Goal: Task Accomplishment & Management: Manage account settings

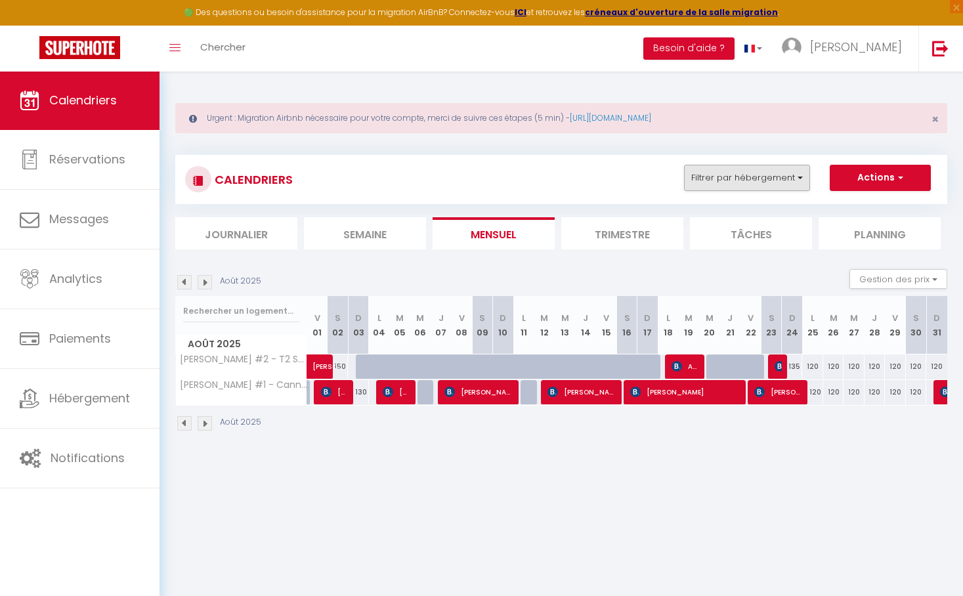
click at [797, 187] on button "Filtrer par hébergement" at bounding box center [747, 178] width 126 height 26
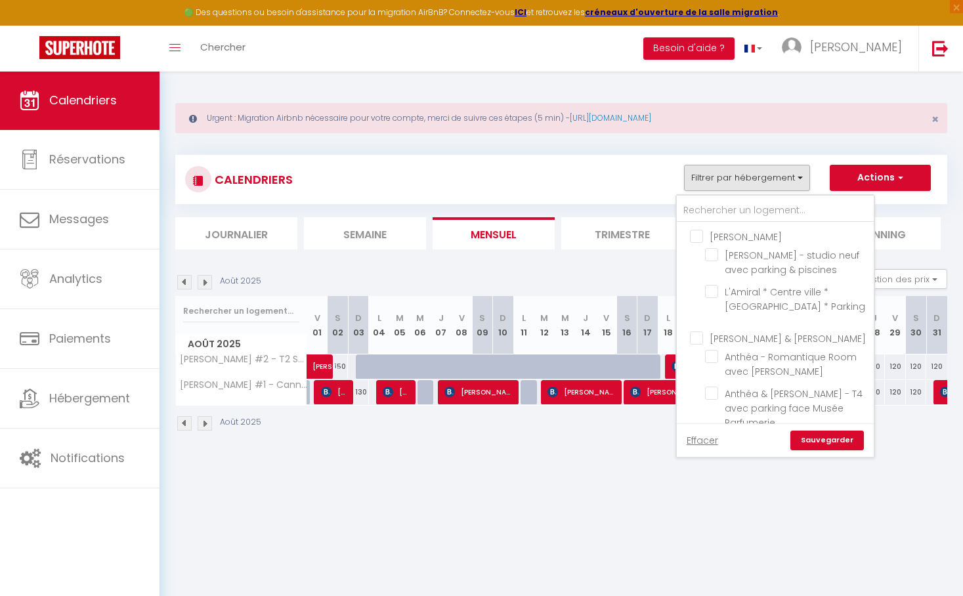
click at [562, 166] on div "CALENDRIERS Filtrer par hébergement [PERSON_NAME] - studio neuf avec parking & …" at bounding box center [561, 180] width 752 height 30
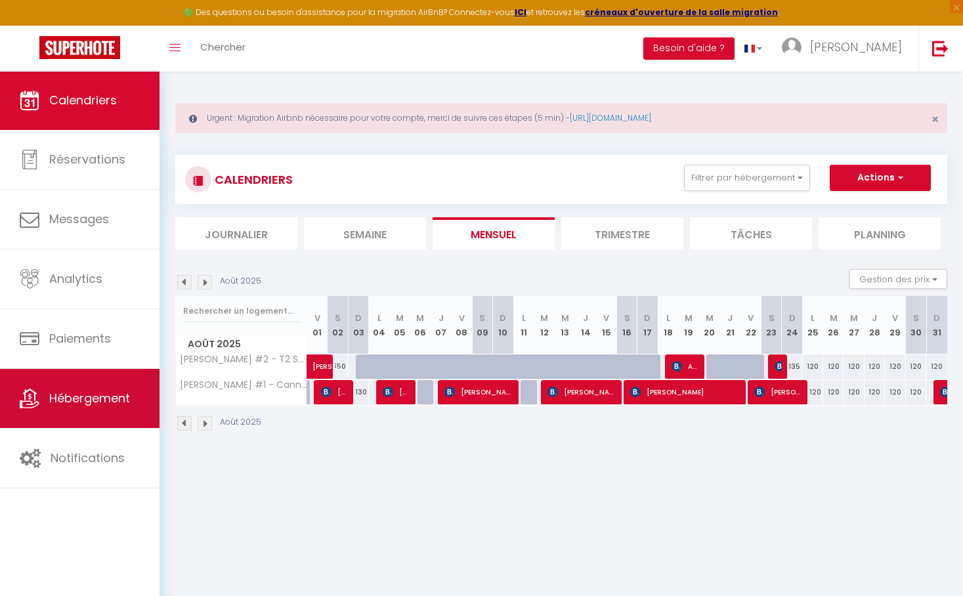
click at [99, 401] on span "Hébergement" at bounding box center [89, 398] width 81 height 16
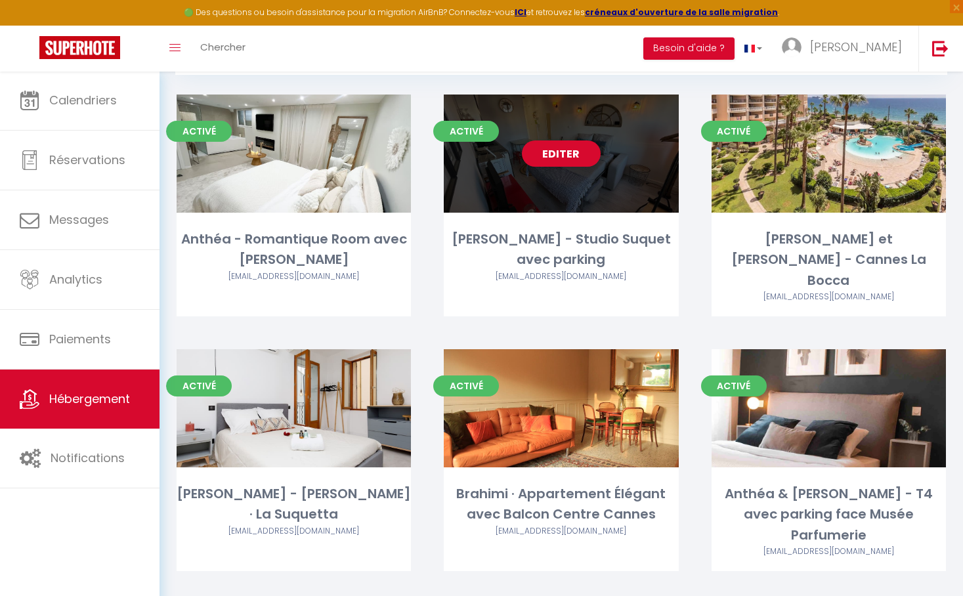
scroll to position [217, 0]
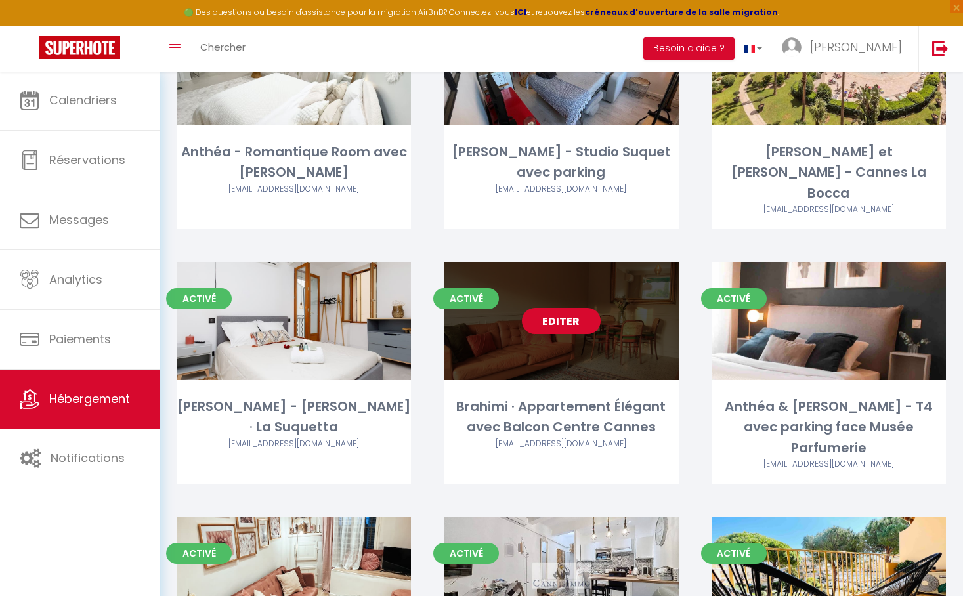
click at [554, 308] on link "Editer" at bounding box center [561, 321] width 79 height 26
click at [469, 288] on span "Activé" at bounding box center [466, 298] width 66 height 21
select select "3"
select select "2"
select select "1"
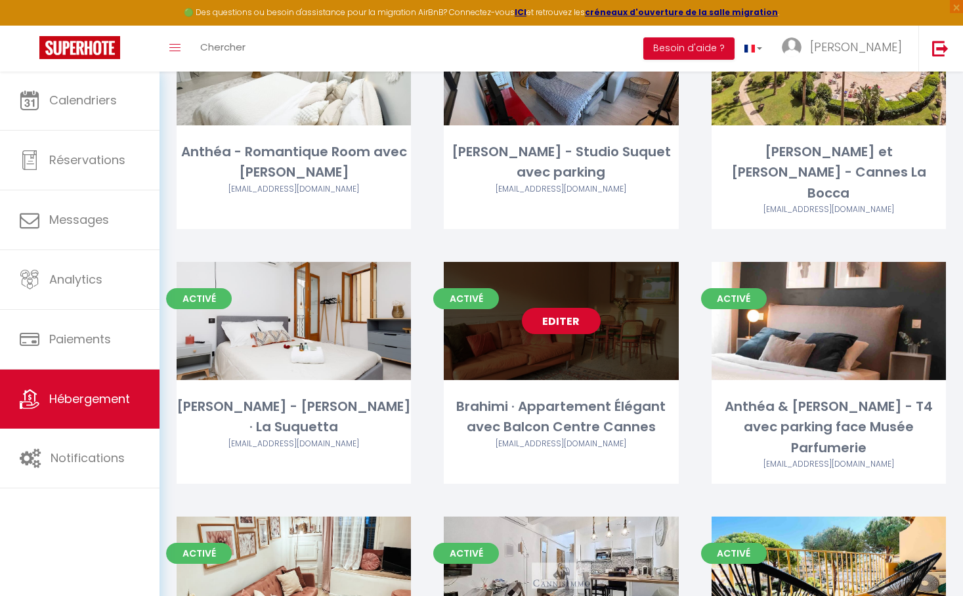
select select "1"
select select "28"
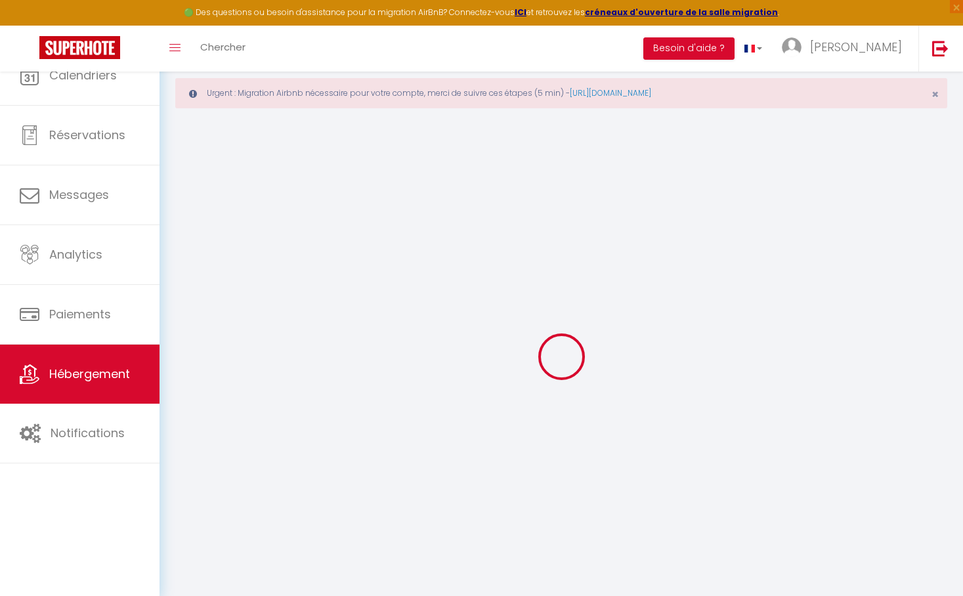
select select
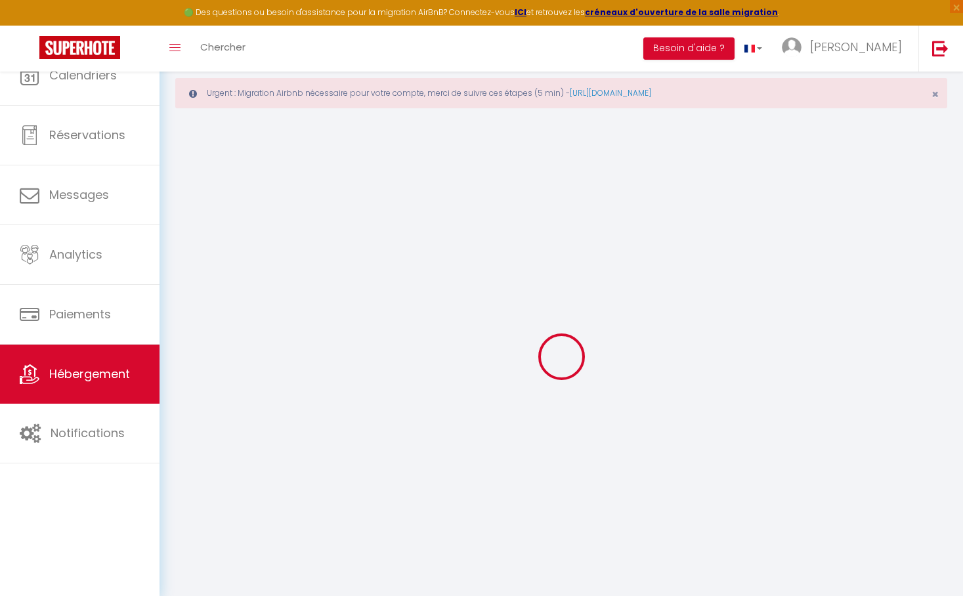
select select
checkbox input "false"
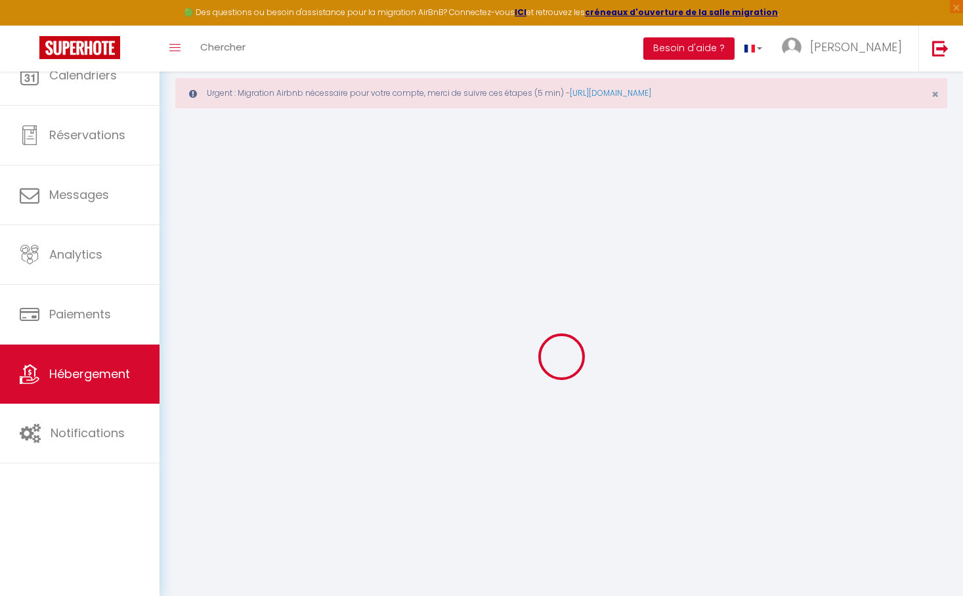
select select
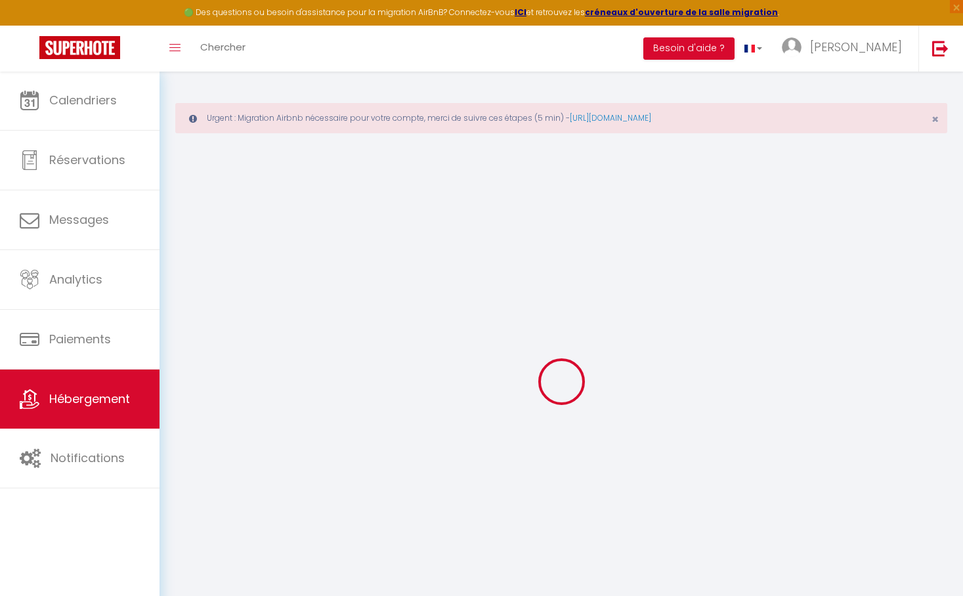
select select
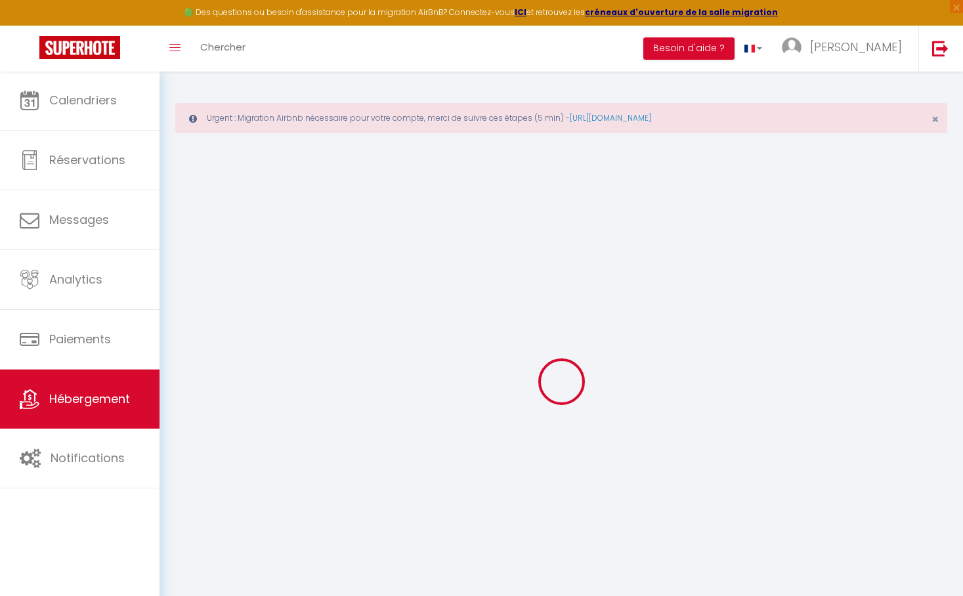
select select
checkbox input "false"
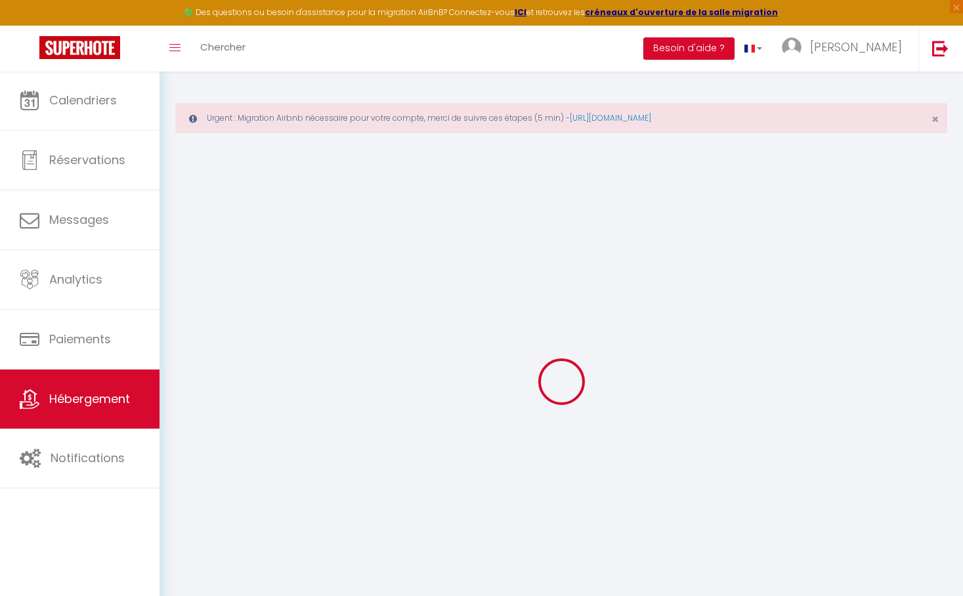
select select
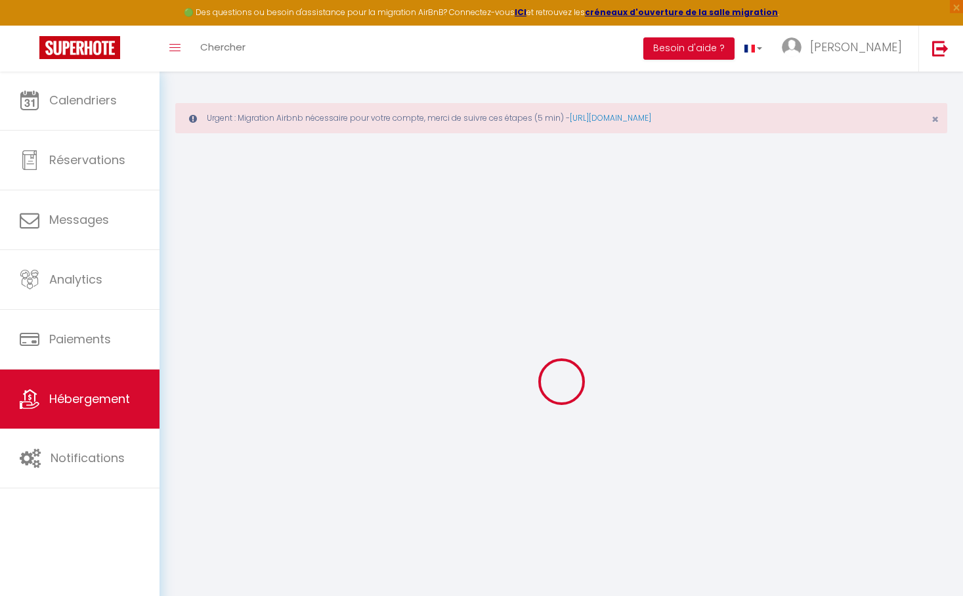
select select
checkbox input "false"
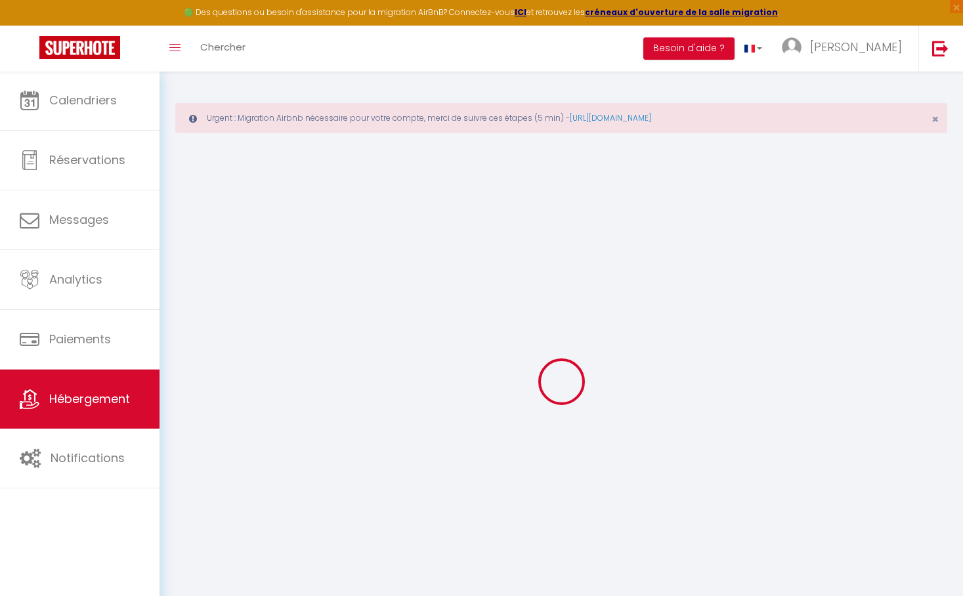
checkbox input "false"
select select
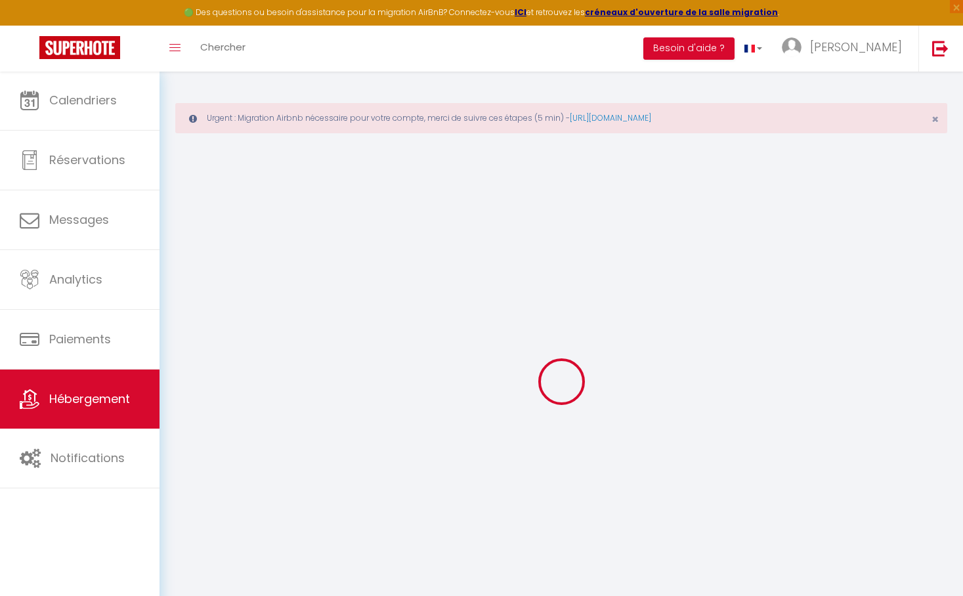
select select
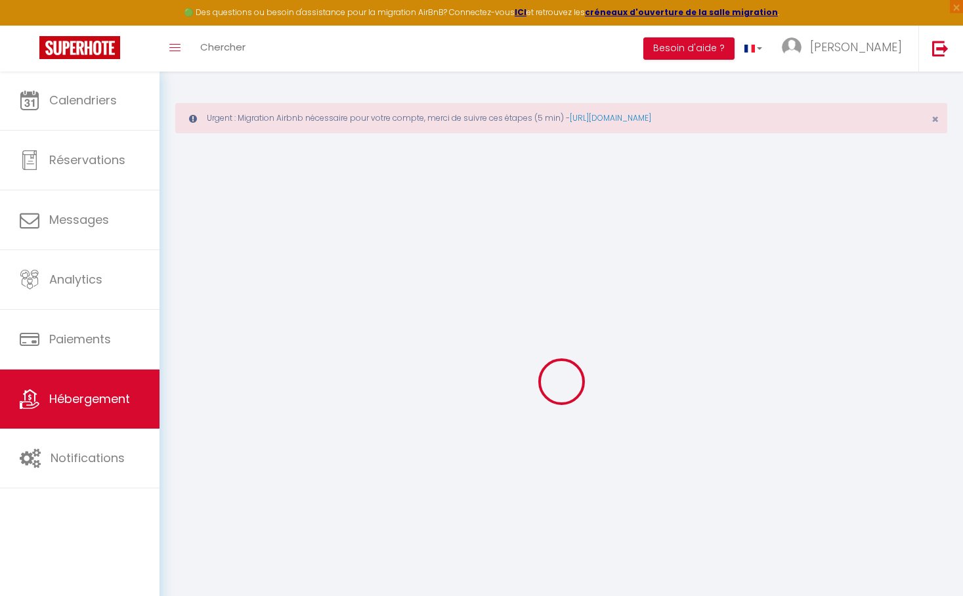
checkbox input "false"
select select
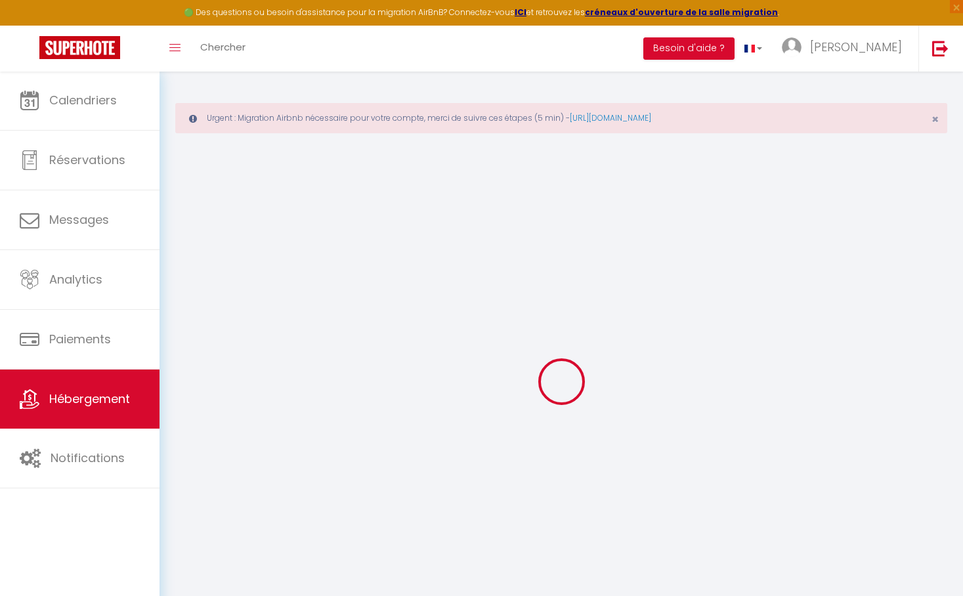
select select
type input "Brahimi · Appartement Élégant avec Balcon Centre Cannes"
type input "Karima"
select select "2"
type input "130"
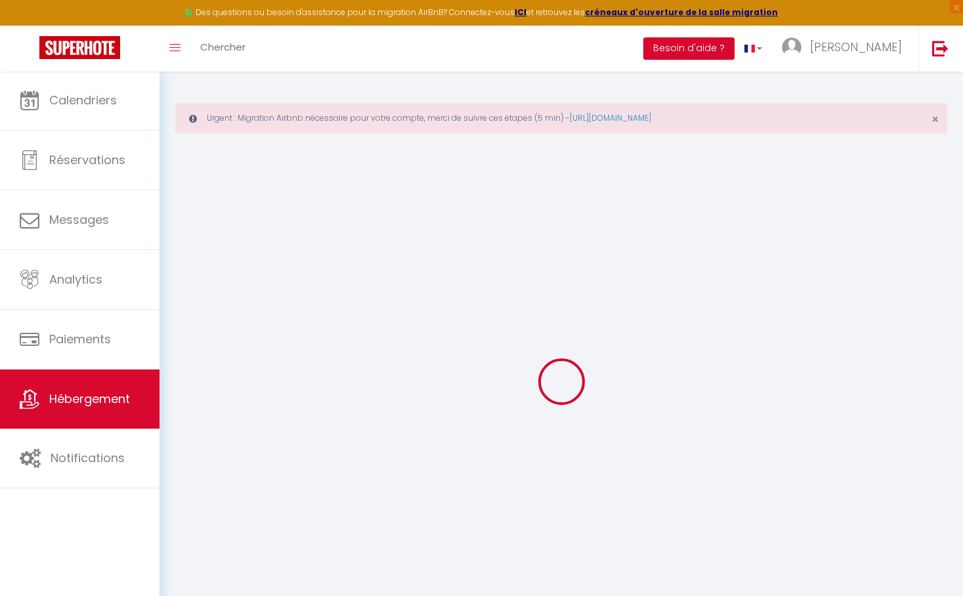
type input "70"
select select
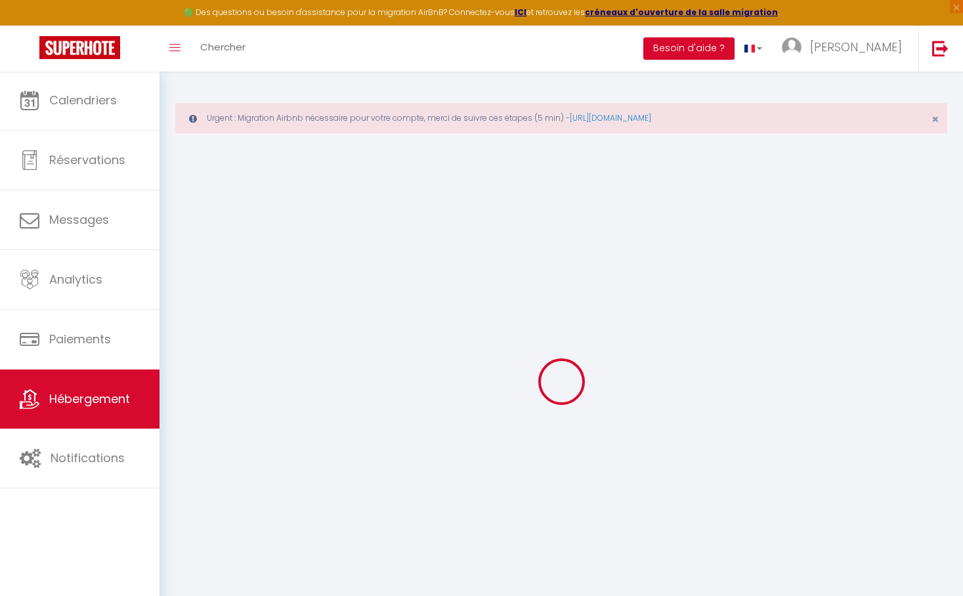
select select
type input "[STREET_ADDRESS]"
type input "06400"
type input "Cannes"
type input "[EMAIL_ADDRESS][DOMAIN_NAME]"
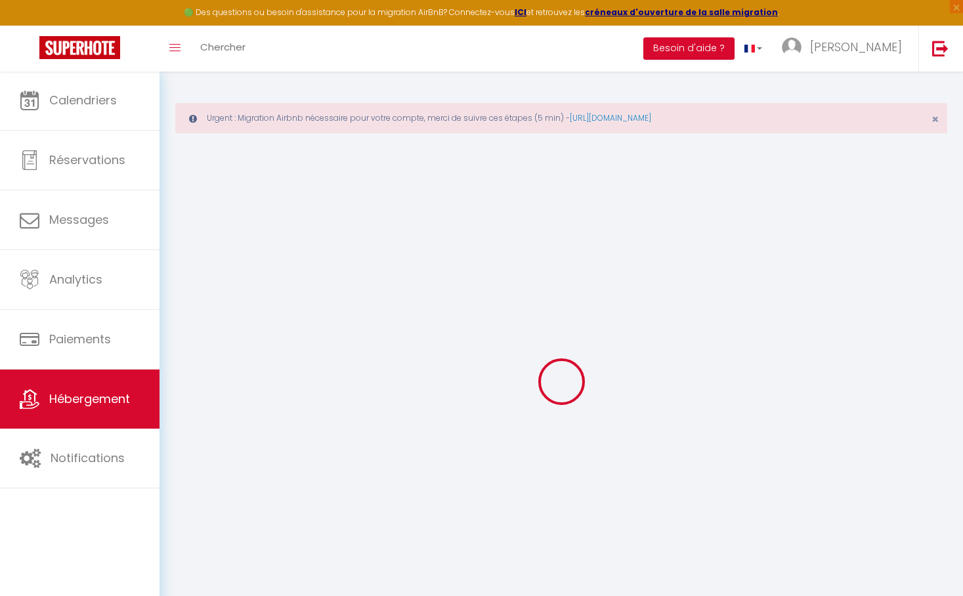
select select
checkbox input "false"
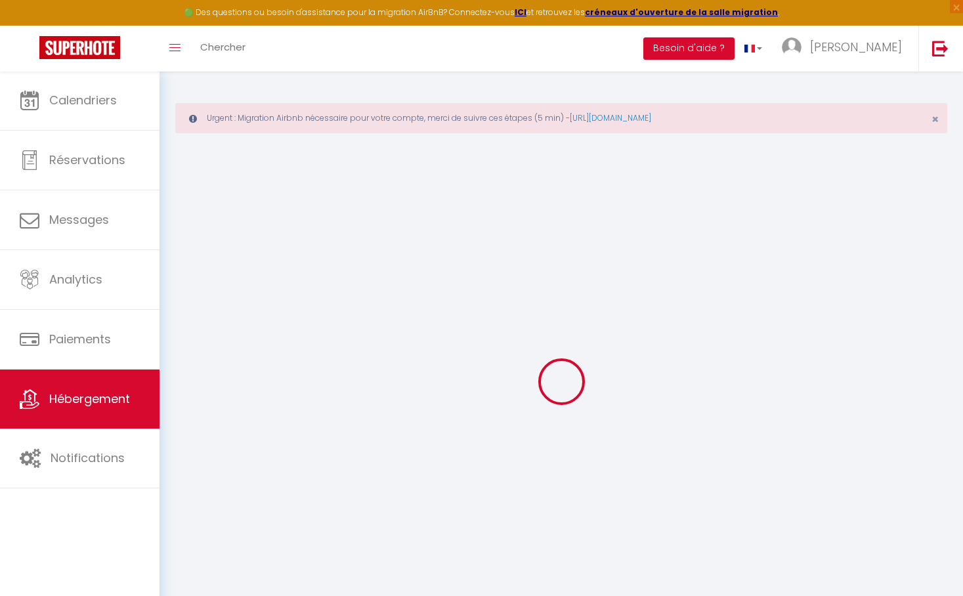
type input "18"
type input "70"
type input "0"
type input "30"
type input "0"
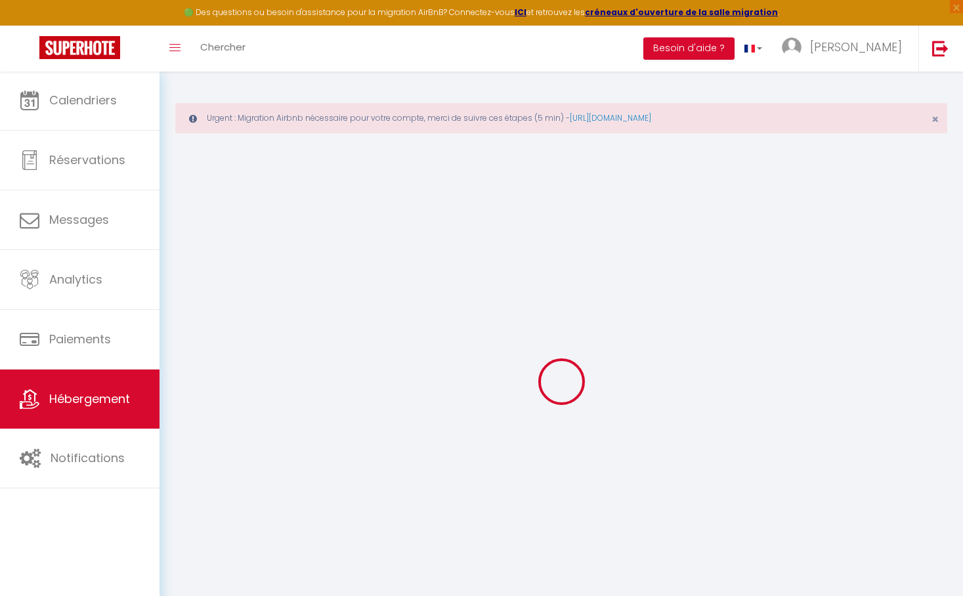
select select
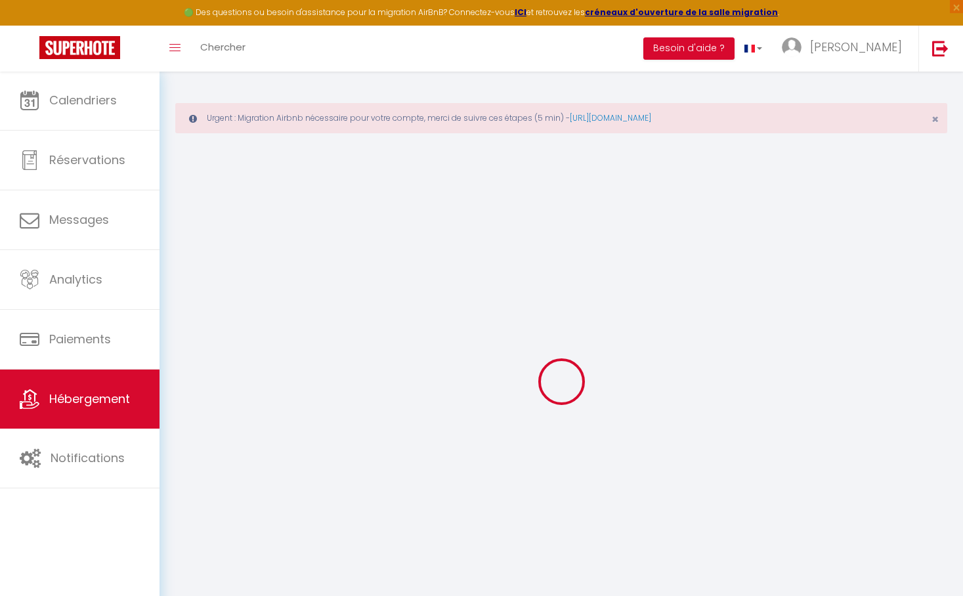
select select
checkbox input "false"
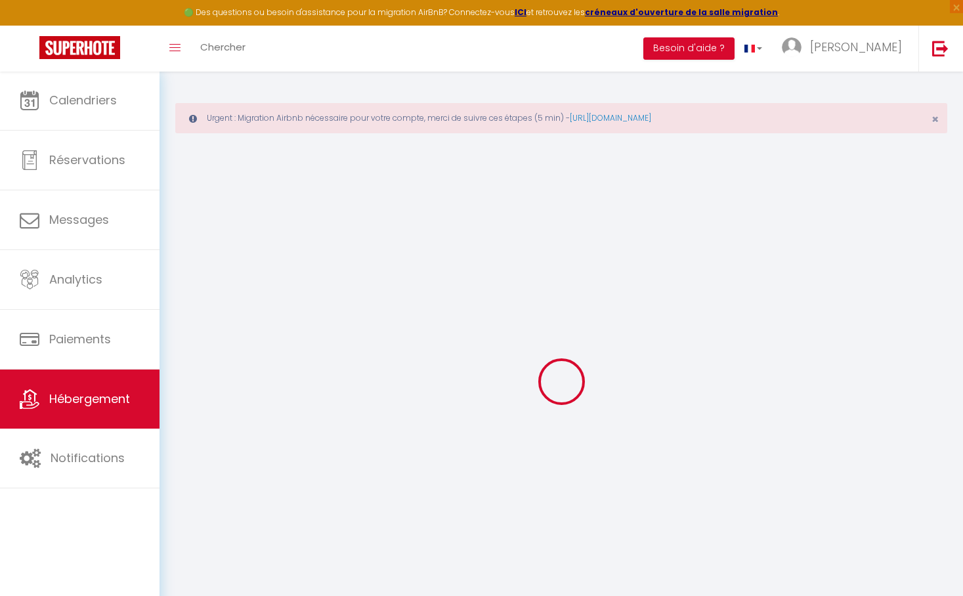
select select
checkbox input "false"
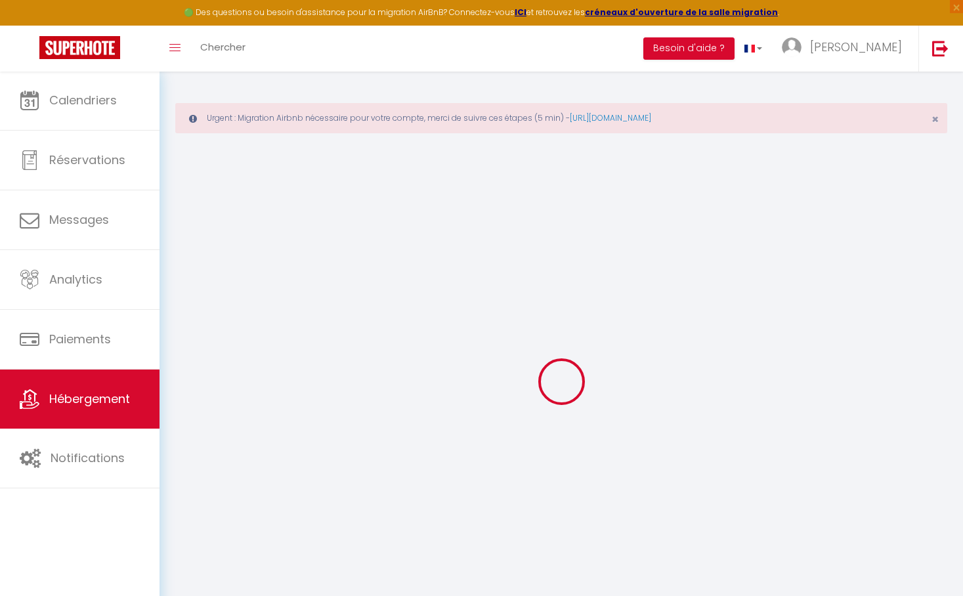
select select "15:00"
select select
select select "11:00"
select select "30"
select select "120"
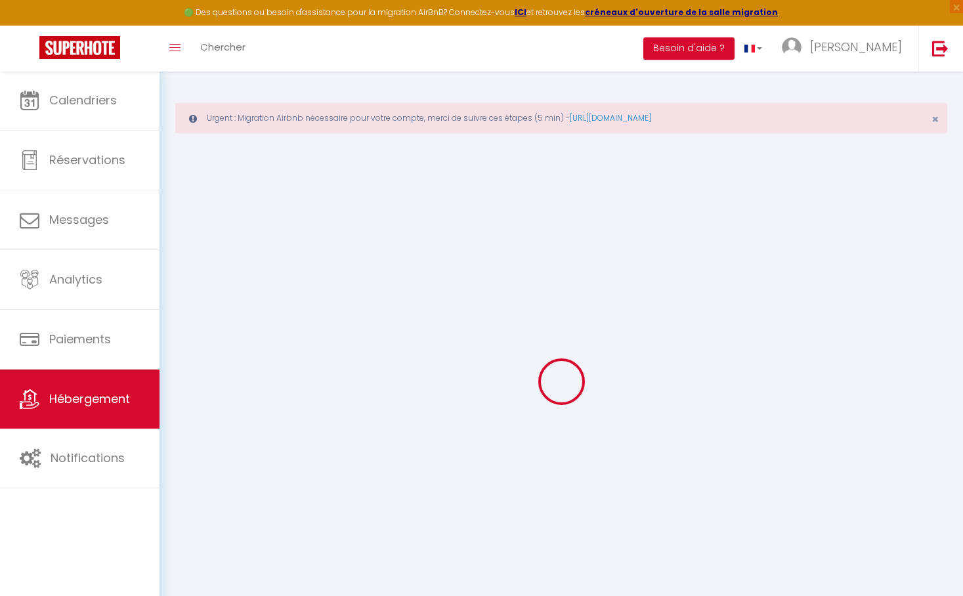
select select
checkbox input "false"
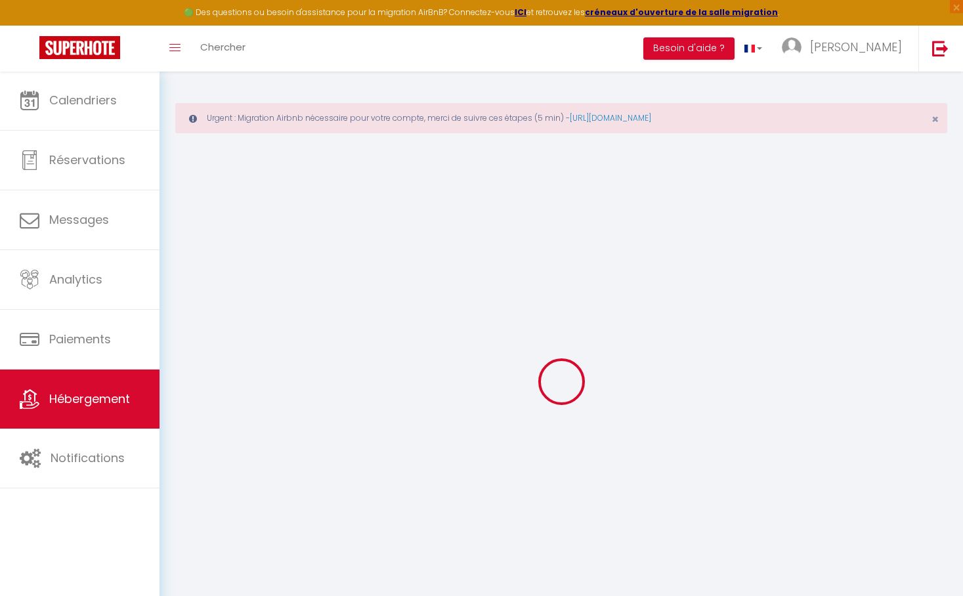
checkbox input "false"
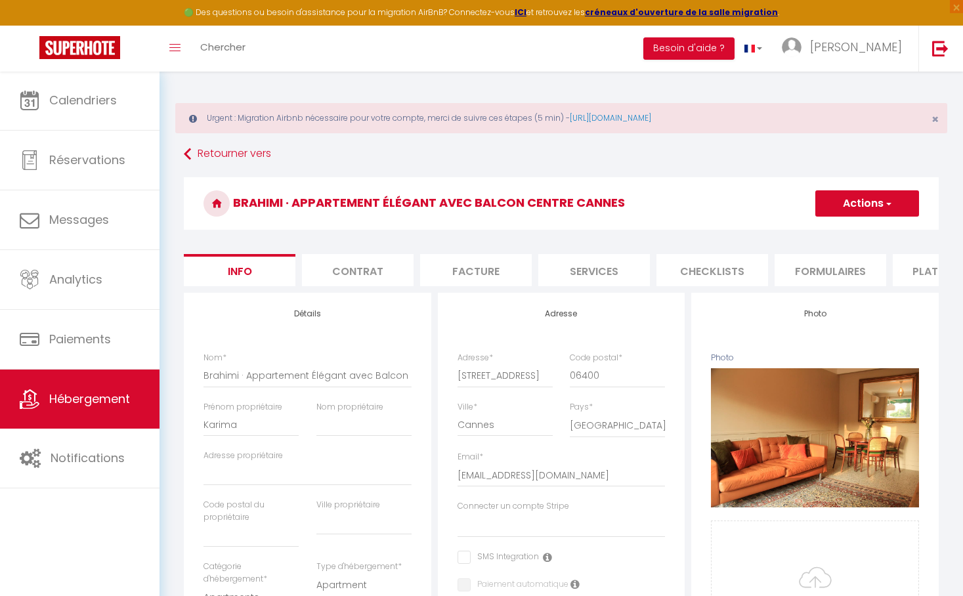
select select
checkbox input "false"
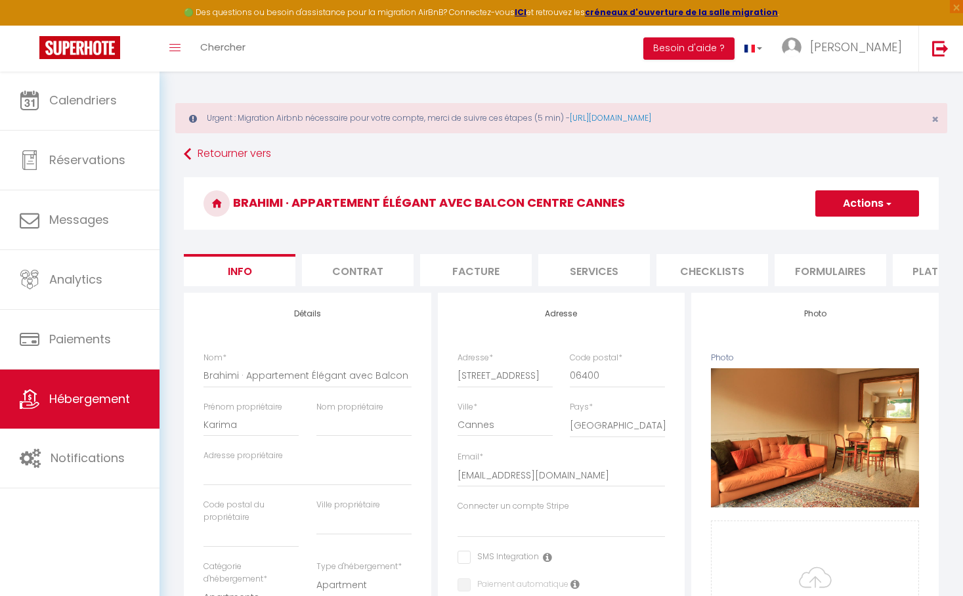
checkbox input "false"
click at [856, 198] on button "Actions" at bounding box center [867, 203] width 104 height 26
select select
checkbox input "false"
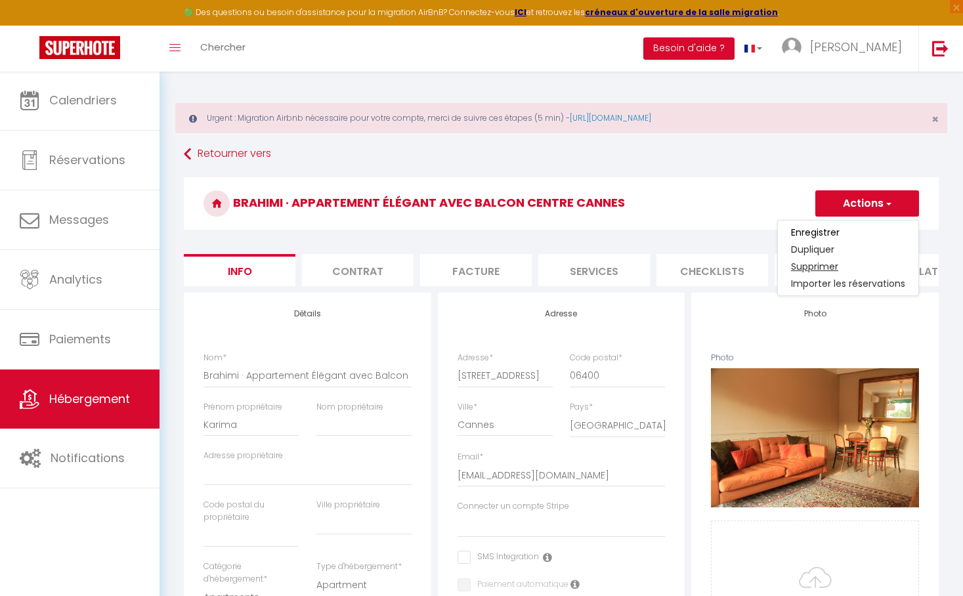
checkbox input "false"
click at [608, 190] on h3 "Brahimi · Appartement Élégant avec Balcon Centre Cannes" at bounding box center [561, 203] width 755 height 52
click at [856, 199] on button "Actions" at bounding box center [867, 203] width 104 height 26
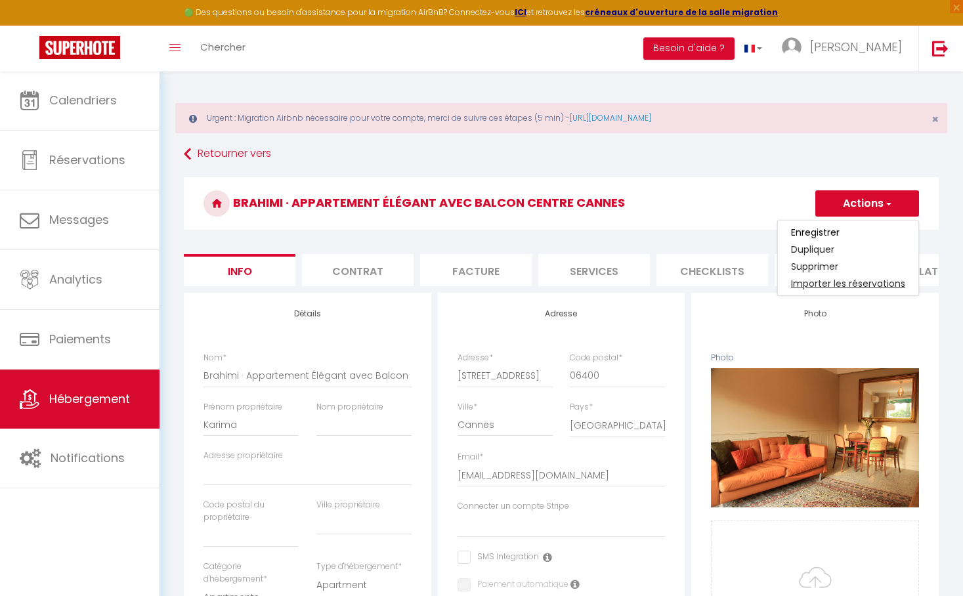
click at [831, 279] on link "Importer les réservations" at bounding box center [848, 283] width 140 height 17
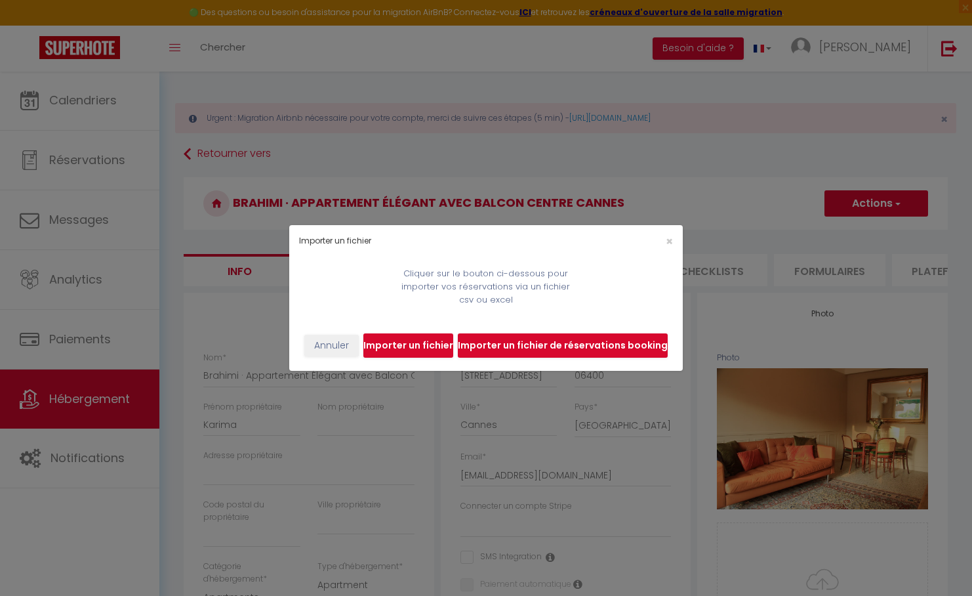
click at [407, 344] on input "file" at bounding box center [409, 345] width 90 height 25
click at [666, 240] on span "×" at bounding box center [669, 241] width 7 height 16
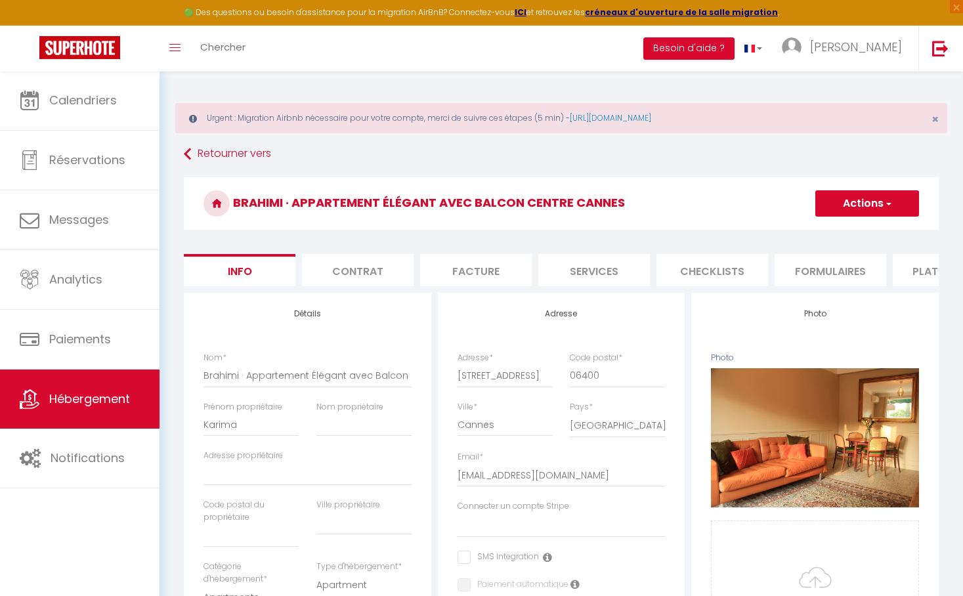
click at [857, 201] on button "Actions" at bounding box center [867, 203] width 104 height 26
click at [818, 266] on link "Supprimer" at bounding box center [848, 266] width 140 height 17
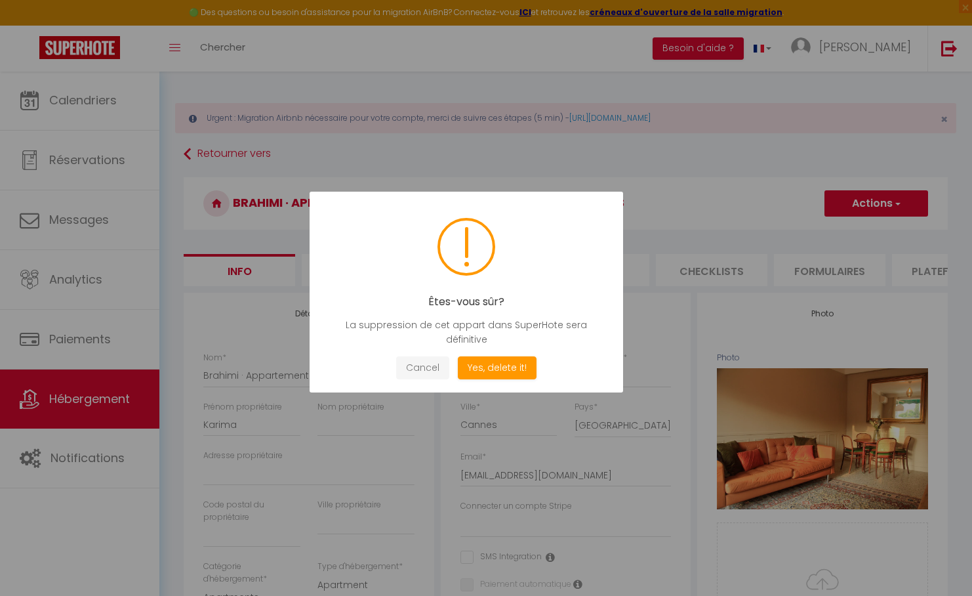
click at [414, 365] on button "Cancel" at bounding box center [422, 367] width 53 height 23
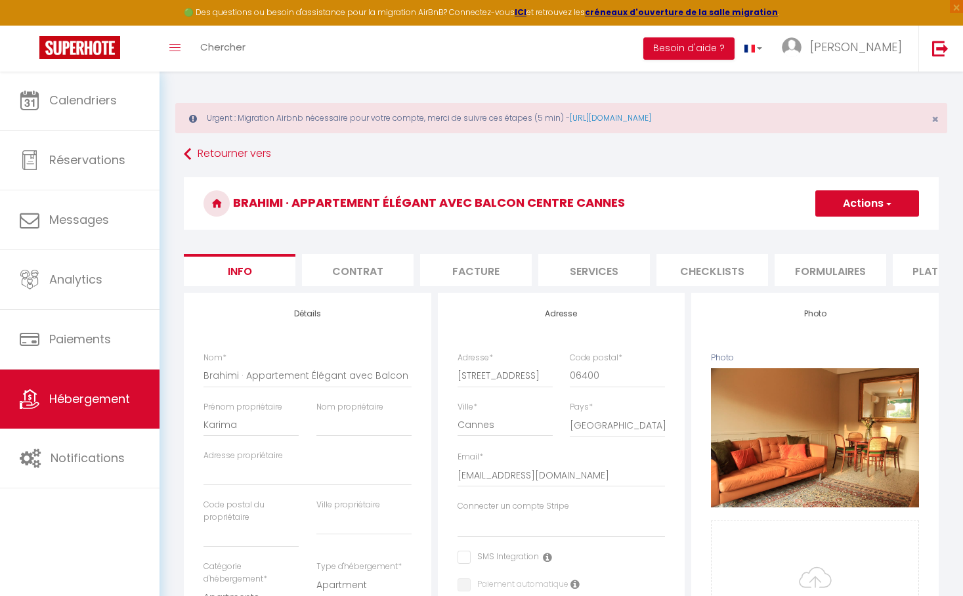
click at [364, 271] on li "Contrat" at bounding box center [358, 270] width 112 height 32
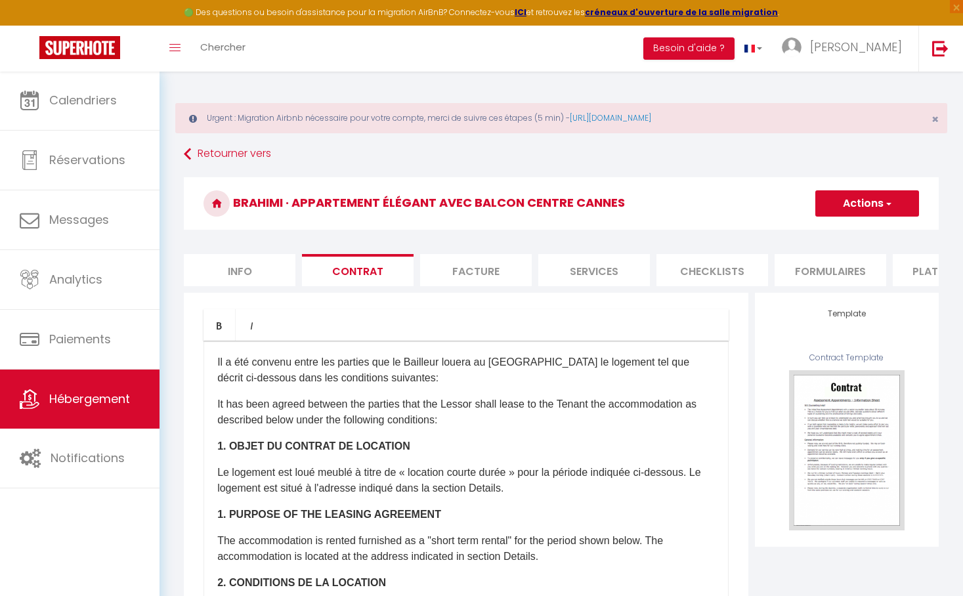
click at [503, 267] on li "Facture" at bounding box center [476, 270] width 112 height 32
select select
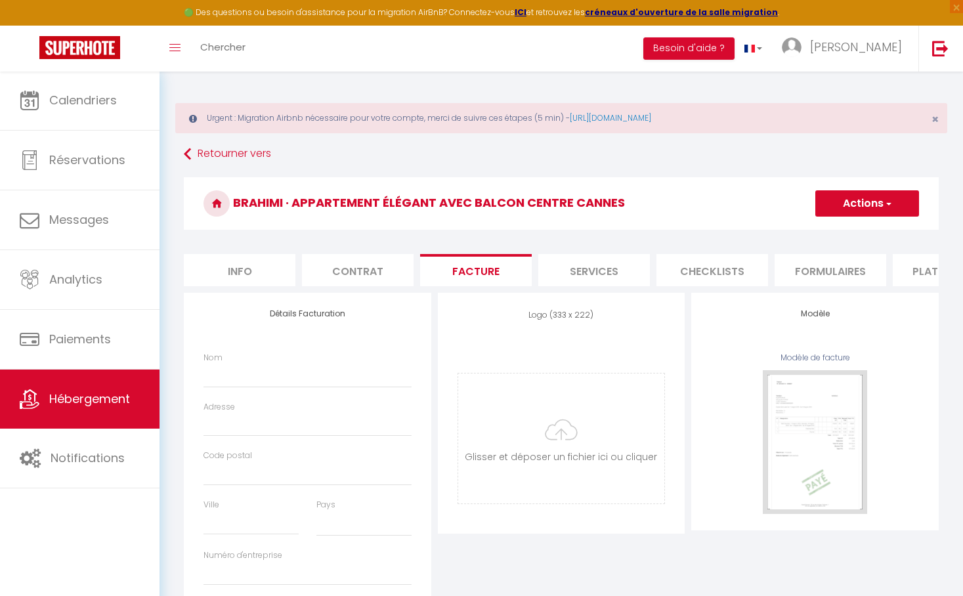
click at [599, 278] on li "Services" at bounding box center [594, 270] width 112 height 32
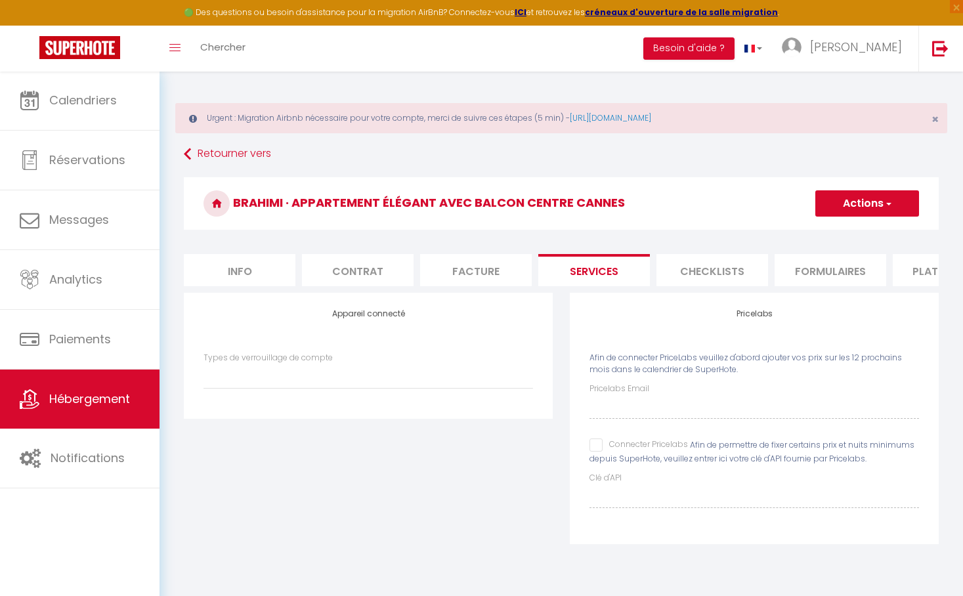
select select
click at [694, 265] on li "Checklists" at bounding box center [712, 270] width 112 height 32
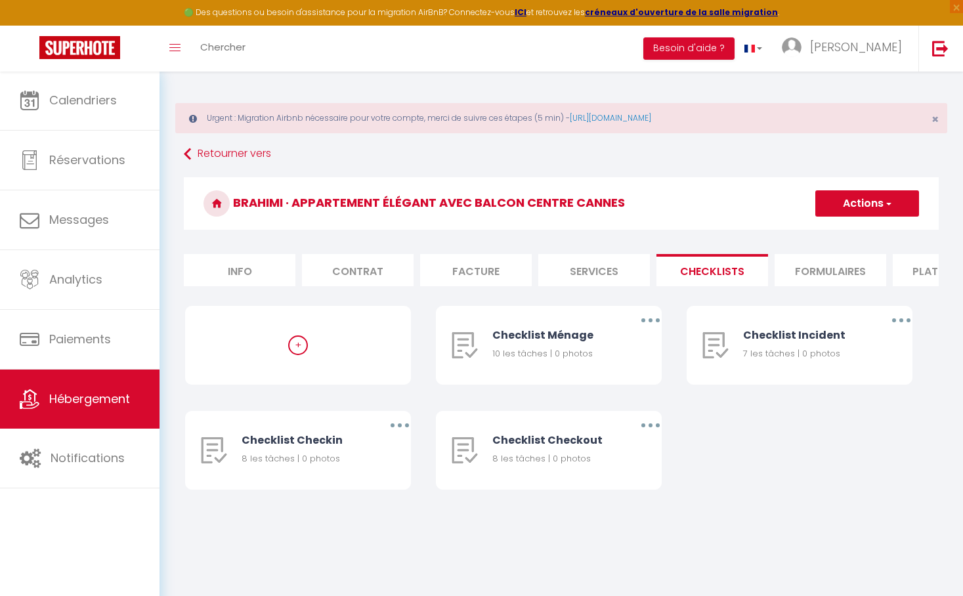
click at [768, 268] on li "Checklists" at bounding box center [712, 270] width 112 height 32
click at [847, 268] on li "Formulaires" at bounding box center [830, 270] width 112 height 32
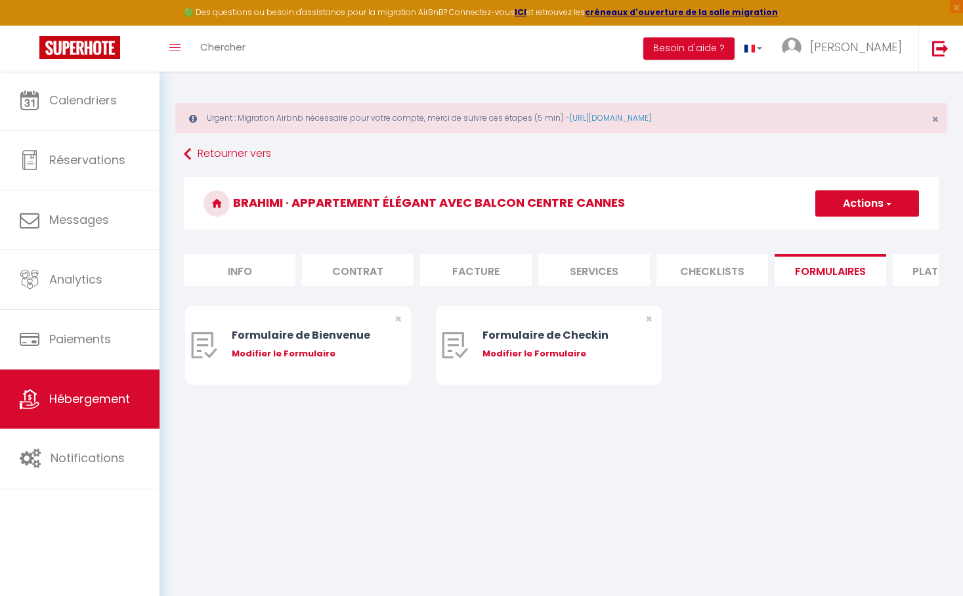
click at [900, 270] on li "Plateformes" at bounding box center [948, 270] width 112 height 32
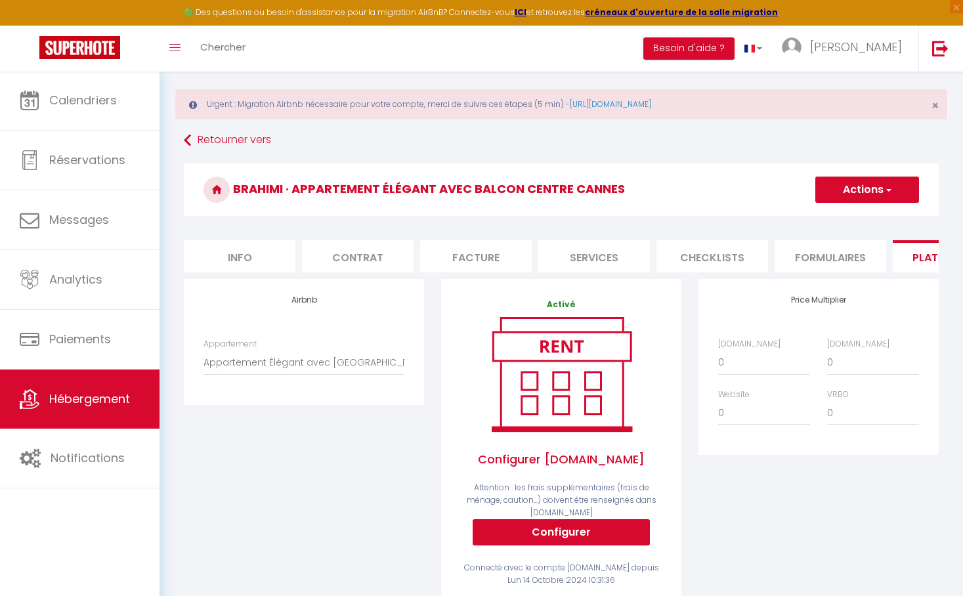
scroll to position [54, 0]
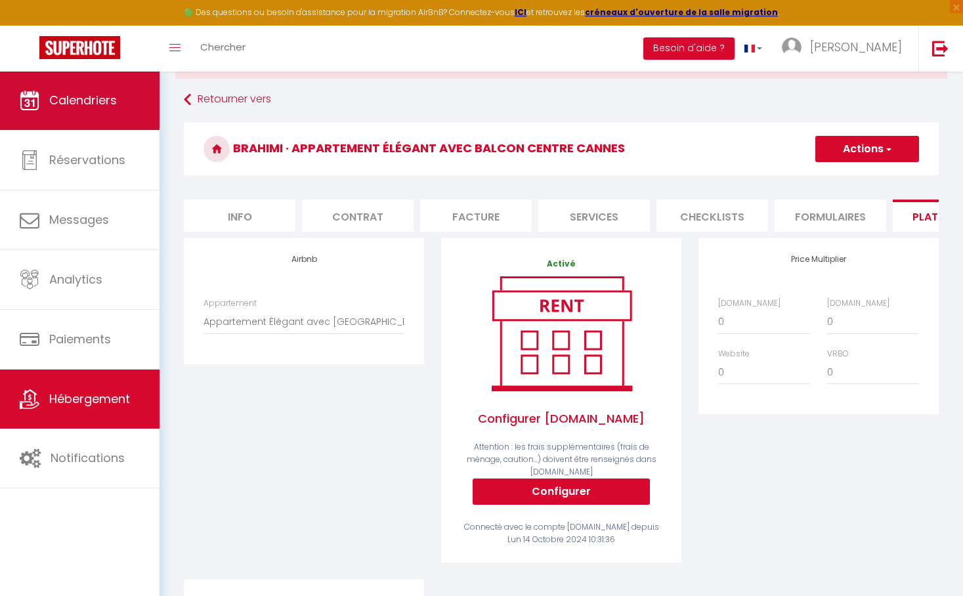
click at [126, 114] on link "Calendriers" at bounding box center [79, 100] width 159 height 59
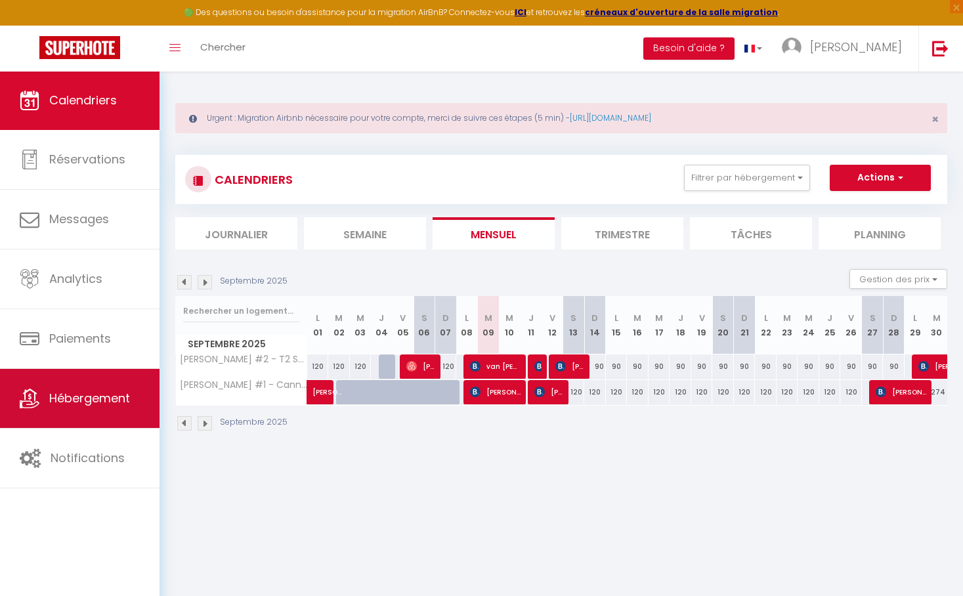
click at [103, 394] on span "Hébergement" at bounding box center [89, 398] width 81 height 16
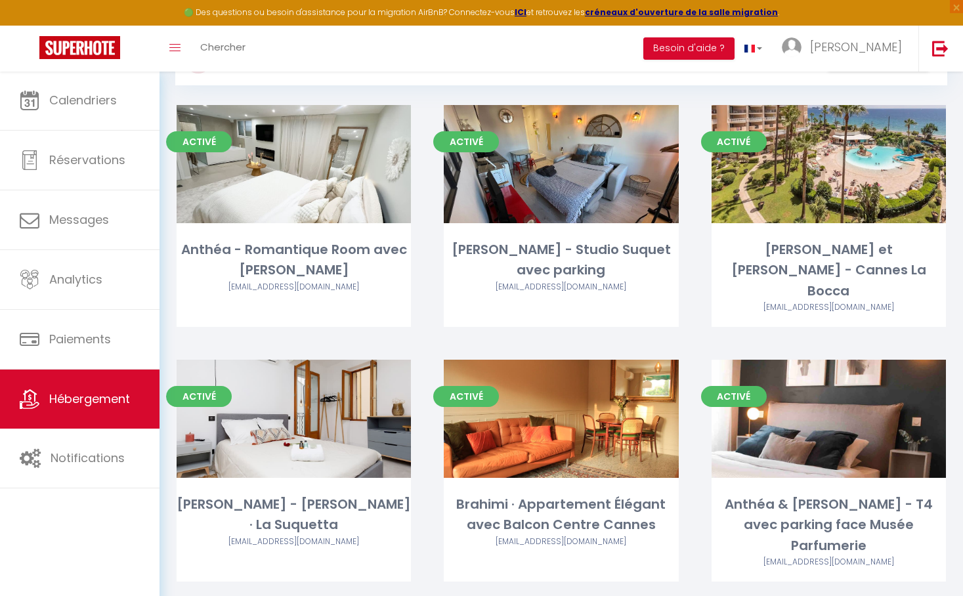
scroll to position [121, 0]
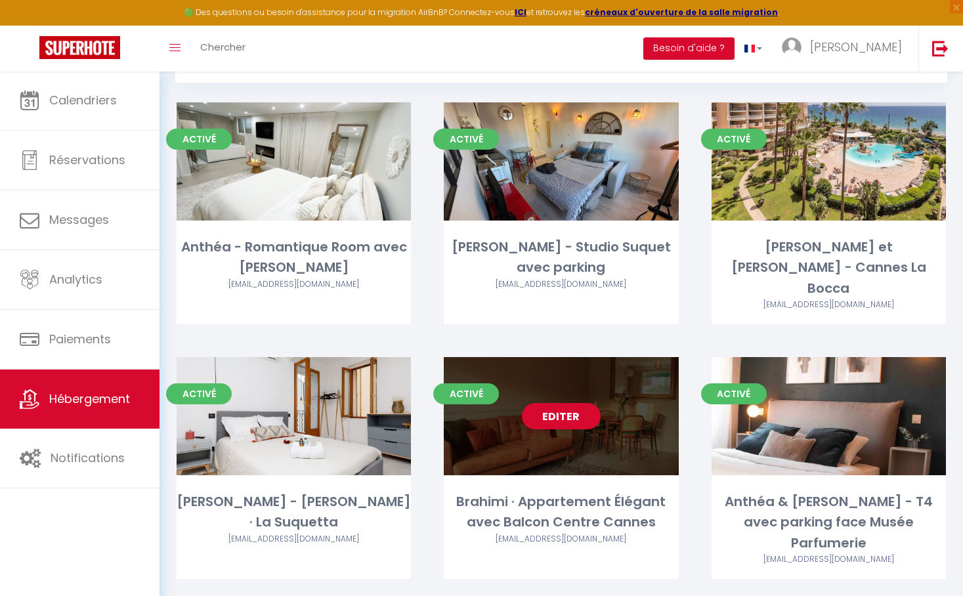
click at [618, 357] on div "Editer" at bounding box center [561, 416] width 234 height 118
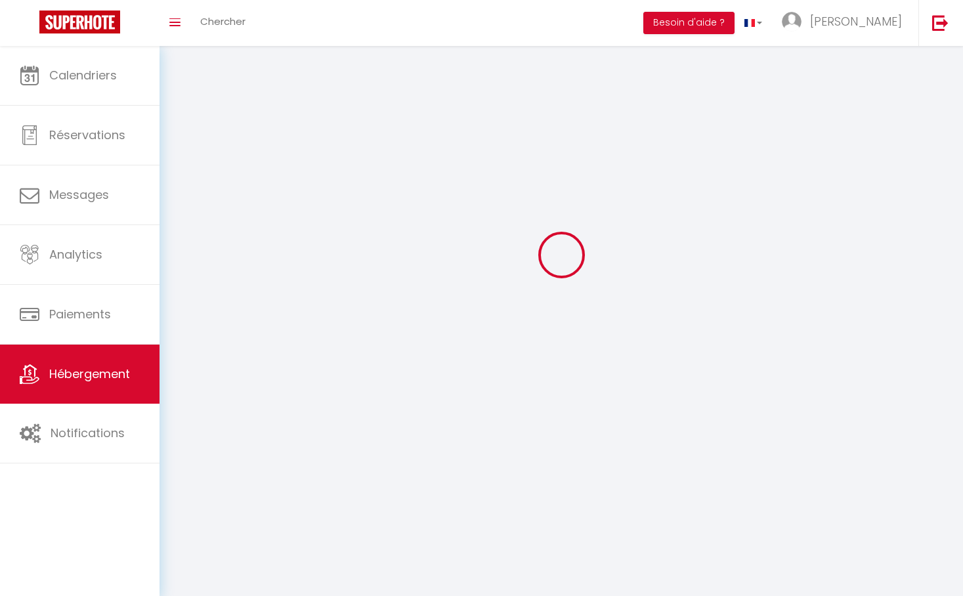
select select "1"
select select "28"
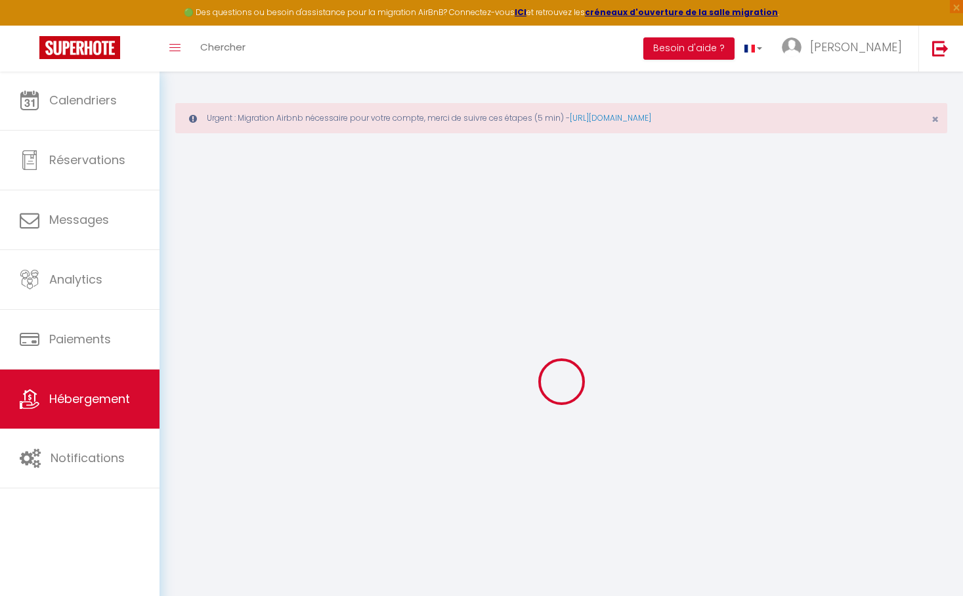
select select
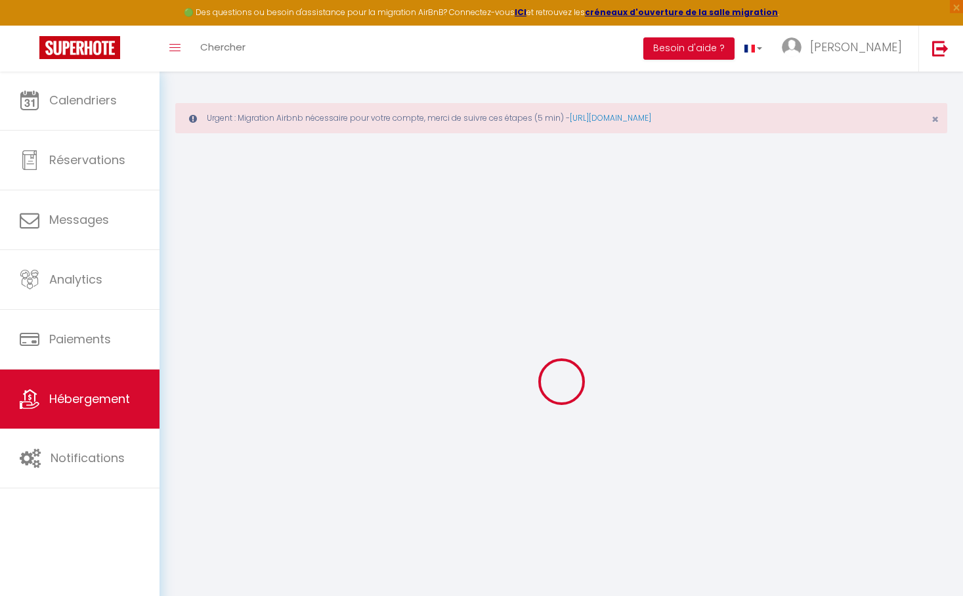
select select
checkbox input "false"
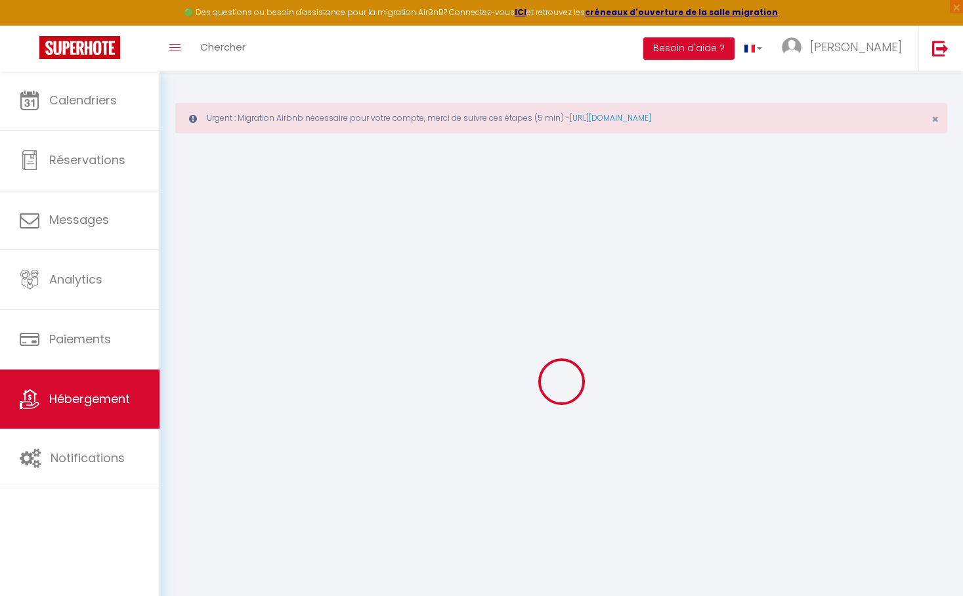
select select
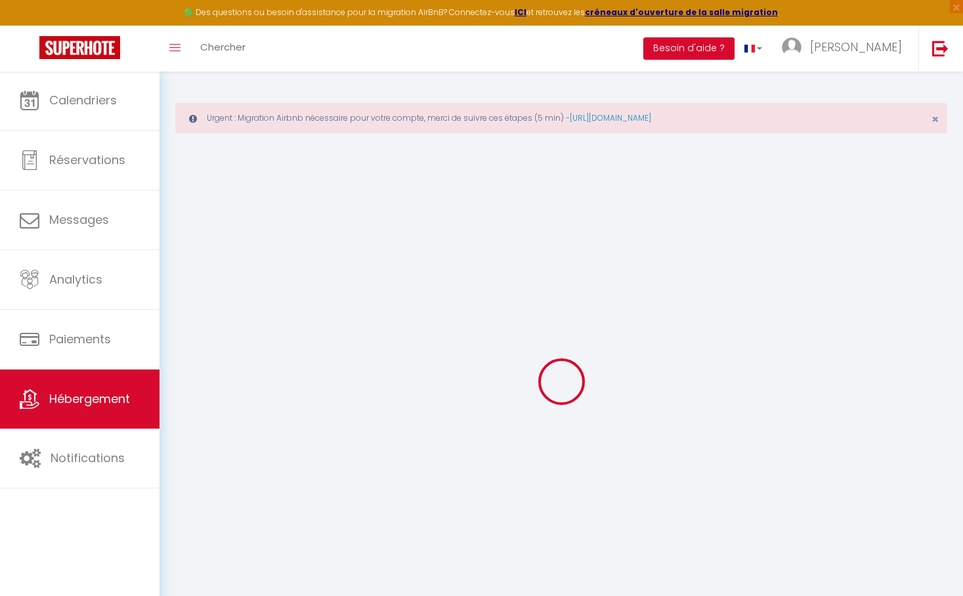
select select
checkbox input "false"
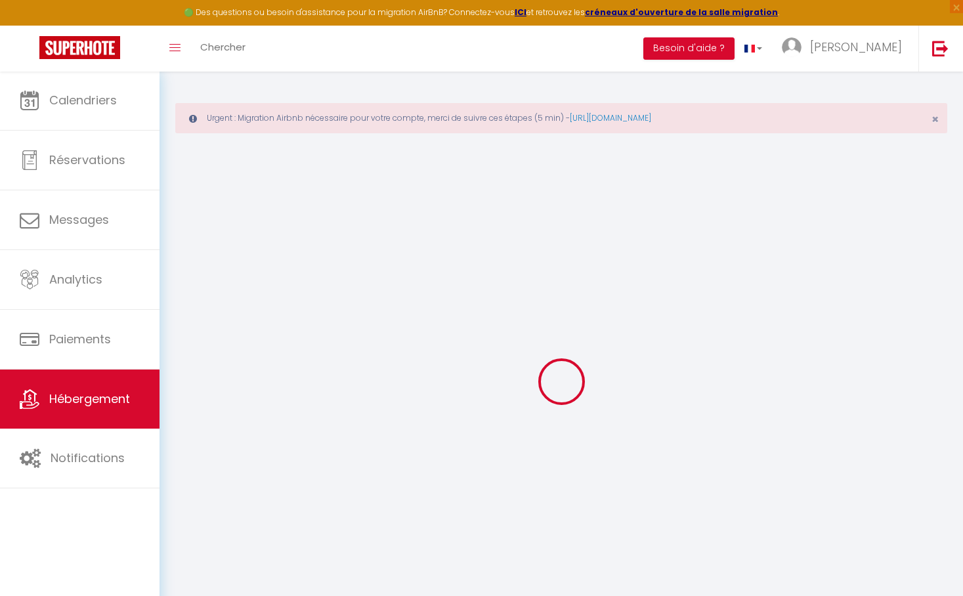
checkbox input "false"
select select
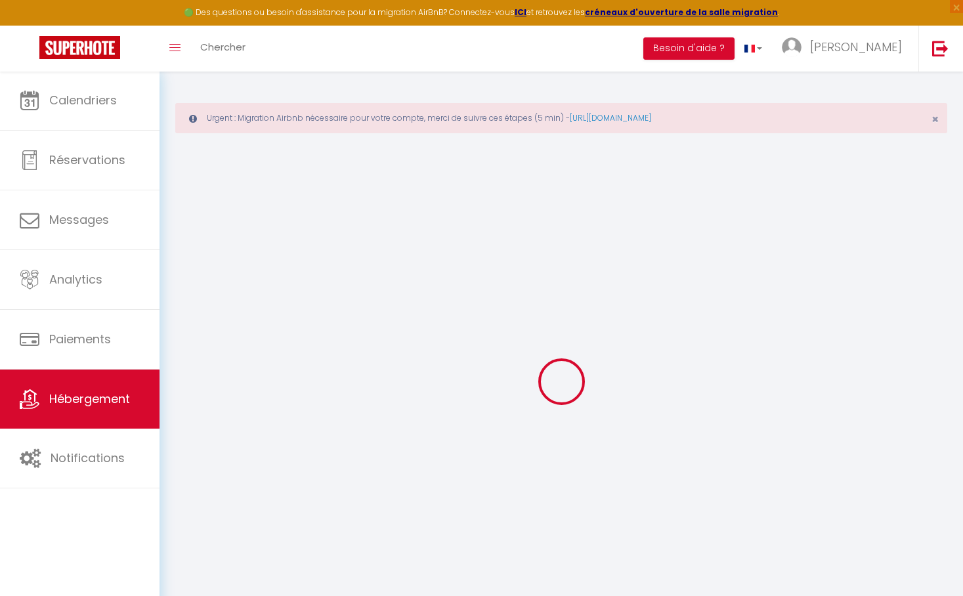
select select
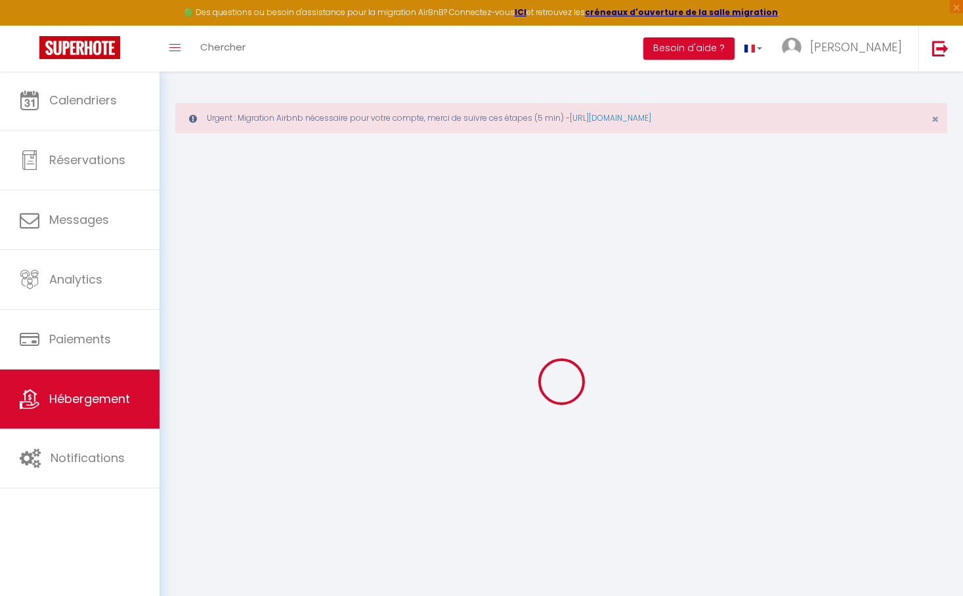
checkbox input "false"
select select
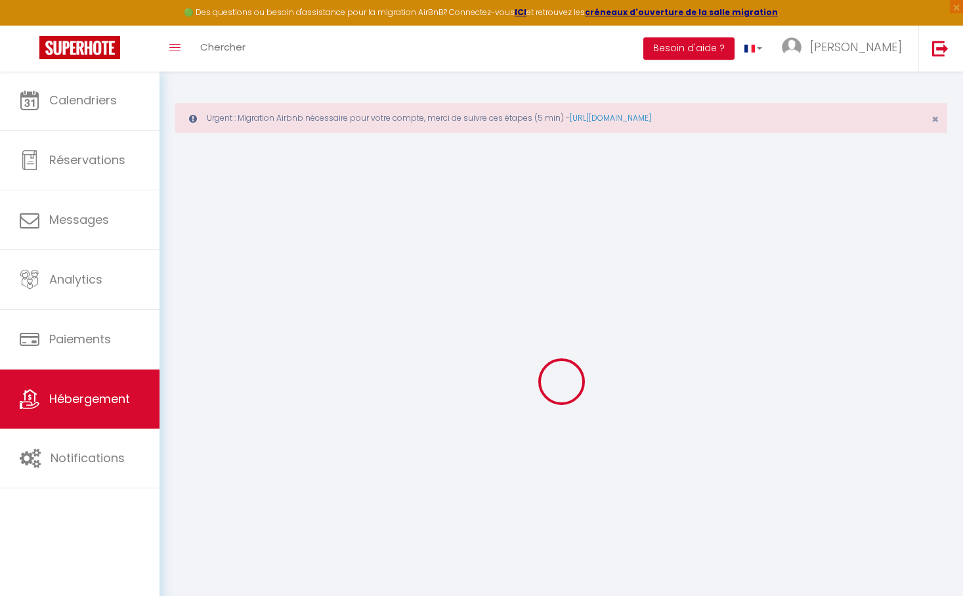
select select
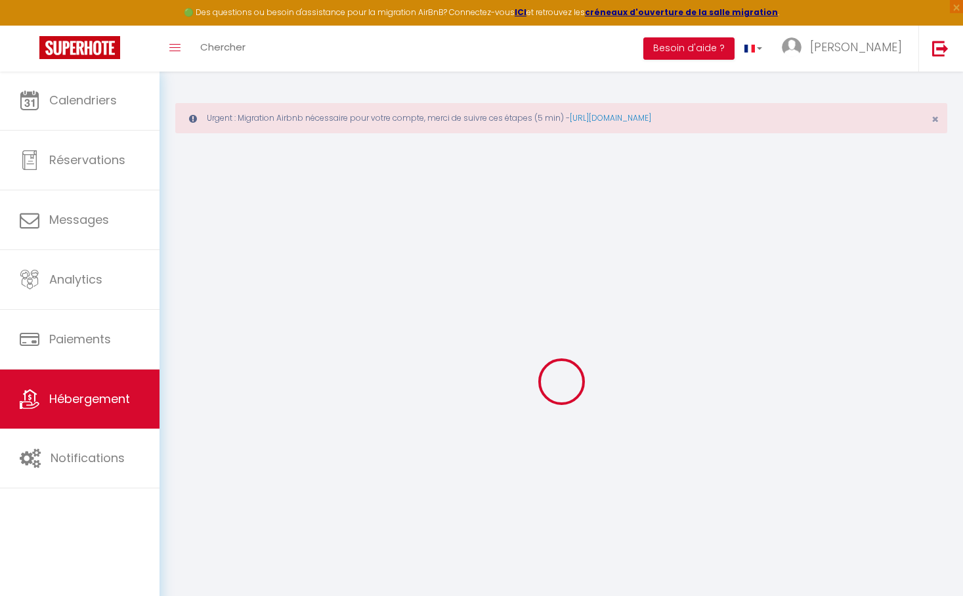
select select
checkbox input "false"
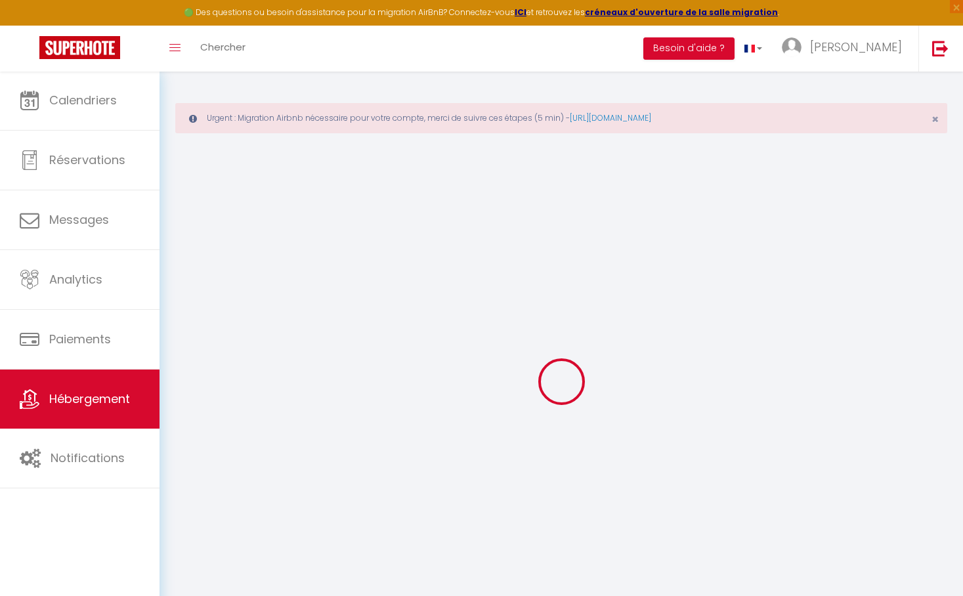
checkbox input "false"
select select
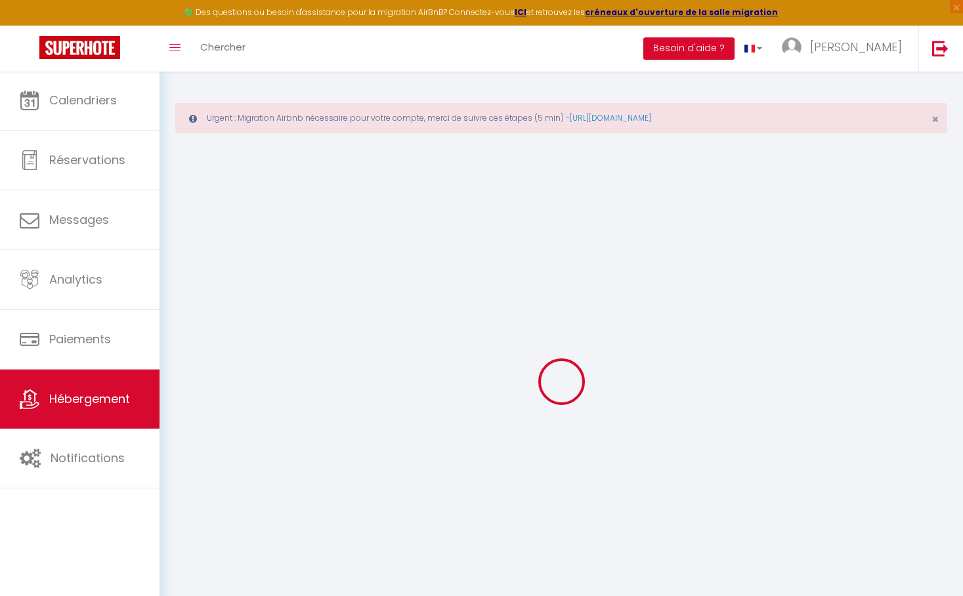
select select
checkbox input "false"
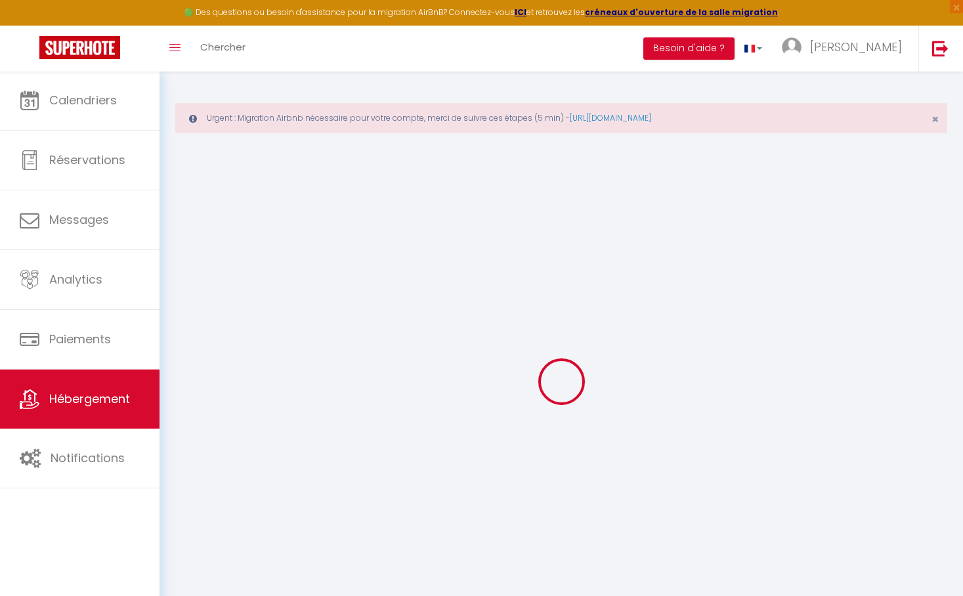
checkbox input "false"
select select
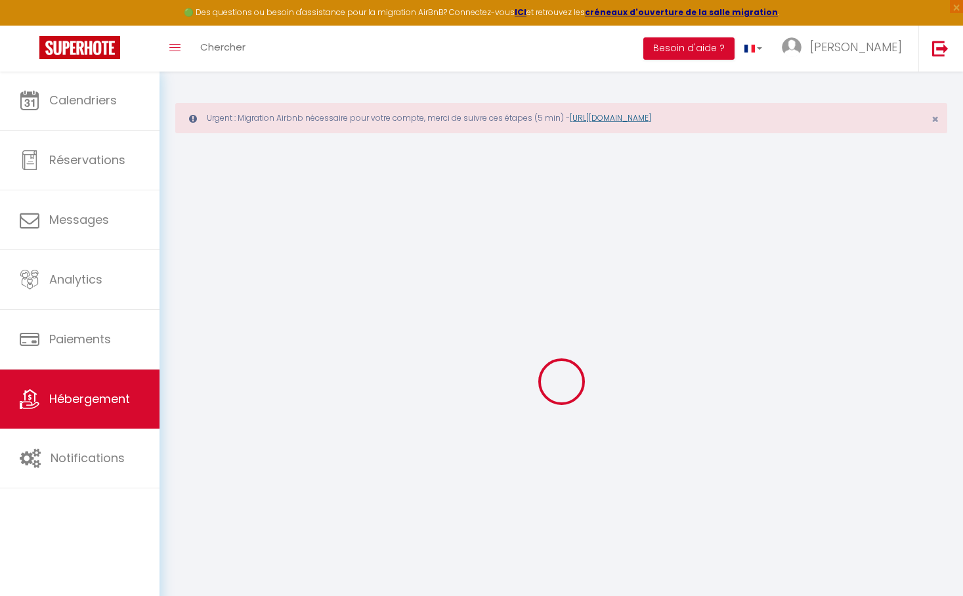
type input "Brahimi · Appartement Élégant avec Balcon Centre Cannes"
type input "Karima"
select select "2"
type input "130"
type input "70"
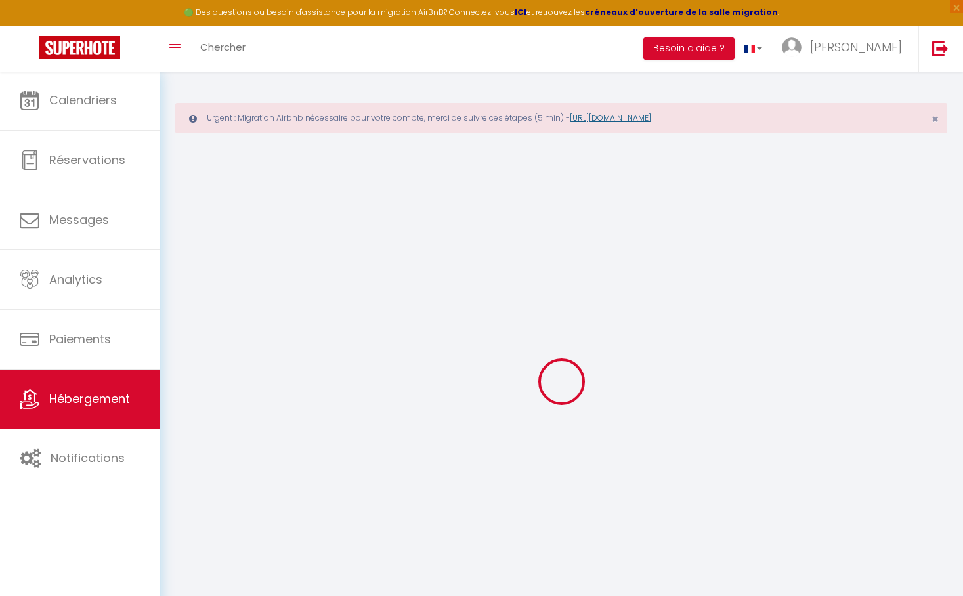
select select
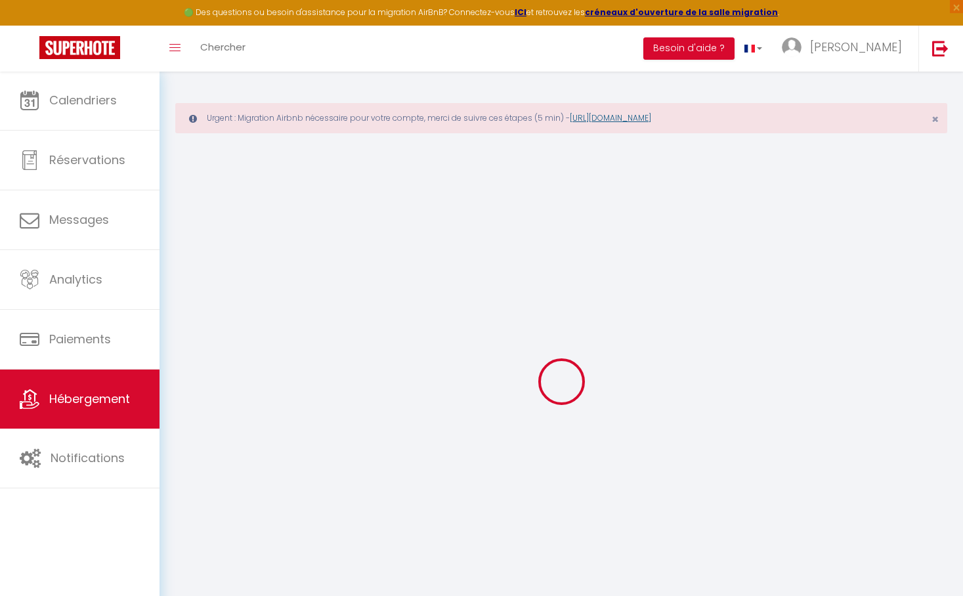
type input "[STREET_ADDRESS]"
type input "06400"
type input "Cannes"
type input "[EMAIL_ADDRESS][DOMAIN_NAME]"
select select
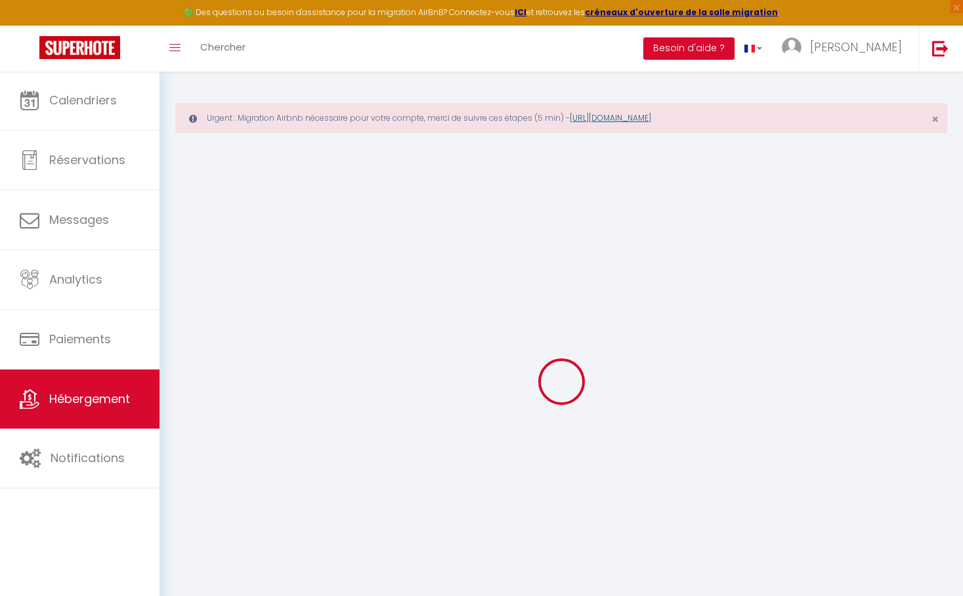
checkbox input "false"
type input "18"
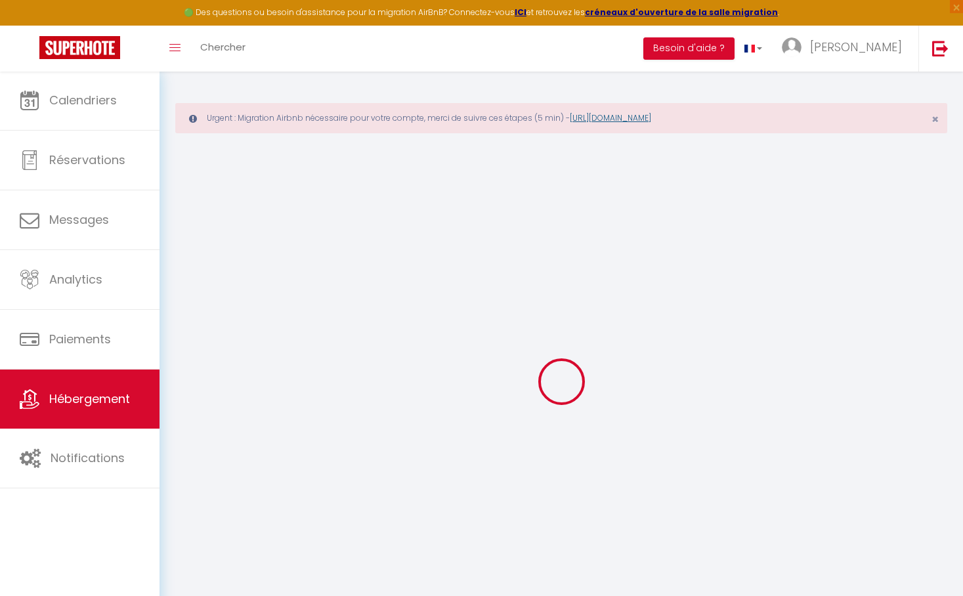
type input "70"
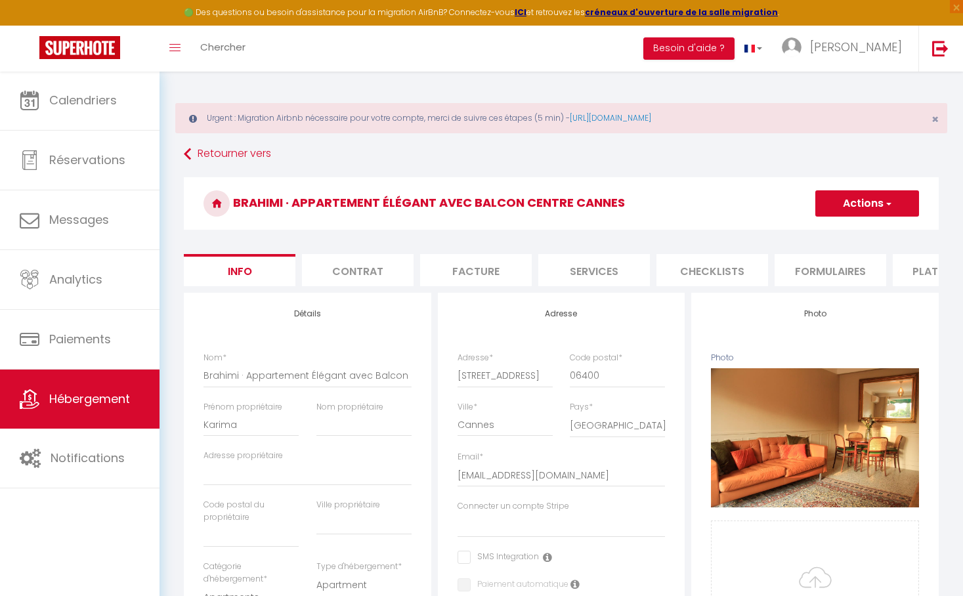
click at [844, 204] on button "Actions" at bounding box center [867, 203] width 104 height 26
click at [716, 232] on div "Brahimi · Appartement Élégant avec Balcon Centre Cannes Actions Enregistrer Dup…" at bounding box center [561, 207] width 755 height 60
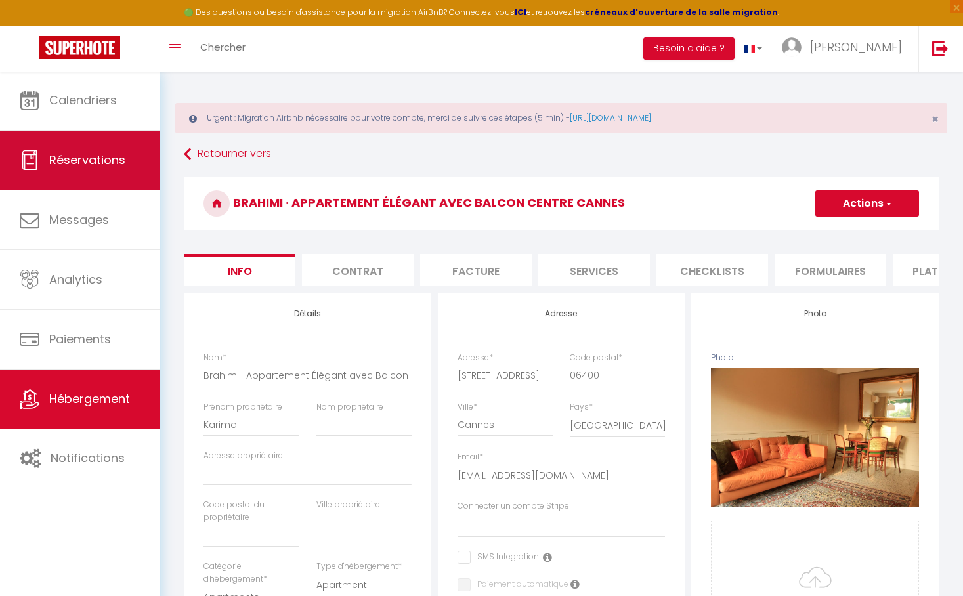
click at [98, 171] on link "Réservations" at bounding box center [79, 160] width 159 height 59
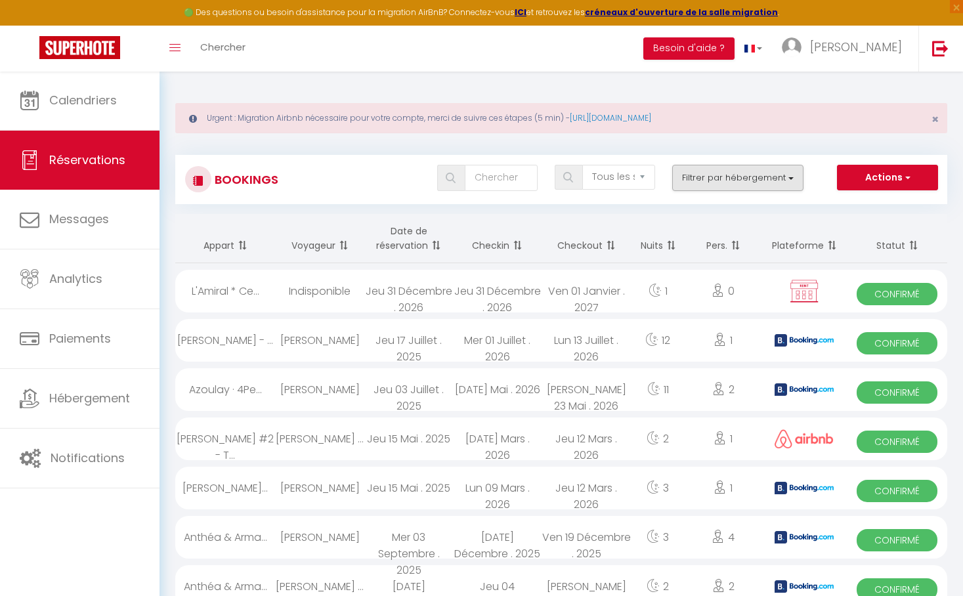
click at [731, 178] on button "Filtrer par hébergement" at bounding box center [737, 178] width 131 height 26
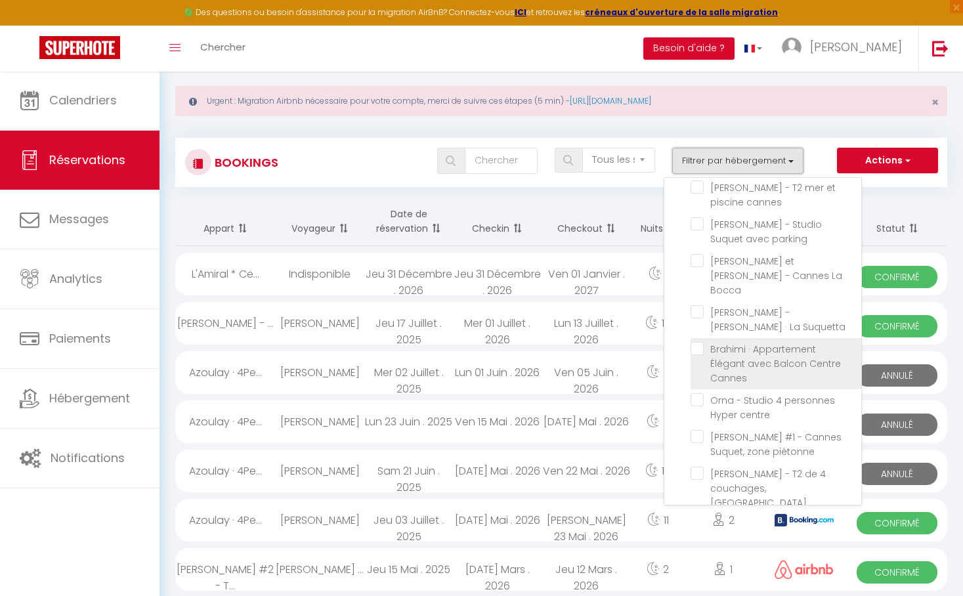
scroll to position [67, 0]
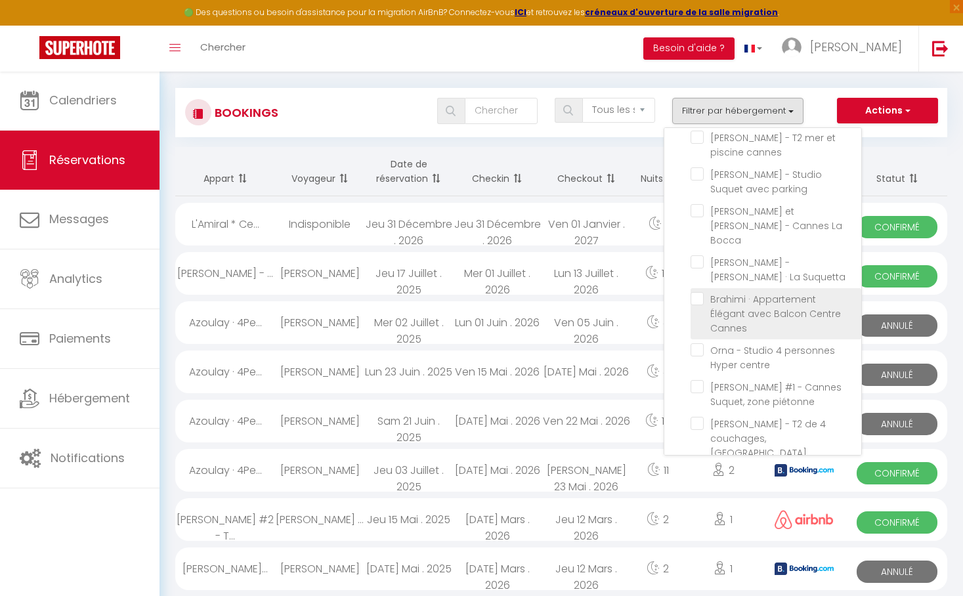
click at [702, 292] on input "Brahimi · Appartement Élégant avec Balcon Centre Cannes" at bounding box center [775, 298] width 171 height 13
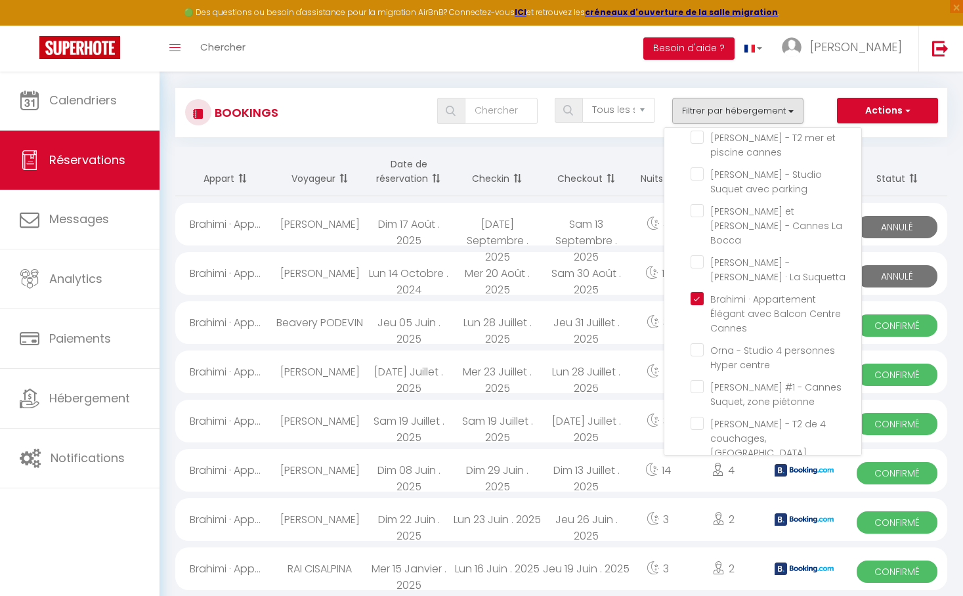
click at [925, 130] on div "Bookings Tous les statuts Annulé Confirmé Non Confirmé Tout sauf annulé No Show…" at bounding box center [561, 112] width 772 height 49
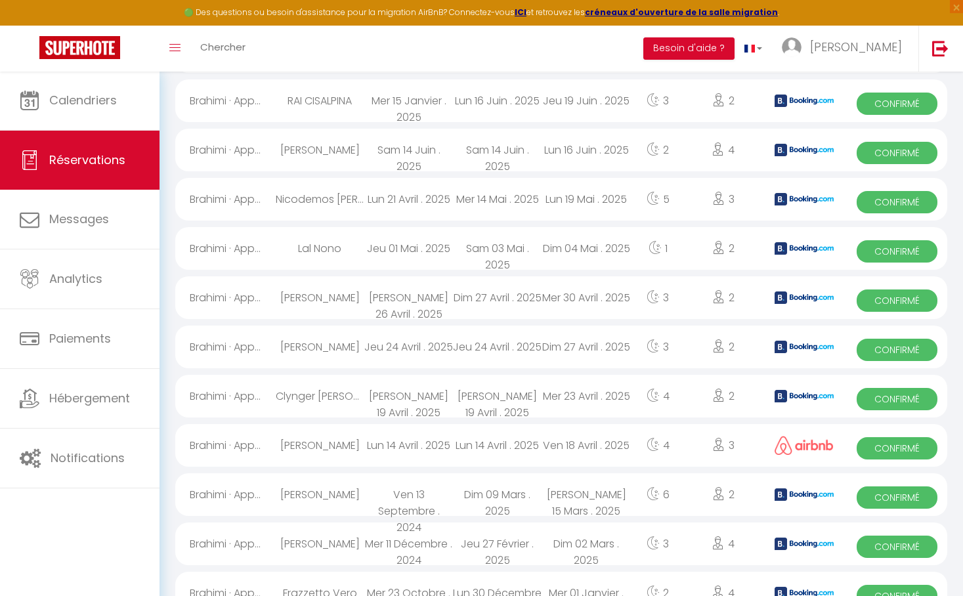
scroll to position [0, 0]
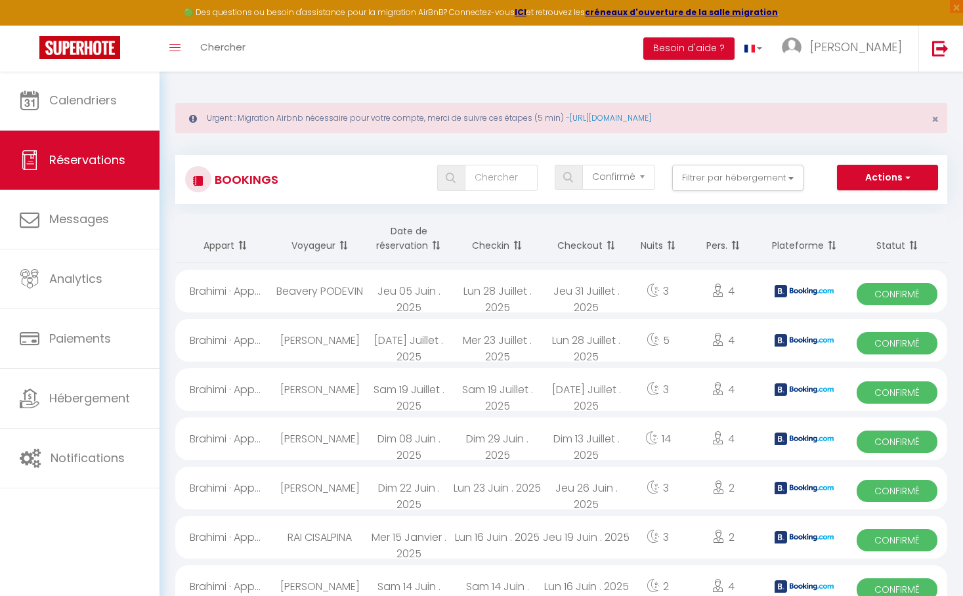
click at [881, 176] on button "Actions" at bounding box center [887, 178] width 101 height 26
click at [850, 220] on link "Exporter les réservations" at bounding box center [867, 223] width 140 height 17
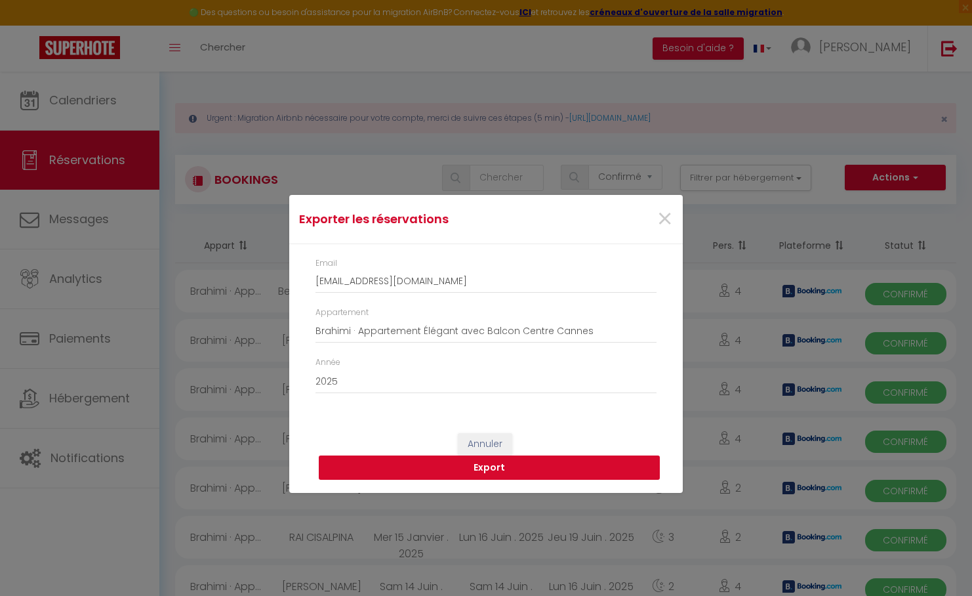
click at [499, 465] on button "Export" at bounding box center [489, 467] width 341 height 25
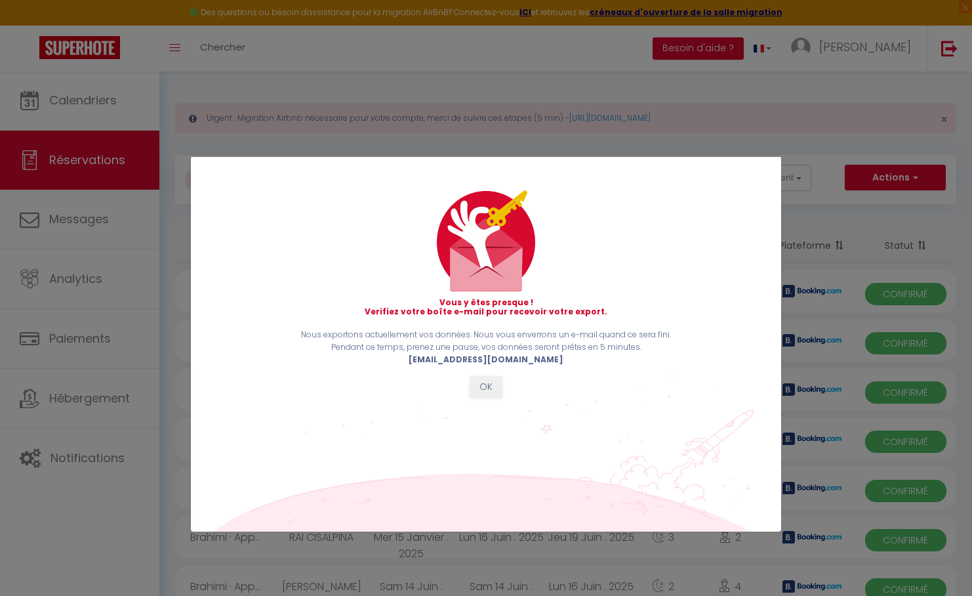
click at [487, 383] on button "OK" at bounding box center [486, 387] width 33 height 22
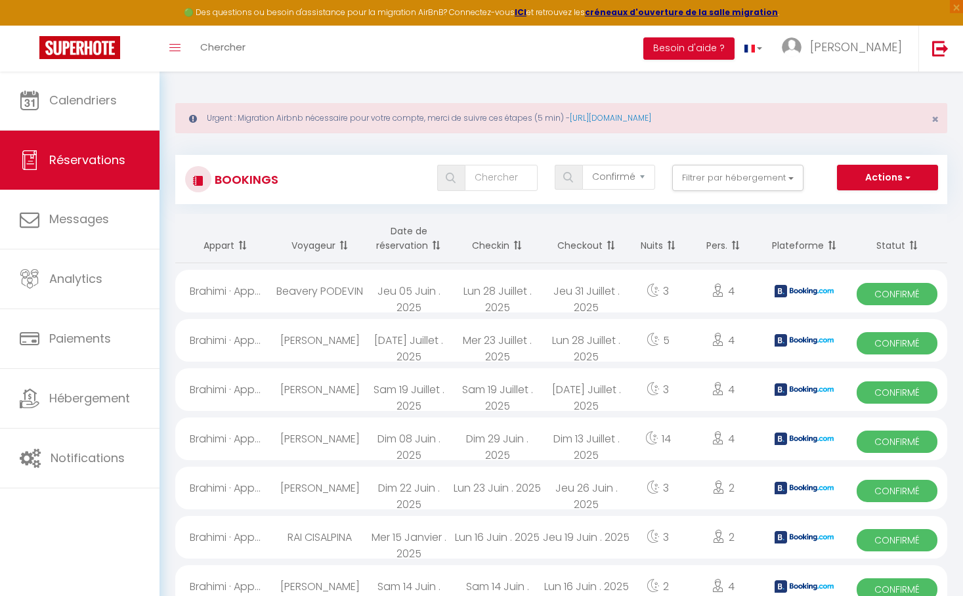
click at [898, 167] on button "Actions" at bounding box center [887, 178] width 101 height 26
click at [848, 217] on link "Exporter les réservations" at bounding box center [867, 223] width 140 height 17
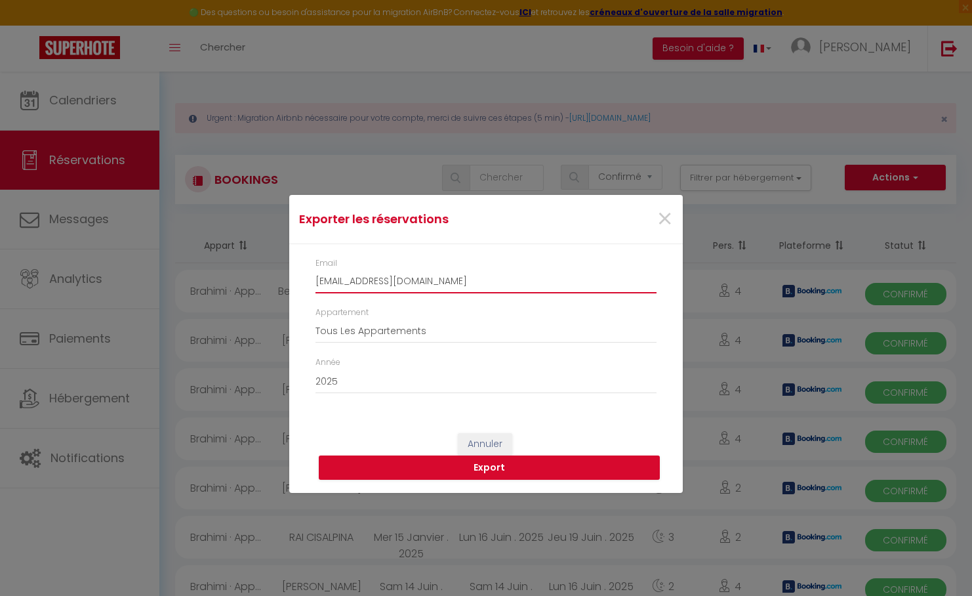
click at [523, 283] on input "[EMAIL_ADDRESS][DOMAIN_NAME]" at bounding box center [486, 282] width 341 height 24
drag, startPoint x: 472, startPoint y: 285, endPoint x: 303, endPoint y: 281, distance: 168.7
click at [304, 281] on div "Email [EMAIL_ADDRESS][DOMAIN_NAME] Appartement Tous Les Appartements Anthéa - R…" at bounding box center [486, 332] width 394 height 177
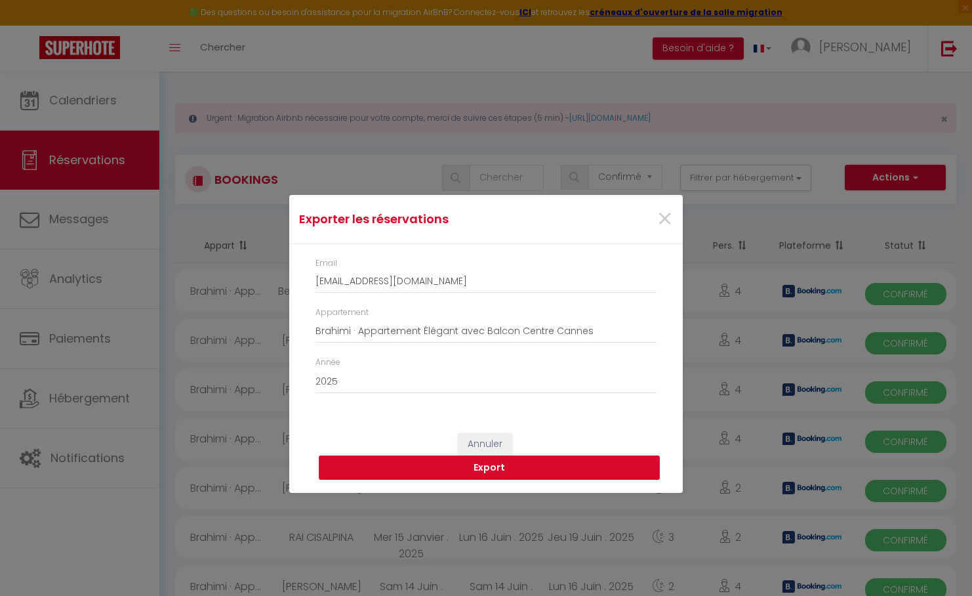
click at [491, 466] on button "Export" at bounding box center [489, 467] width 341 height 25
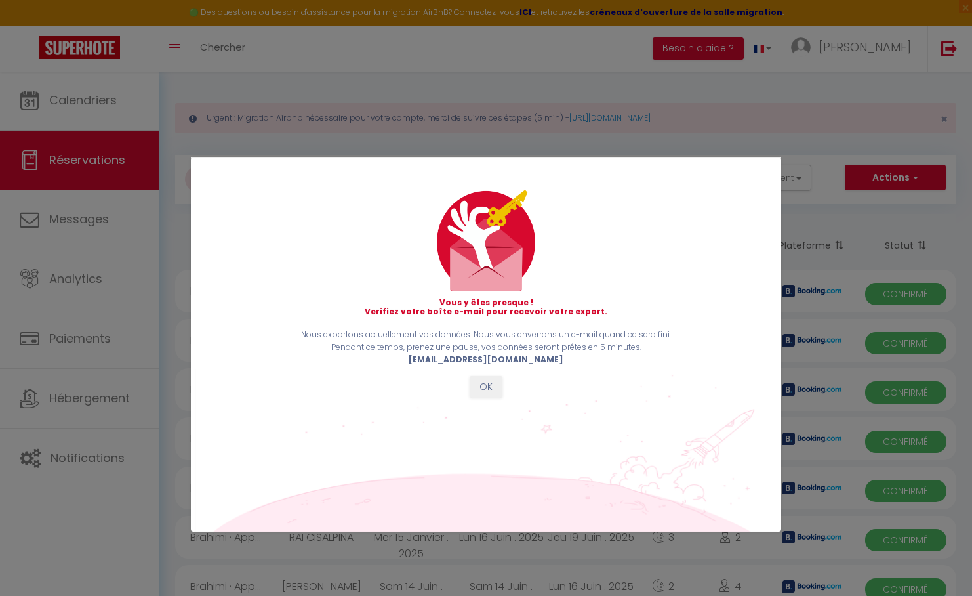
click at [485, 379] on button "OK" at bounding box center [486, 387] width 33 height 22
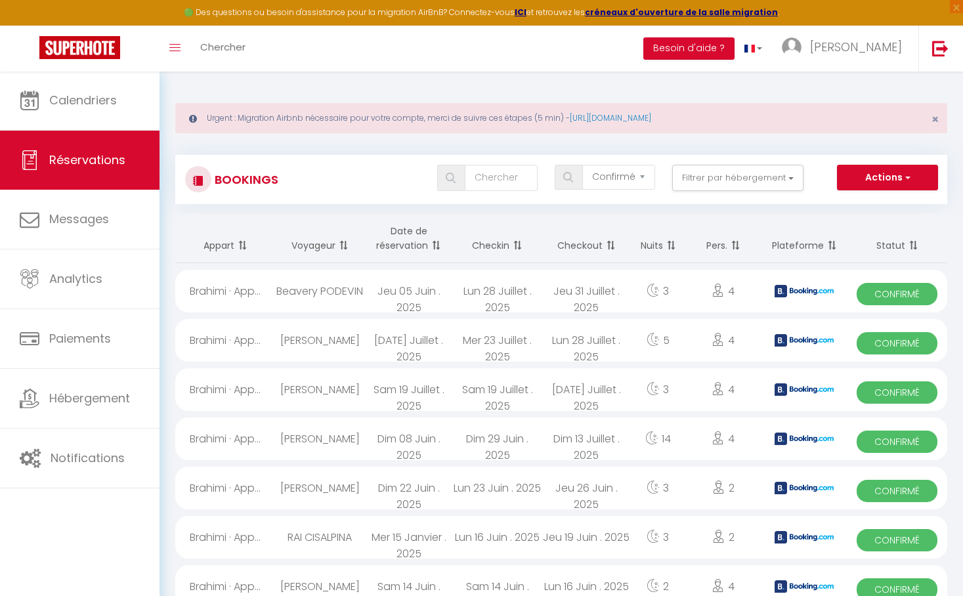
click at [890, 173] on button "Actions" at bounding box center [887, 178] width 101 height 26
click at [876, 226] on link "Exporter les réservations" at bounding box center [867, 223] width 140 height 17
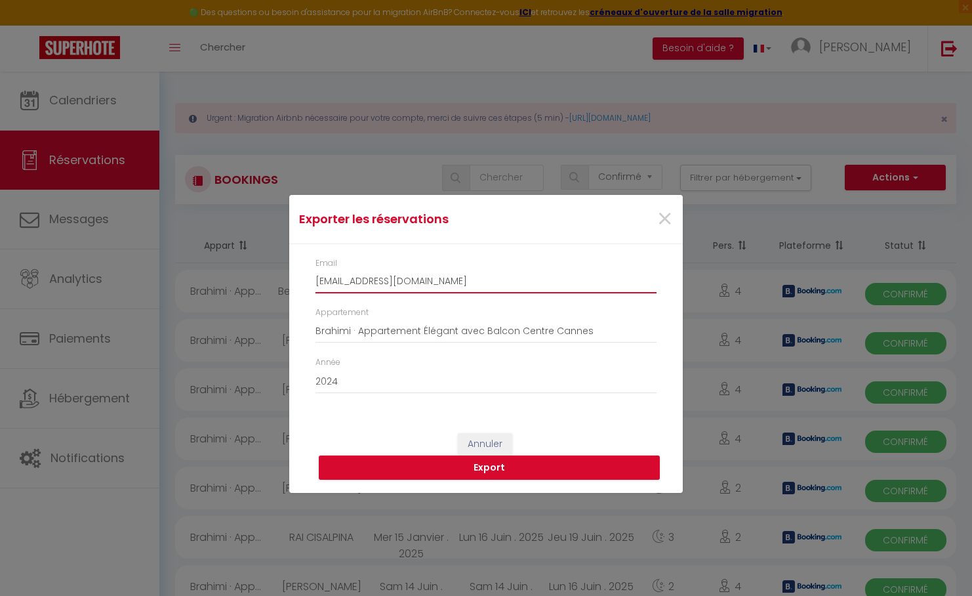
drag, startPoint x: 455, startPoint y: 285, endPoint x: 295, endPoint y: 286, distance: 159.5
click at [295, 286] on div "Email [EMAIL_ADDRESS][DOMAIN_NAME] Appartement Tous Les Appartements Anthéa - R…" at bounding box center [486, 332] width 394 height 177
click at [470, 469] on button "Export" at bounding box center [489, 467] width 341 height 25
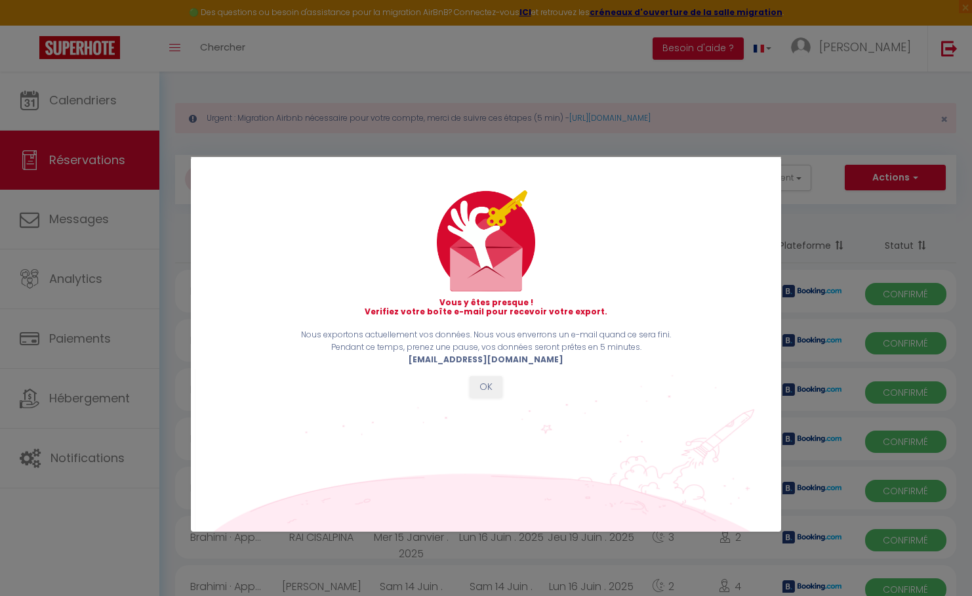
click at [491, 386] on button "OK" at bounding box center [486, 387] width 33 height 22
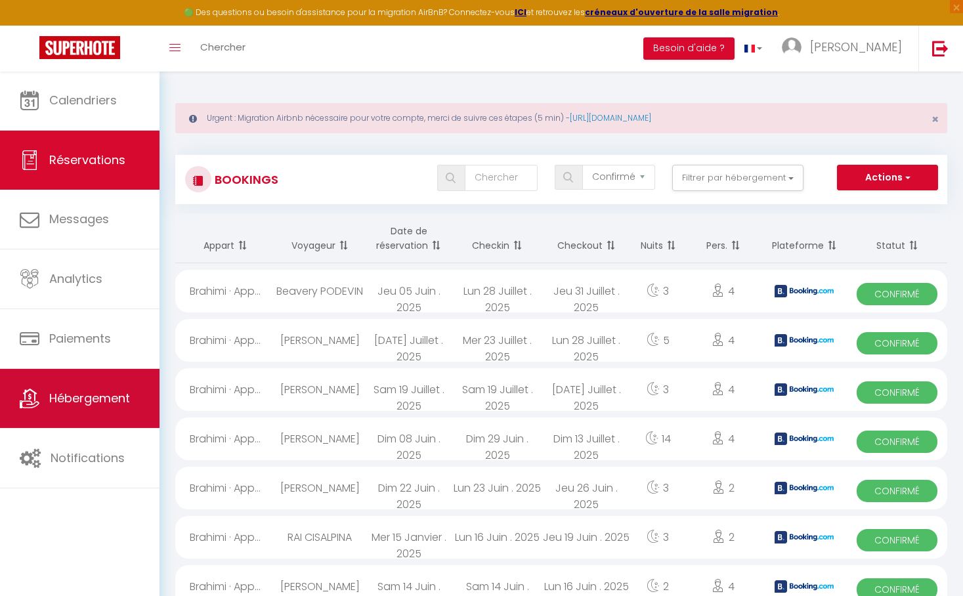
click at [98, 394] on span "Hébergement" at bounding box center [89, 398] width 81 height 16
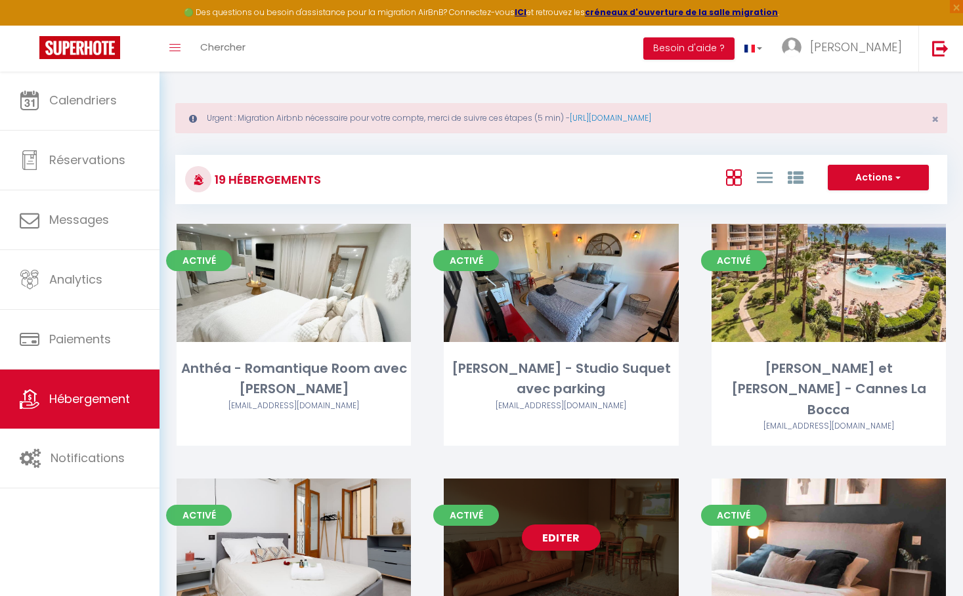
scroll to position [134, 0]
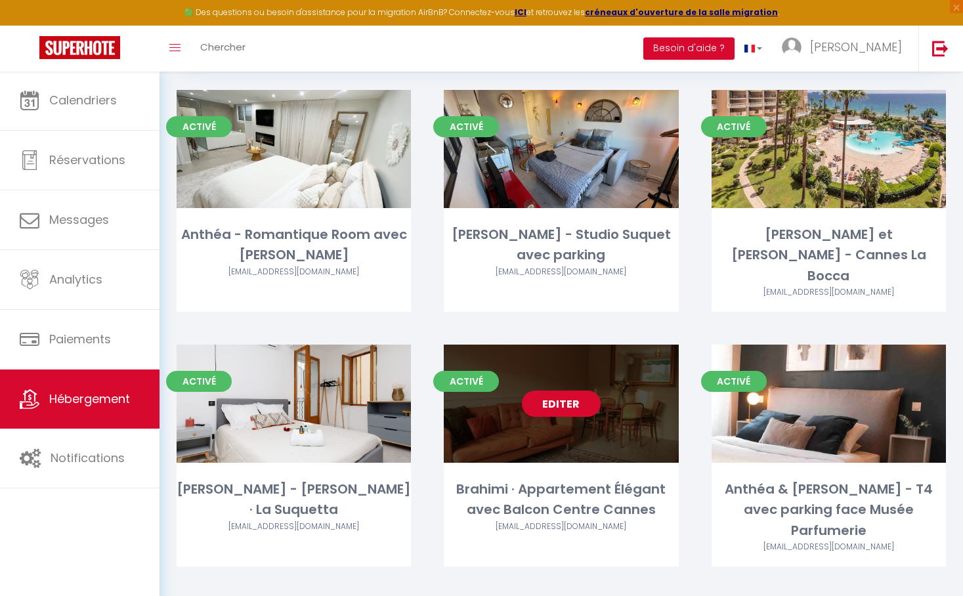
click at [557, 390] on link "Editer" at bounding box center [561, 403] width 79 height 26
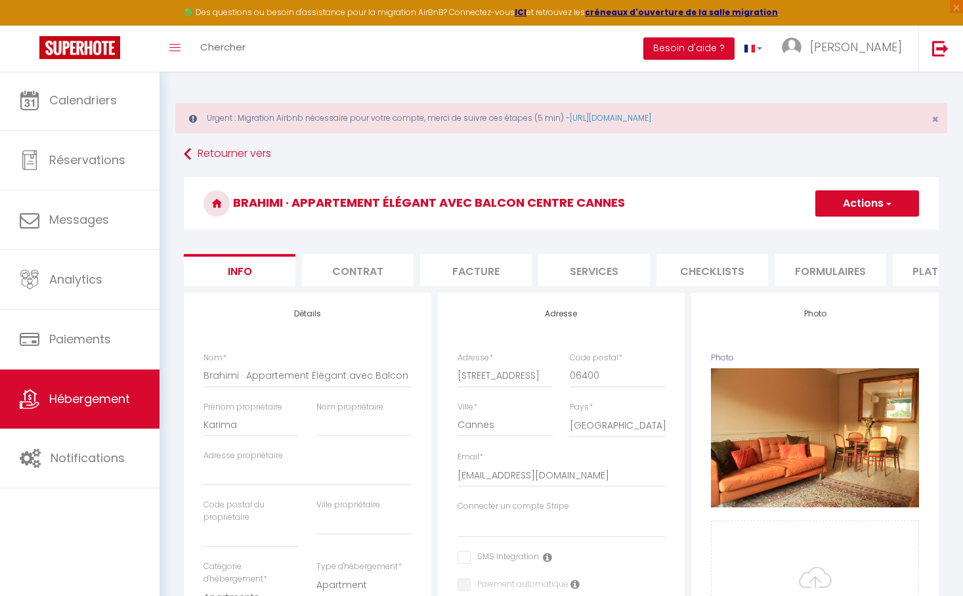
click at [856, 209] on button "Actions" at bounding box center [867, 203] width 104 height 26
click at [822, 265] on link "Supprimer" at bounding box center [848, 266] width 140 height 17
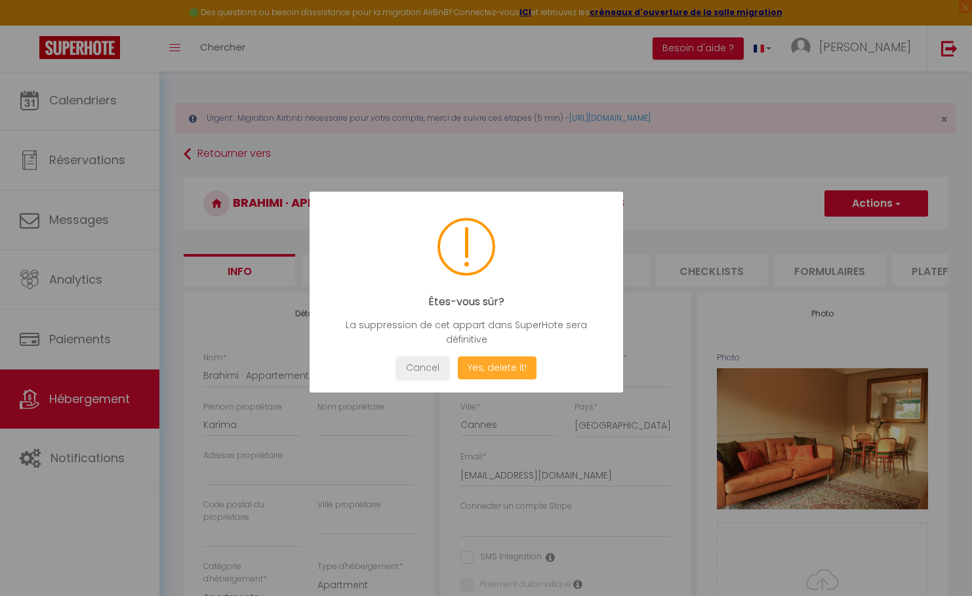
click at [499, 364] on button "Yes, delete it!" at bounding box center [497, 367] width 79 height 23
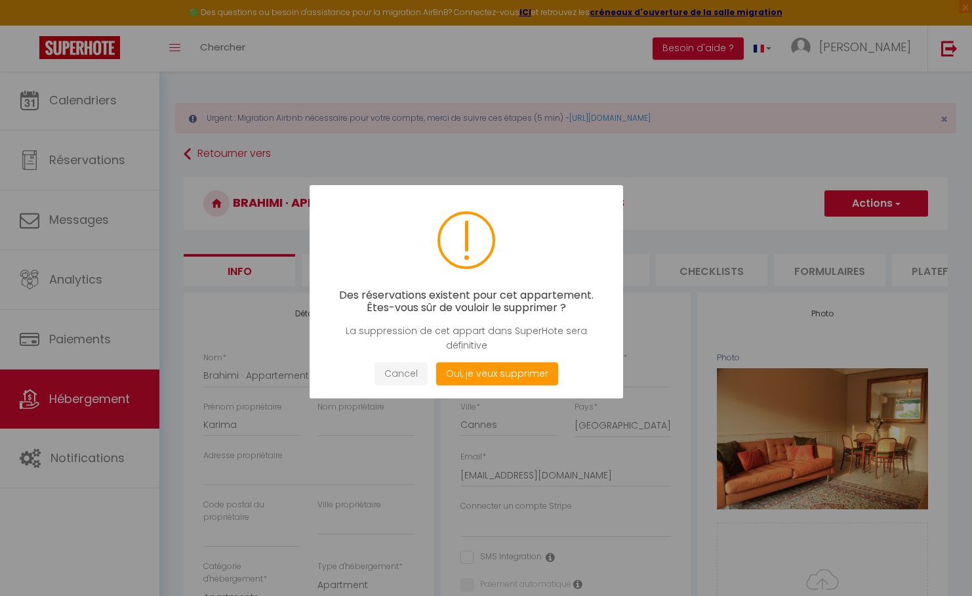
click at [397, 373] on button "Cancel" at bounding box center [401, 373] width 53 height 23
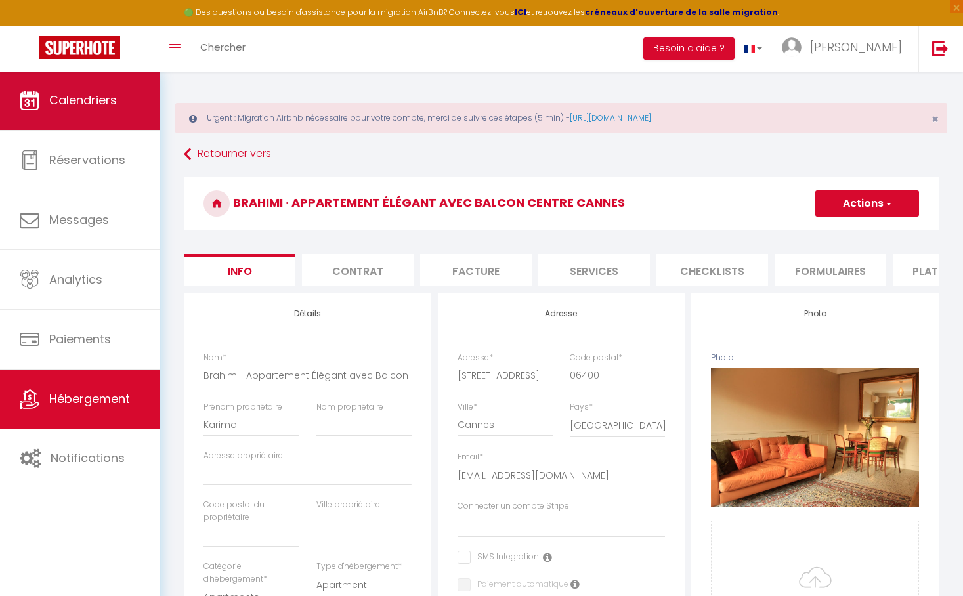
click at [112, 115] on link "Calendriers" at bounding box center [79, 100] width 159 height 59
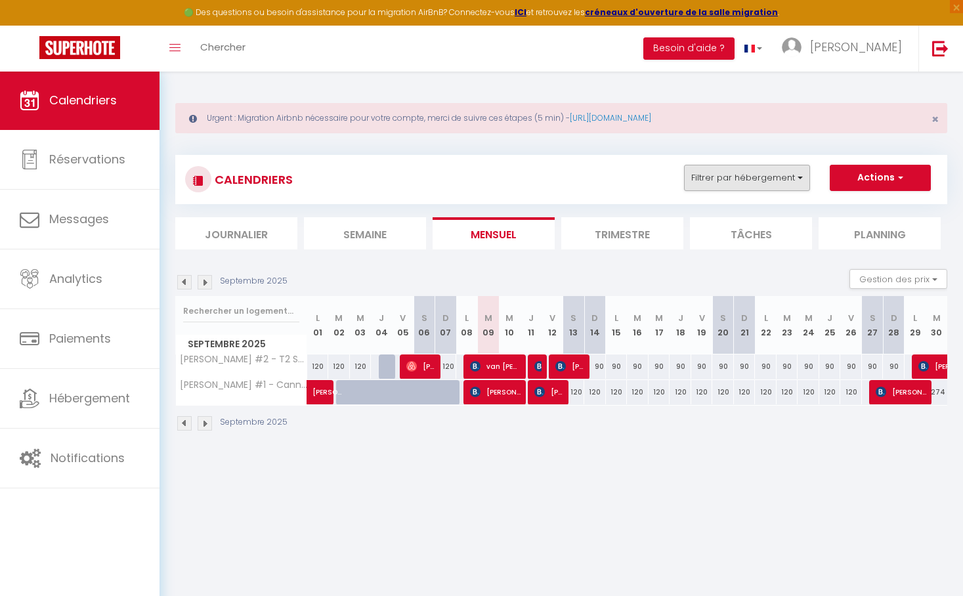
click at [774, 176] on button "Filtrer par hébergement" at bounding box center [747, 178] width 126 height 26
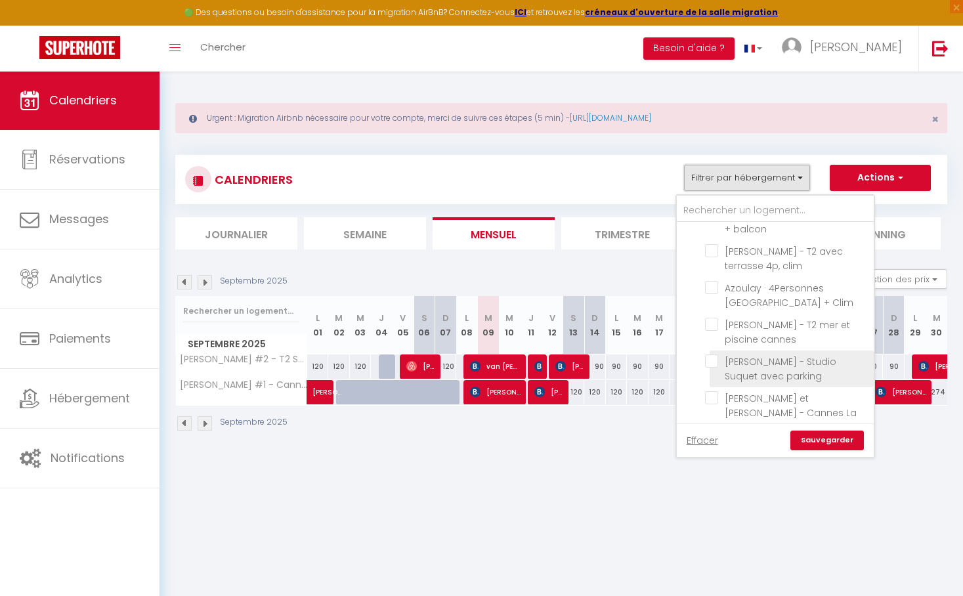
scroll to position [277, 0]
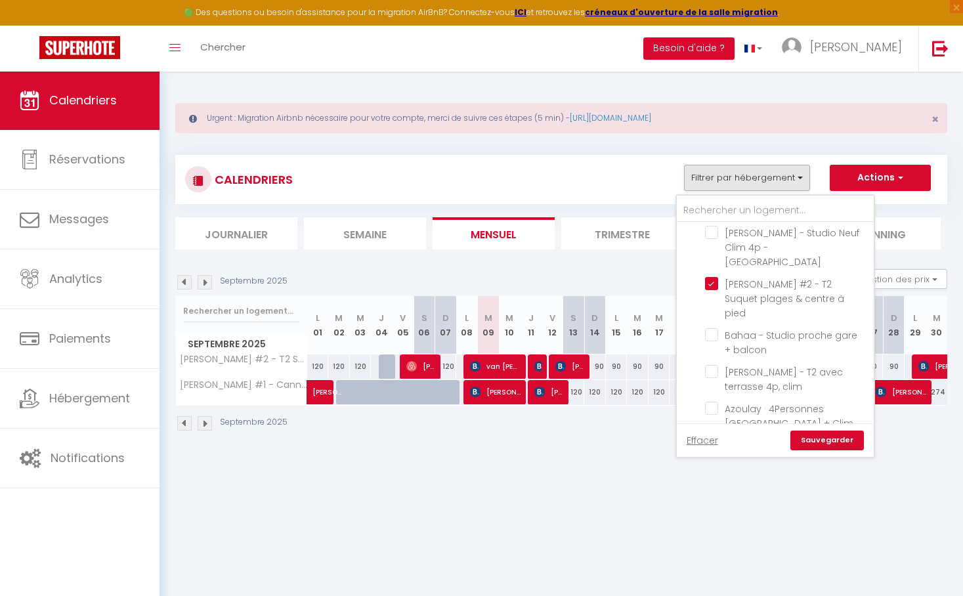
click at [705, 270] on ul "homeplify [PERSON_NAME] - Studio Neuf Clim 4p - Cannes [PERSON_NAME] #2 - T2 Su…" at bounding box center [775, 507] width 197 height 615
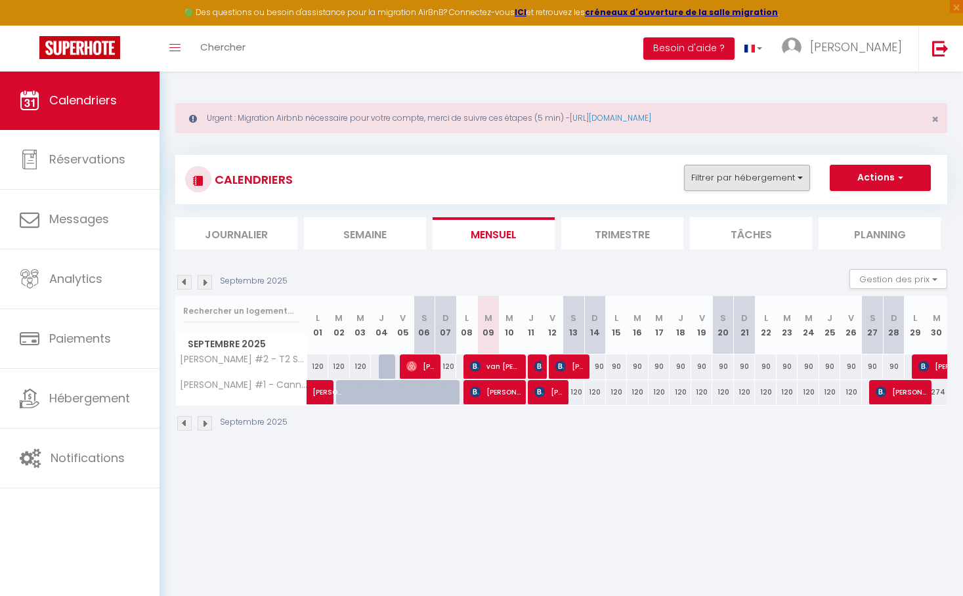
click at [772, 171] on button "Filtrer par hébergement" at bounding box center [747, 178] width 126 height 26
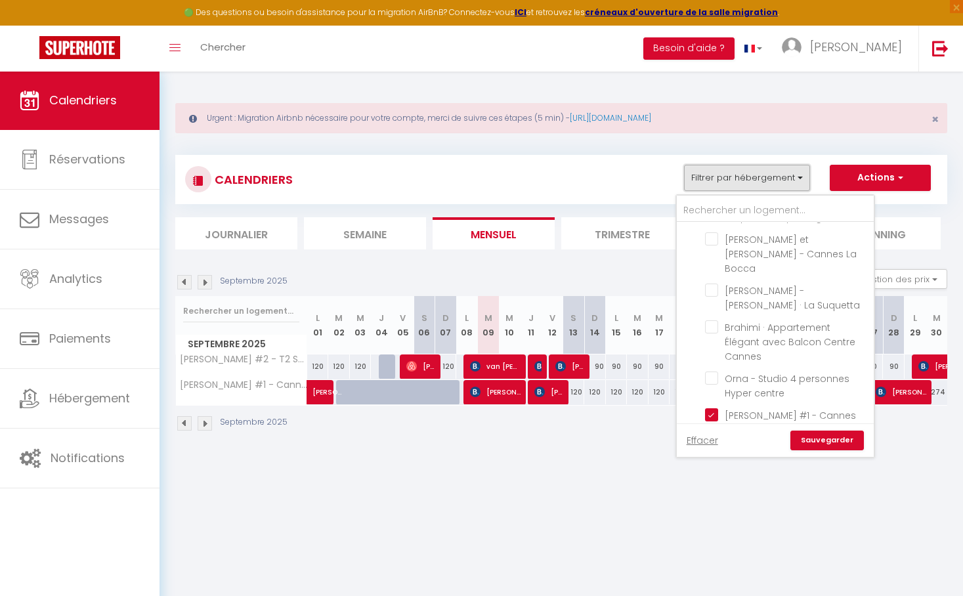
scroll to position [274, 0]
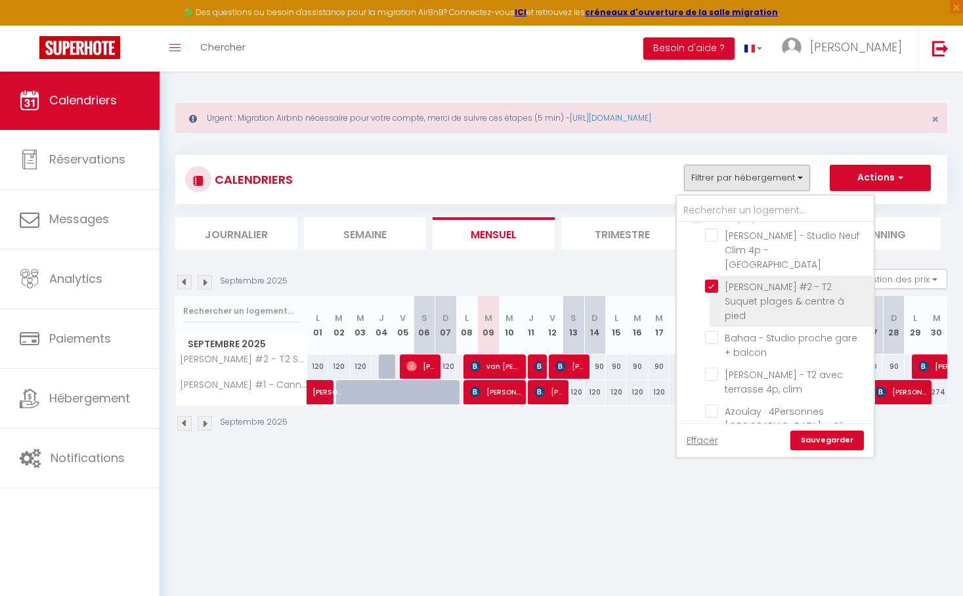
click at [715, 280] on input "[PERSON_NAME] #2 - T2 Suquet plages & centre à pied" at bounding box center [787, 286] width 164 height 13
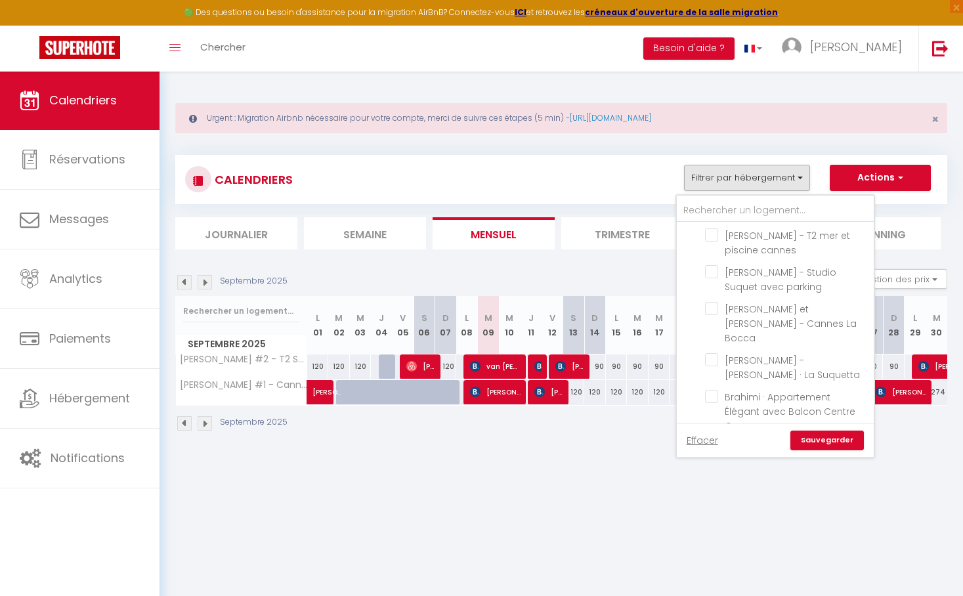
scroll to position [571, 0]
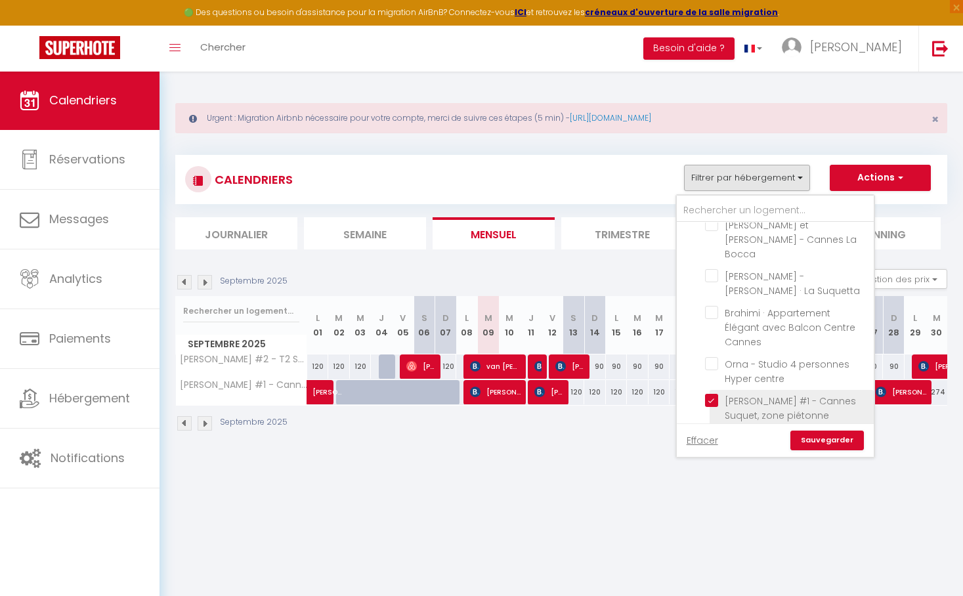
click at [711, 394] on input "[PERSON_NAME] #1 - Cannes Suquet, zone piétonne" at bounding box center [787, 400] width 164 height 13
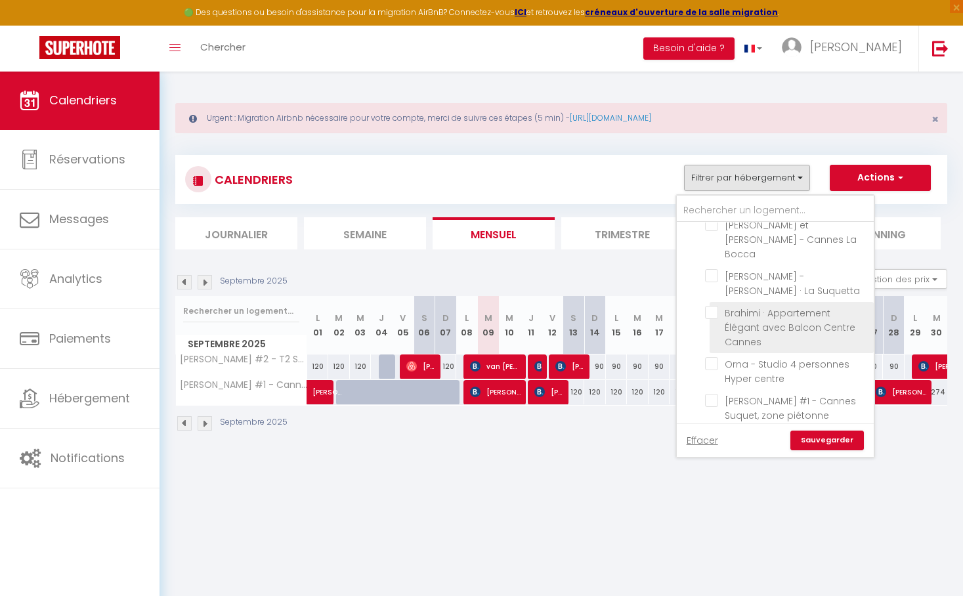
click at [717, 306] on input "Brahimi · Appartement Élégant avec Balcon Centre Cannes" at bounding box center [787, 312] width 164 height 13
click at [839, 444] on link "Sauvegarder" at bounding box center [826, 440] width 73 height 20
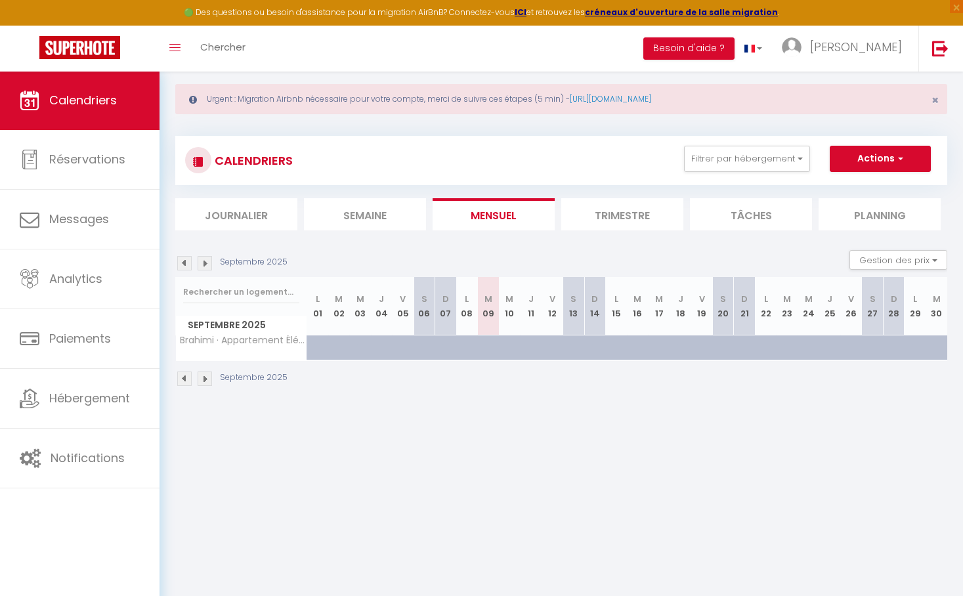
scroll to position [51, 0]
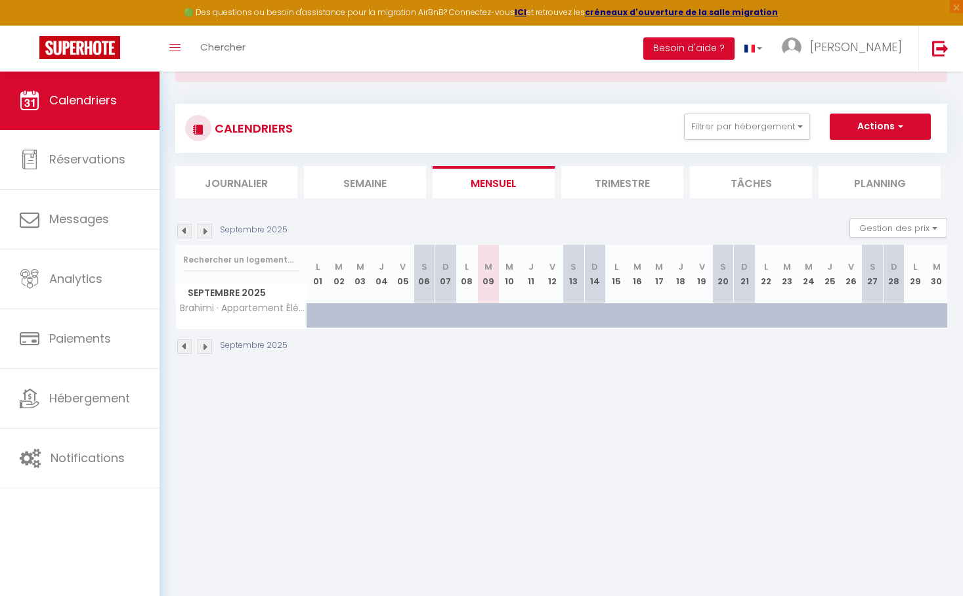
click at [203, 343] on img at bounding box center [205, 346] width 14 height 14
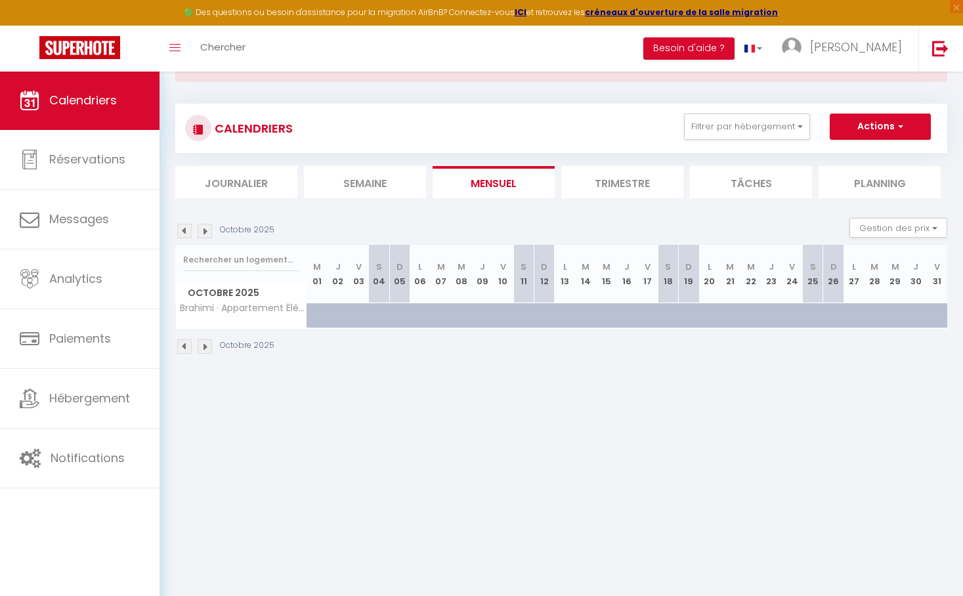
click at [208, 348] on img at bounding box center [205, 346] width 14 height 14
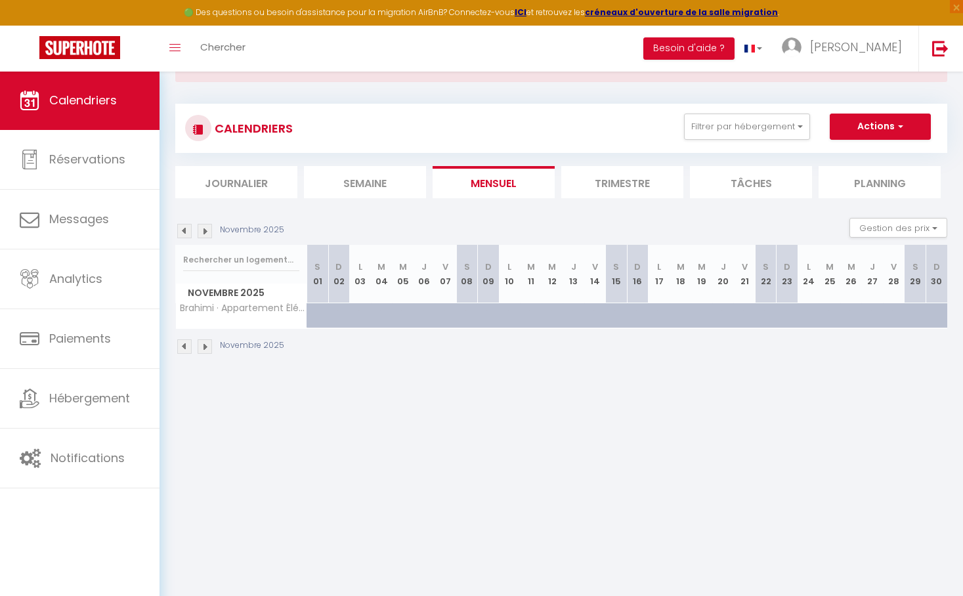
click at [208, 348] on img at bounding box center [205, 346] width 14 height 14
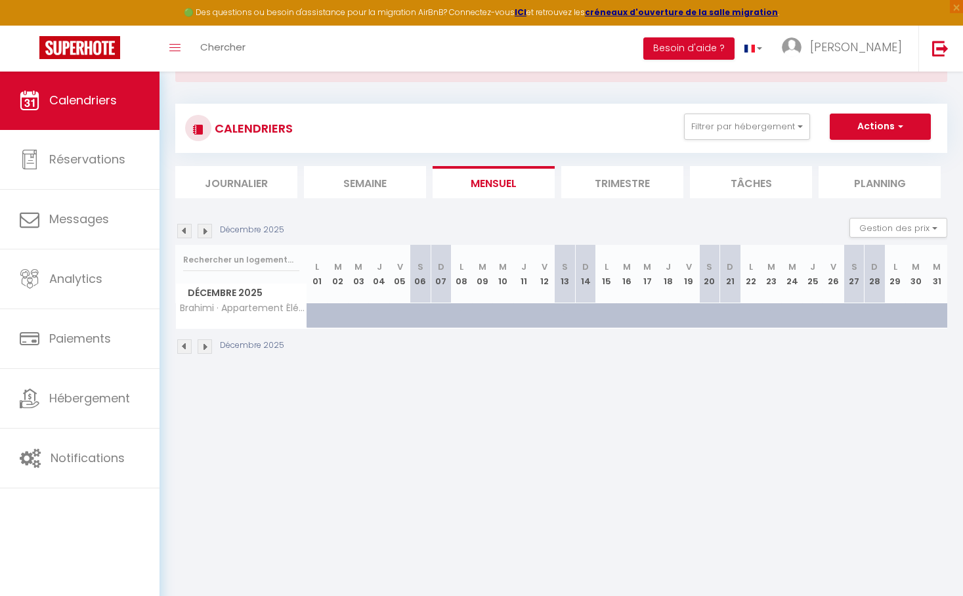
click at [208, 348] on img at bounding box center [205, 346] width 14 height 14
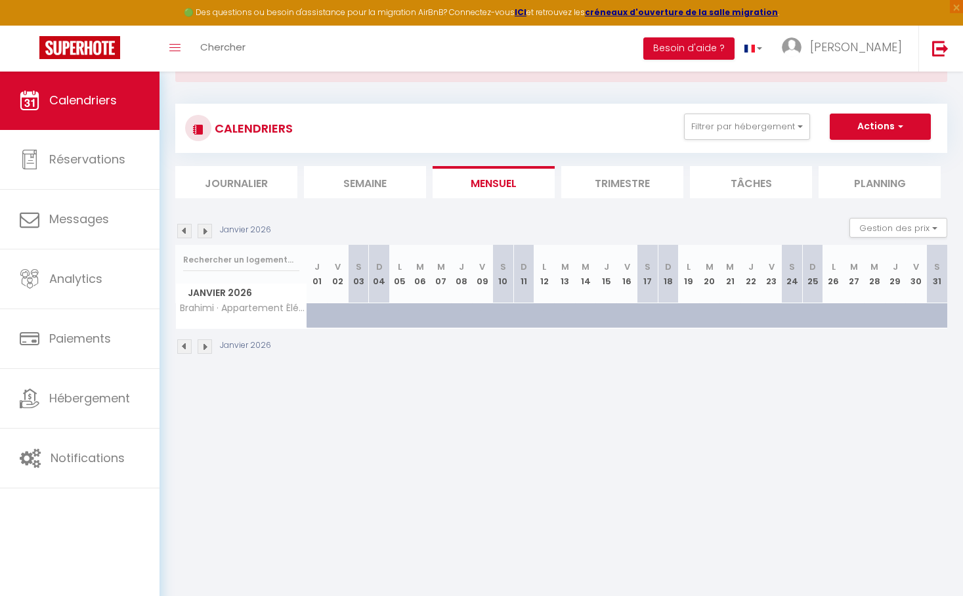
click at [208, 348] on img at bounding box center [205, 346] width 14 height 14
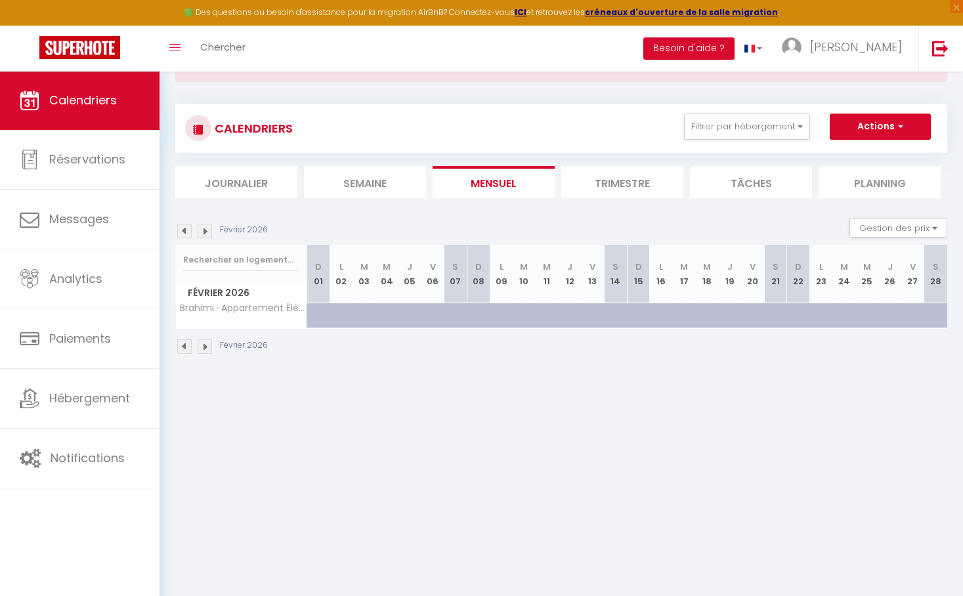
click at [208, 348] on img at bounding box center [205, 346] width 14 height 14
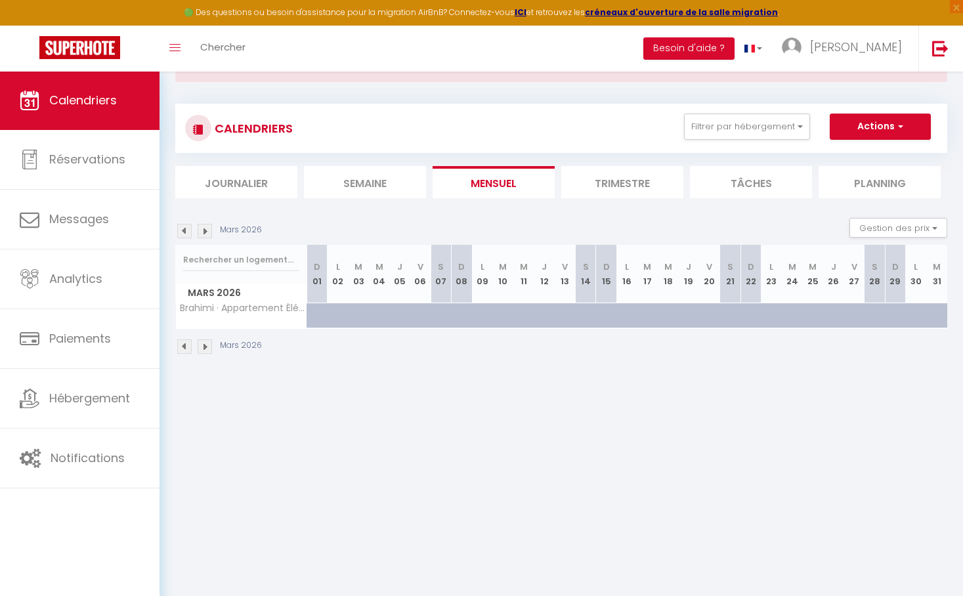
click at [208, 348] on img at bounding box center [205, 346] width 14 height 14
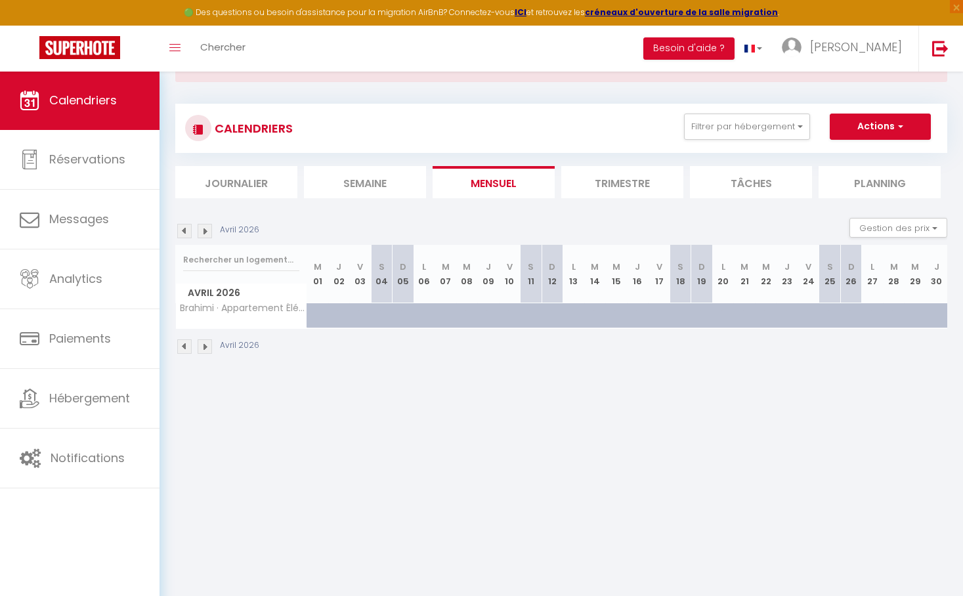
click at [208, 348] on img at bounding box center [205, 346] width 14 height 14
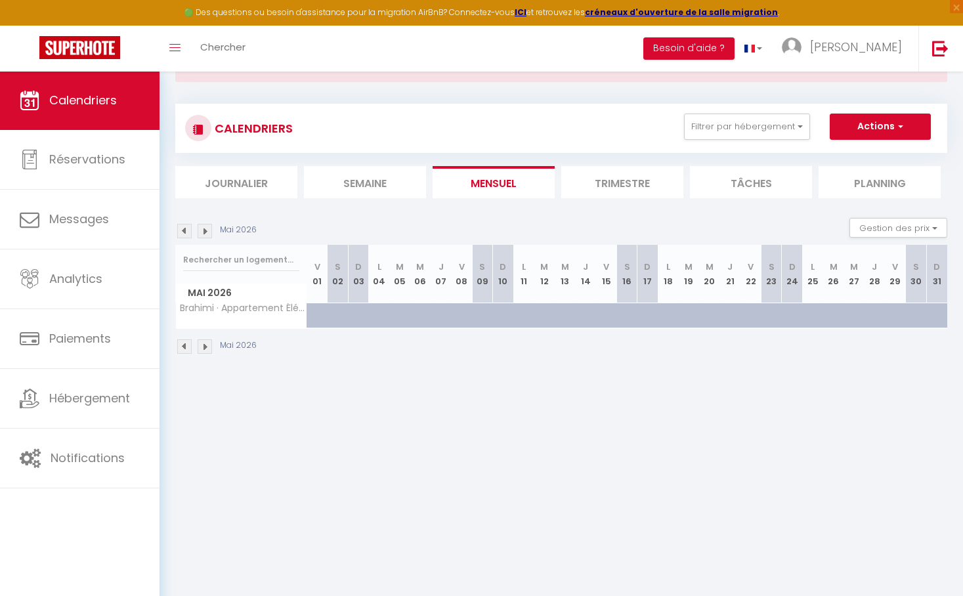
click at [889, 129] on button "Actions" at bounding box center [879, 127] width 101 height 26
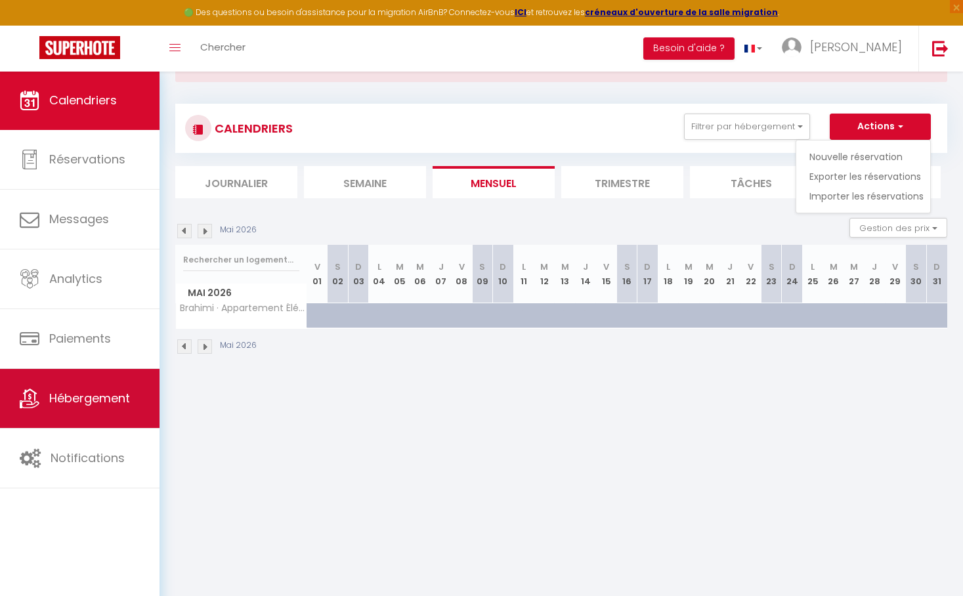
click at [93, 398] on span "Hébergement" at bounding box center [89, 398] width 81 height 16
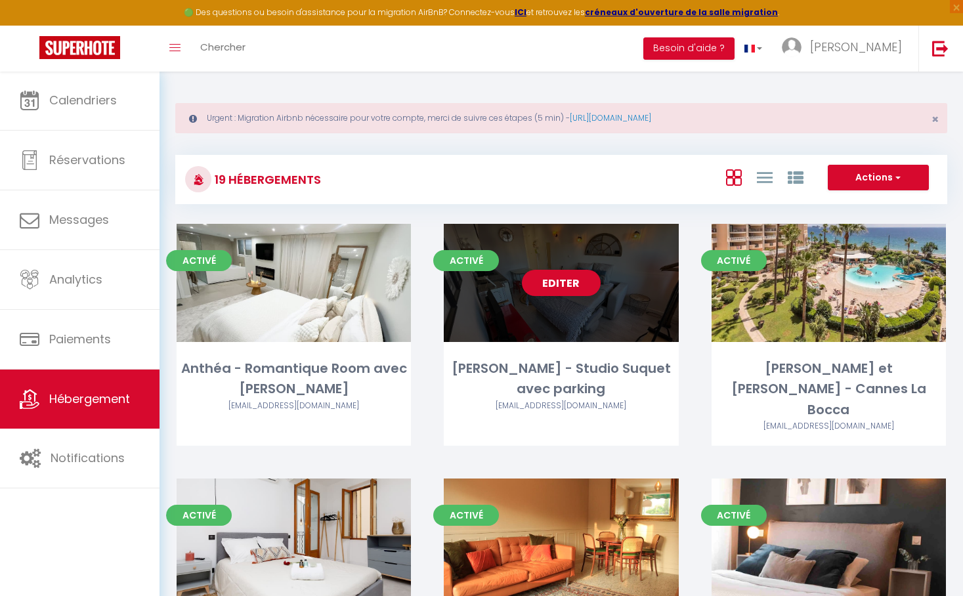
scroll to position [94, 0]
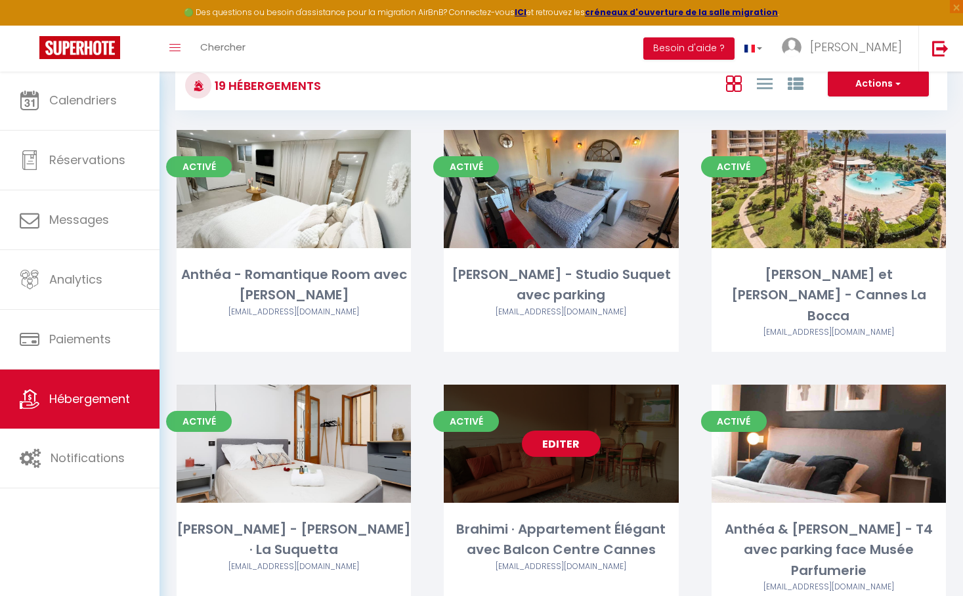
click at [572, 430] on link "Editer" at bounding box center [561, 443] width 79 height 26
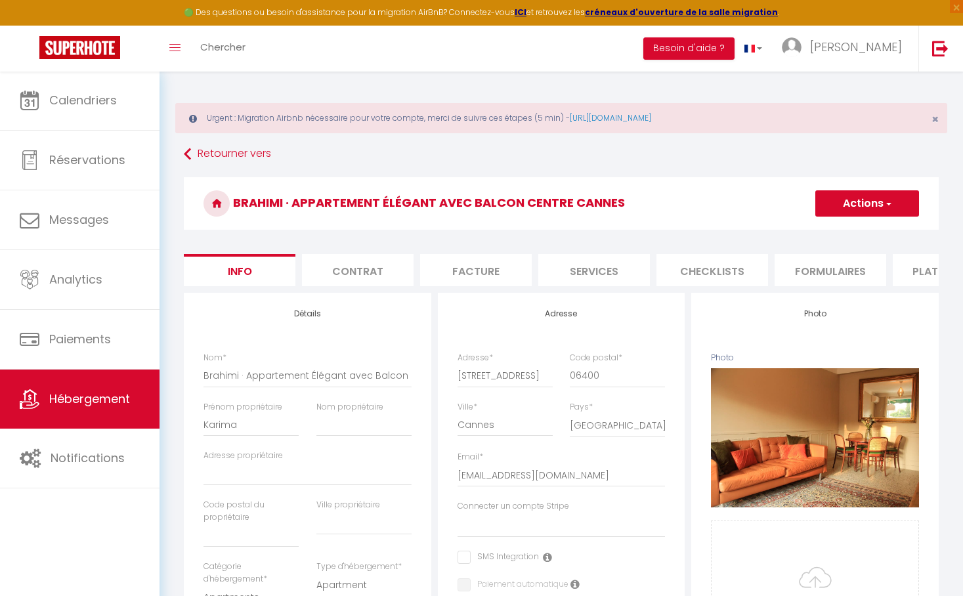
click at [865, 206] on button "Actions" at bounding box center [867, 203] width 104 height 26
click at [833, 264] on link "Supprimer" at bounding box center [848, 266] width 140 height 17
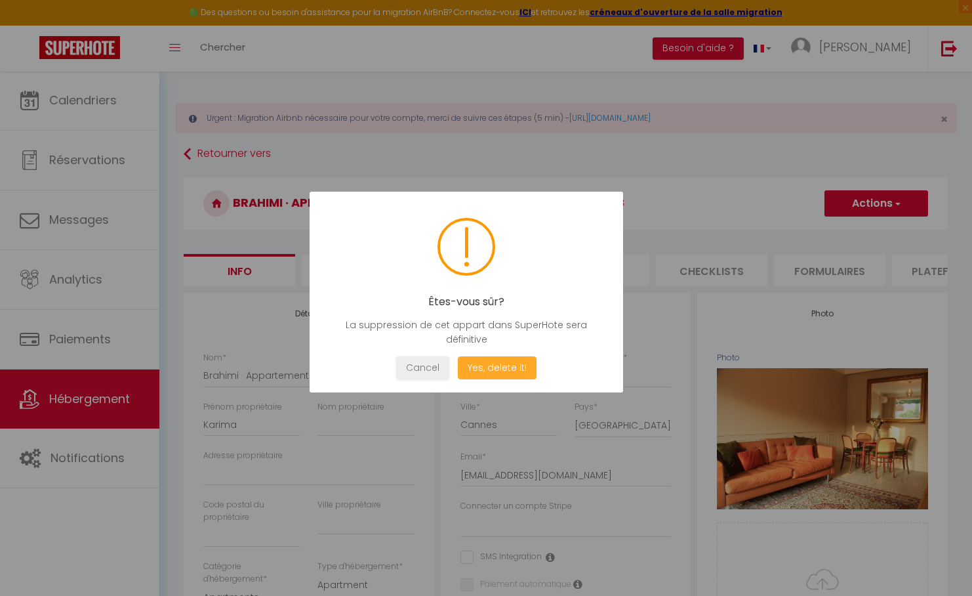
click at [502, 367] on button "Yes, delete it!" at bounding box center [497, 367] width 79 height 23
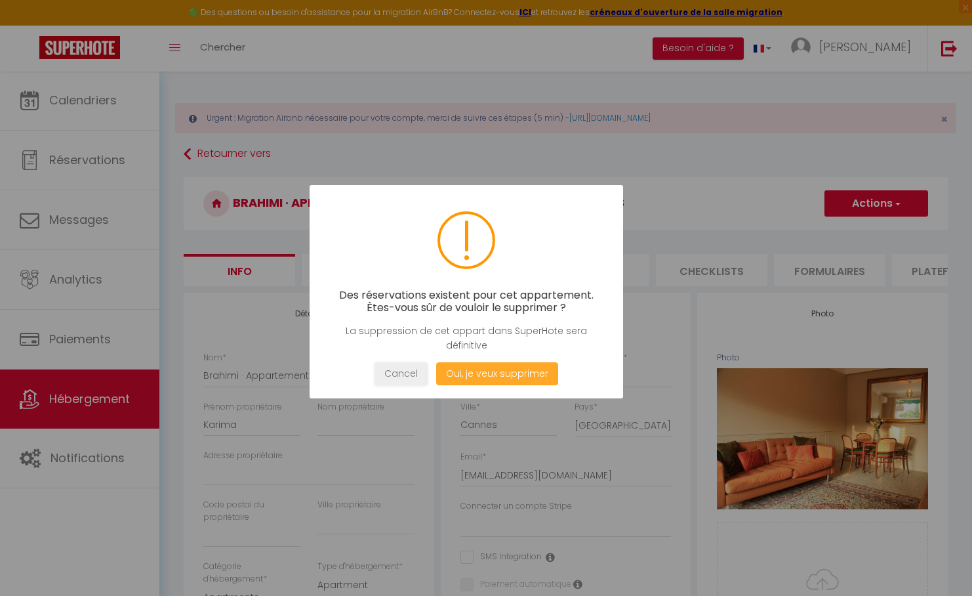
click at [516, 367] on button "Oui, je veux supprimer" at bounding box center [497, 373] width 122 height 23
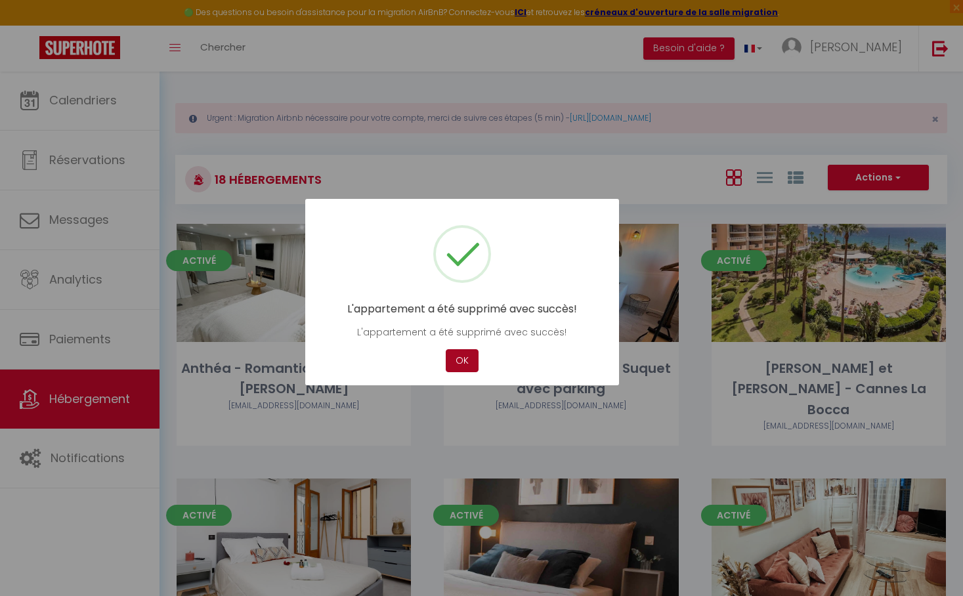
click at [458, 360] on button "OK" at bounding box center [462, 360] width 33 height 23
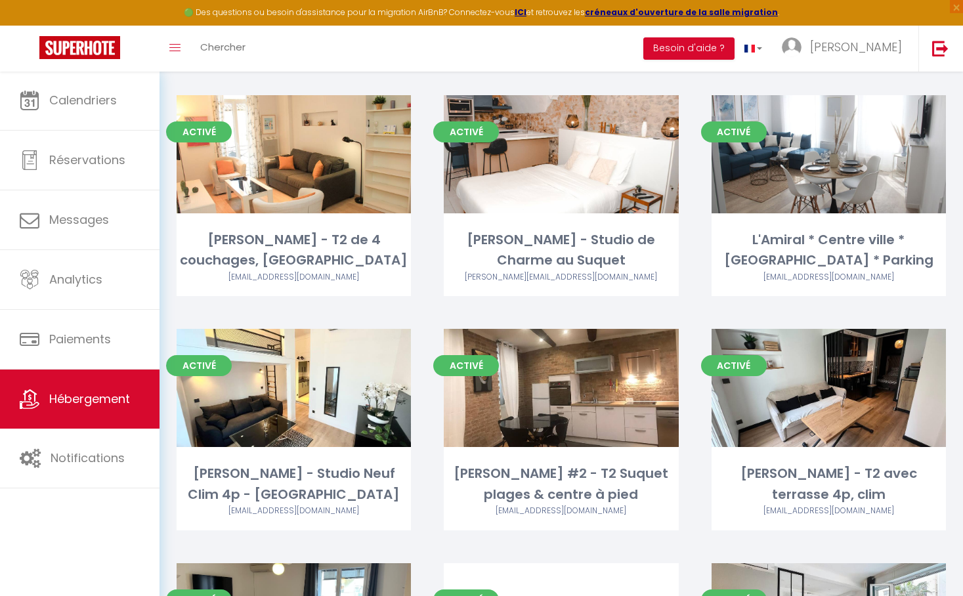
scroll to position [1016, 0]
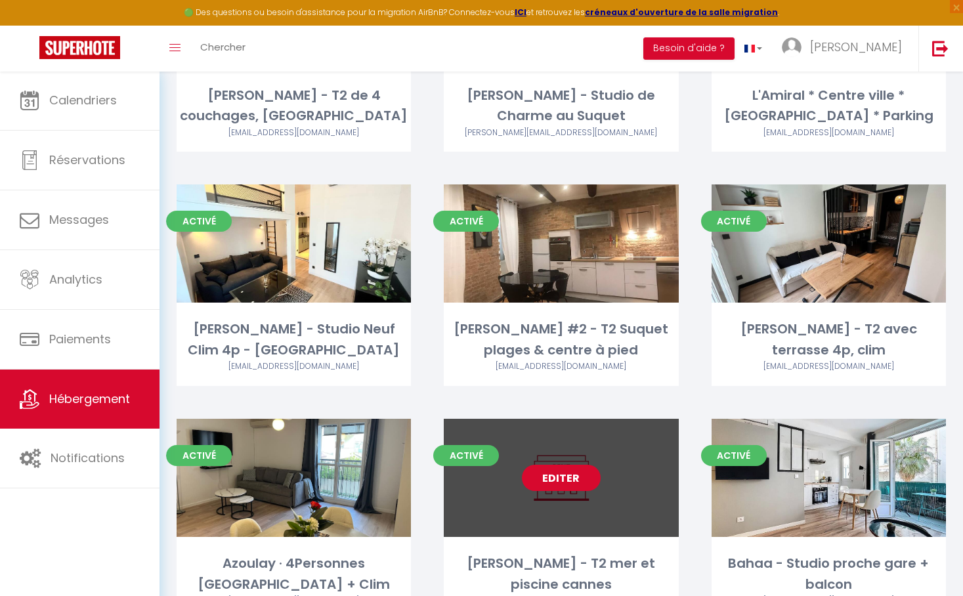
click at [564, 465] on link "Editer" at bounding box center [561, 478] width 79 height 26
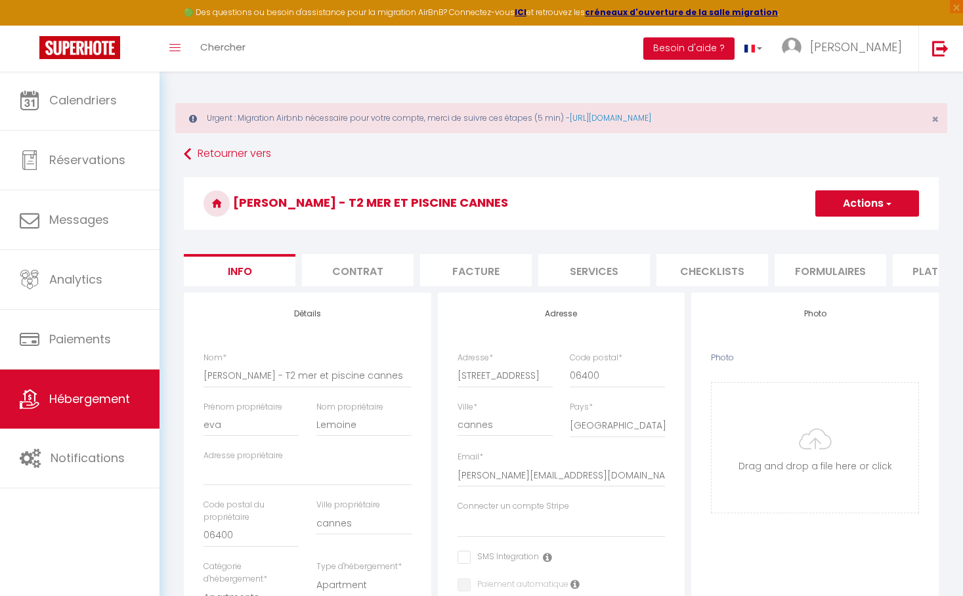
click at [823, 276] on li "Formulaires" at bounding box center [830, 270] width 112 height 32
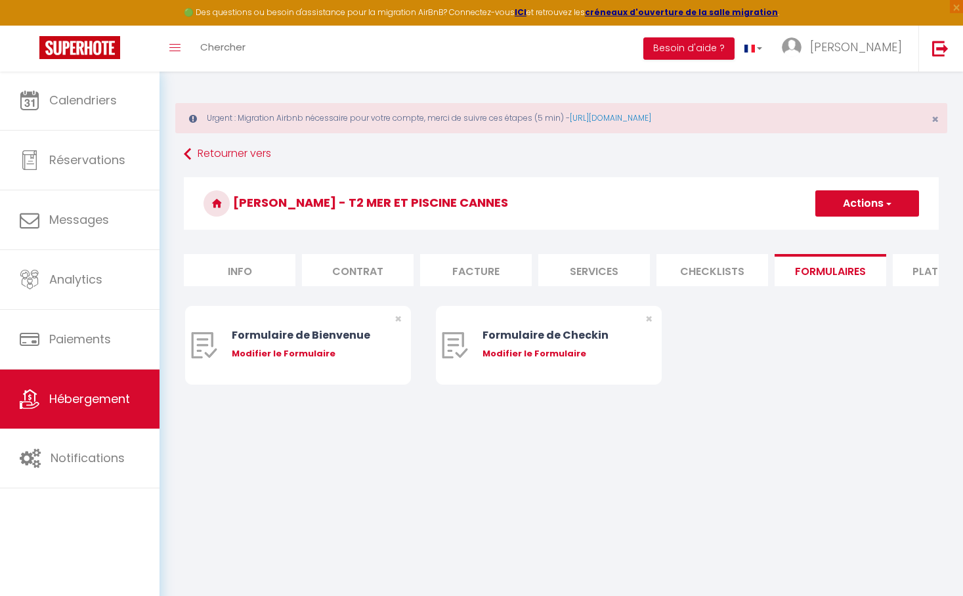
click at [719, 272] on li "Checklists" at bounding box center [712, 270] width 112 height 32
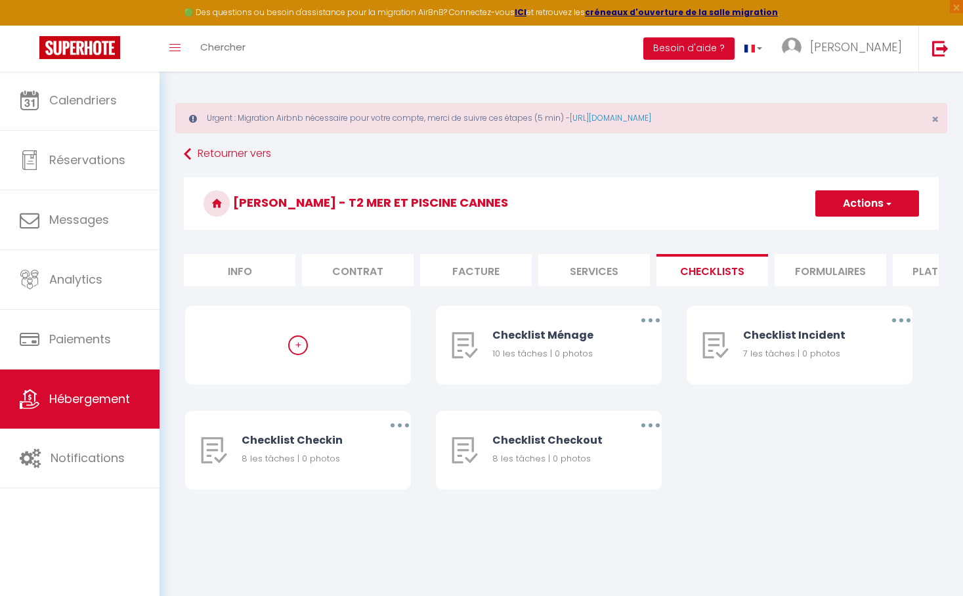
click at [928, 269] on li "Plateformes" at bounding box center [948, 270] width 112 height 32
